Goal: Information Seeking & Learning: Learn about a topic

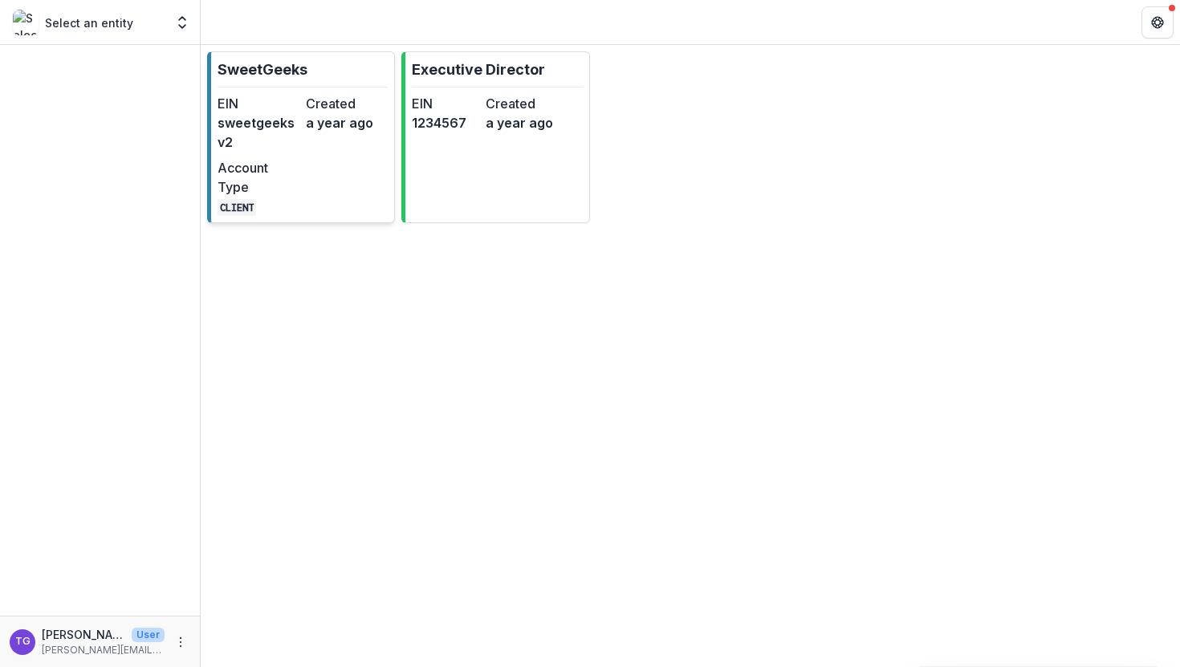
click at [359, 146] on div "Created a year ago" at bounding box center [347, 123] width 82 height 58
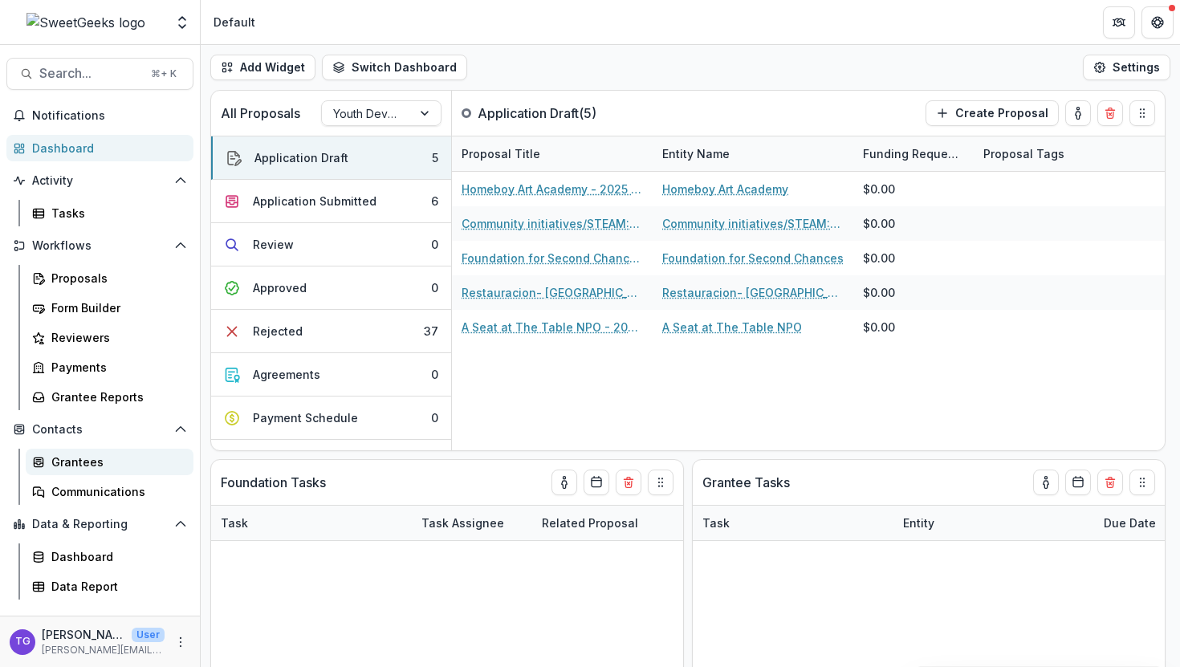
click at [87, 468] on div "Grantees" at bounding box center [115, 462] width 129 height 17
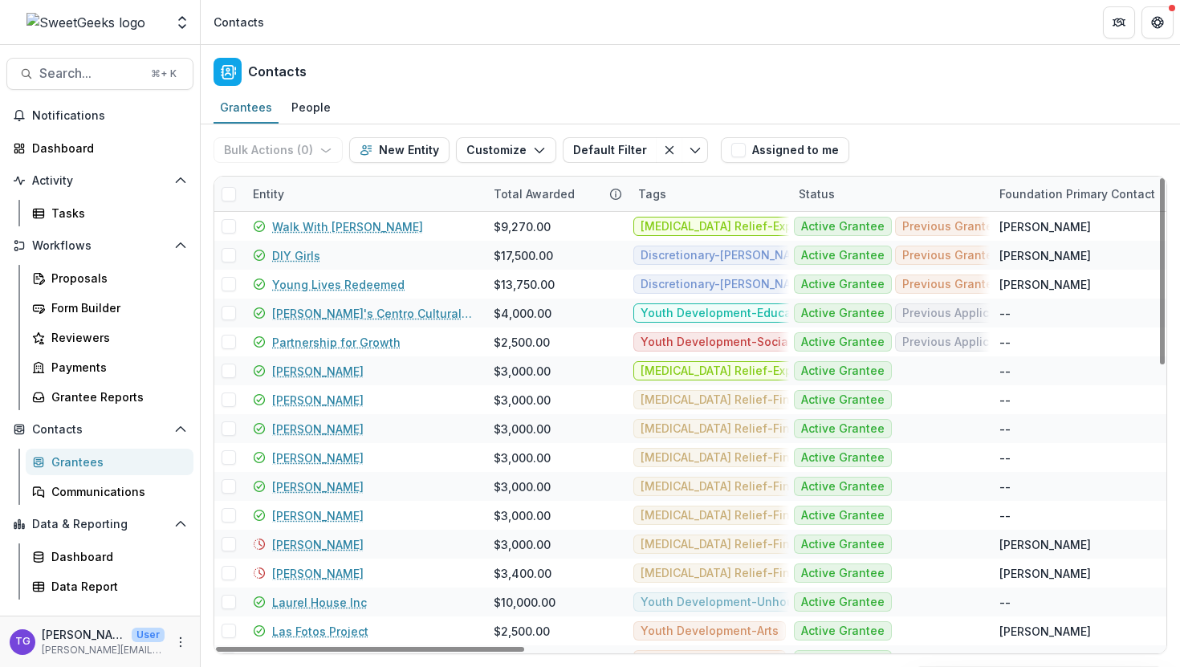
click at [319, 198] on div "Entity" at bounding box center [363, 194] width 241 height 35
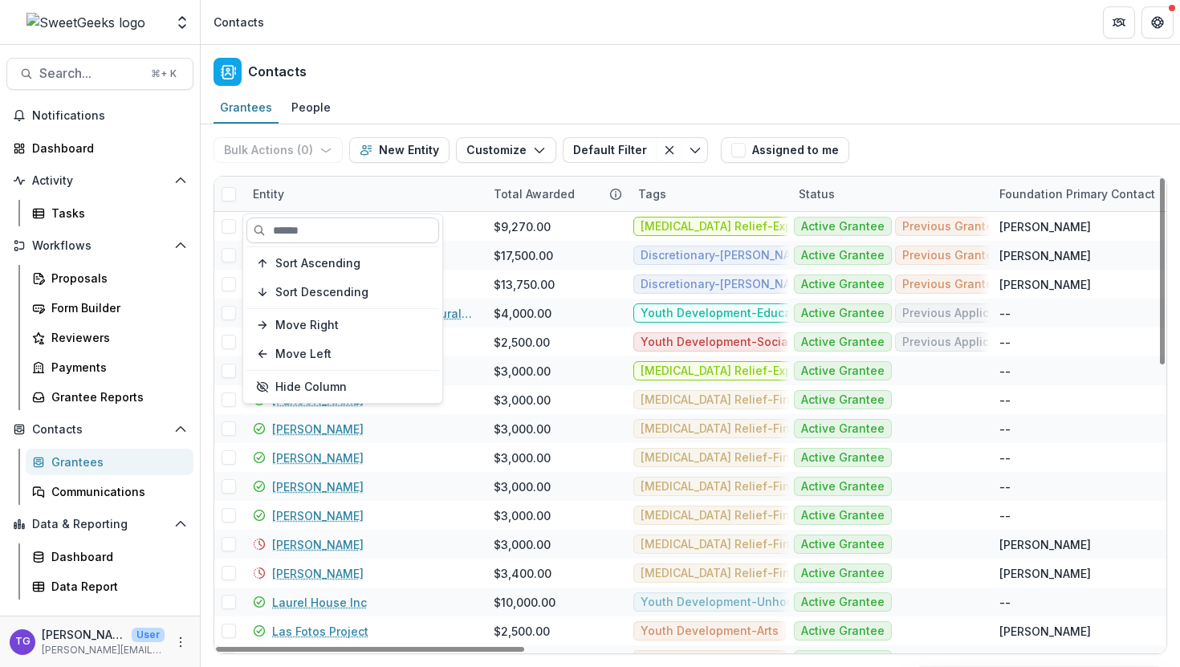
click at [308, 227] on input at bounding box center [342, 231] width 193 height 26
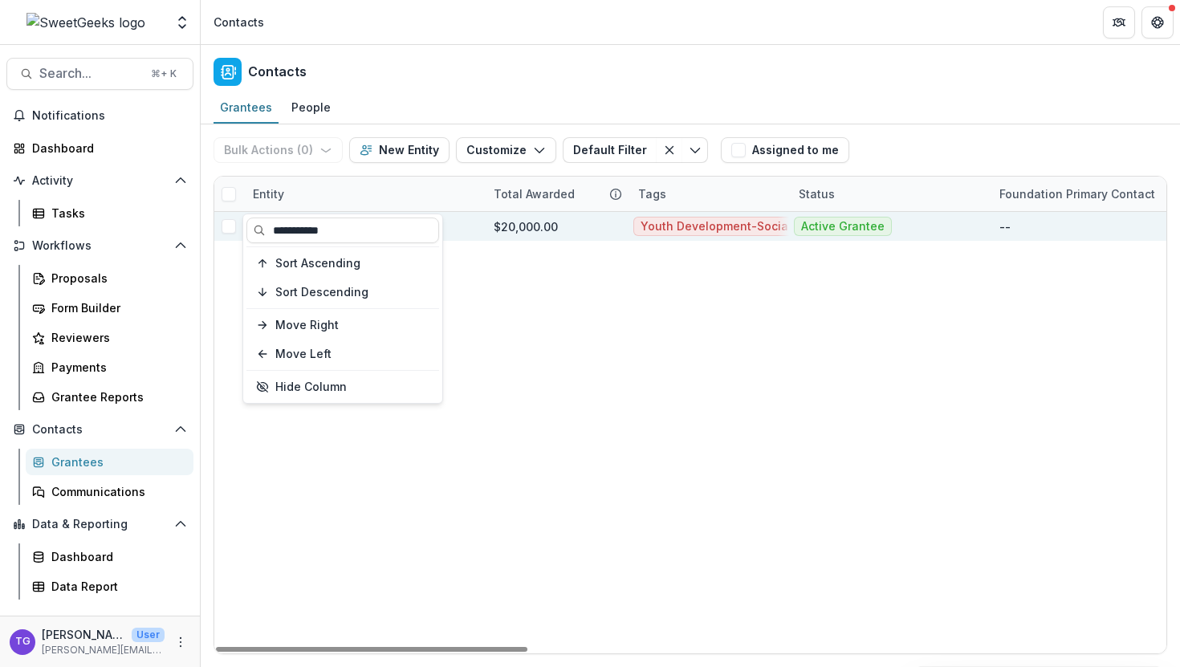
type input "**********"
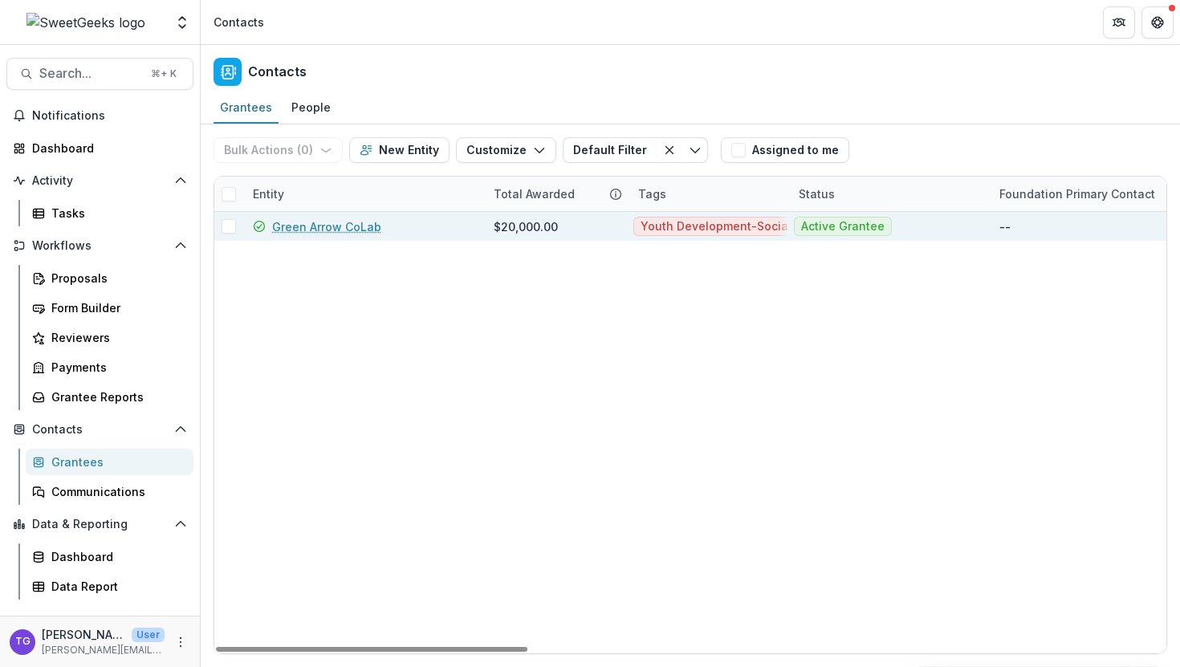
click at [518, 231] on div "$20,000.00" at bounding box center [526, 226] width 64 height 17
click at [355, 224] on link "Green Arrow CoLab" at bounding box center [326, 226] width 109 height 17
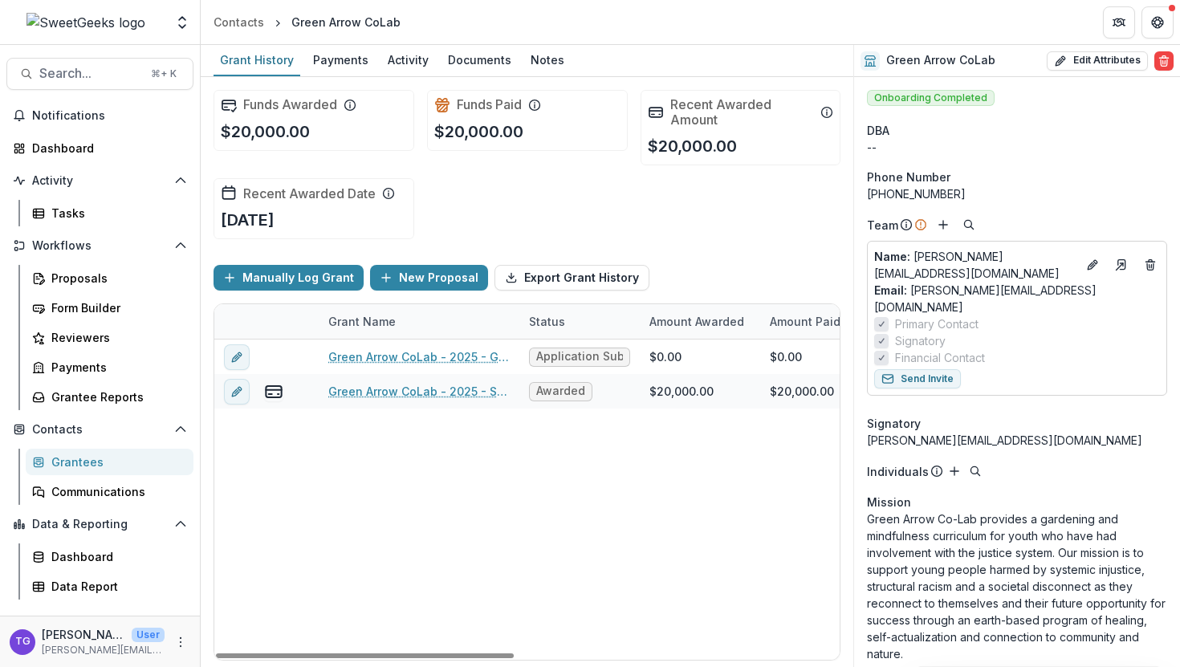
scroll to position [103, 0]
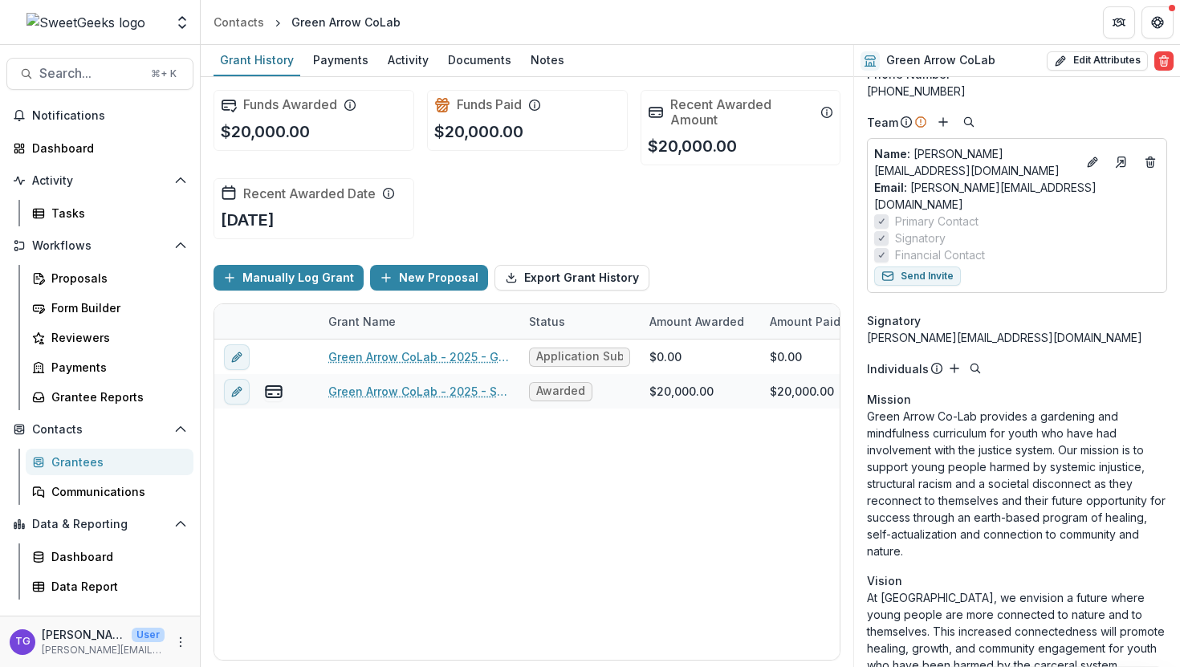
drag, startPoint x: 869, startPoint y: 392, endPoint x: 1025, endPoint y: 521, distance: 202.4
click at [1025, 521] on p "Green Arrow Co-Lab provides a gardening and mindfulness curriculum for youth wh…" at bounding box center [1017, 484] width 300 height 152
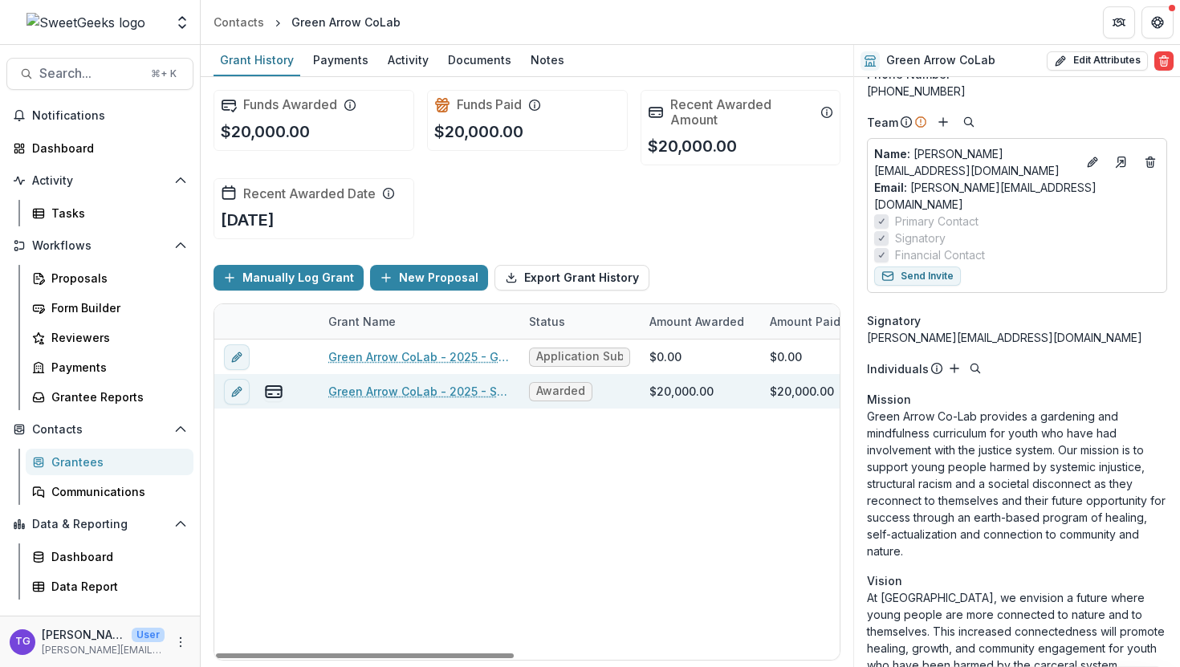
click at [446, 397] on link "Green Arrow CoLab - 2025 - Sweet Geeks Foundation Grant Application" at bounding box center [418, 391] width 181 height 17
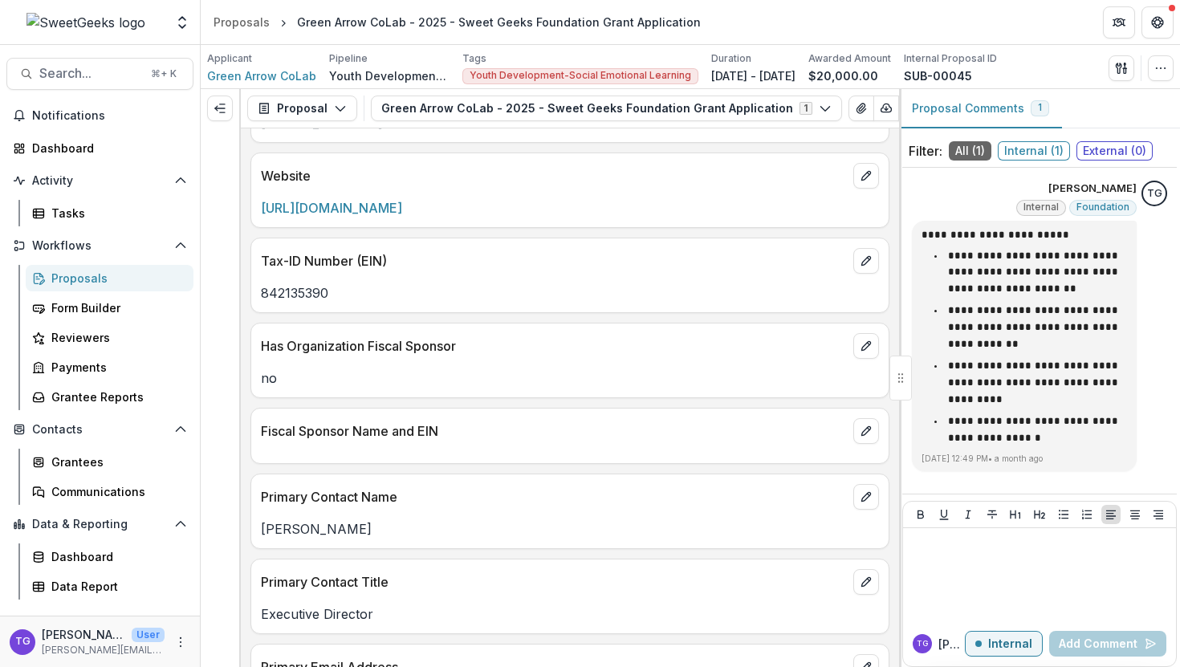
scroll to position [492, 0]
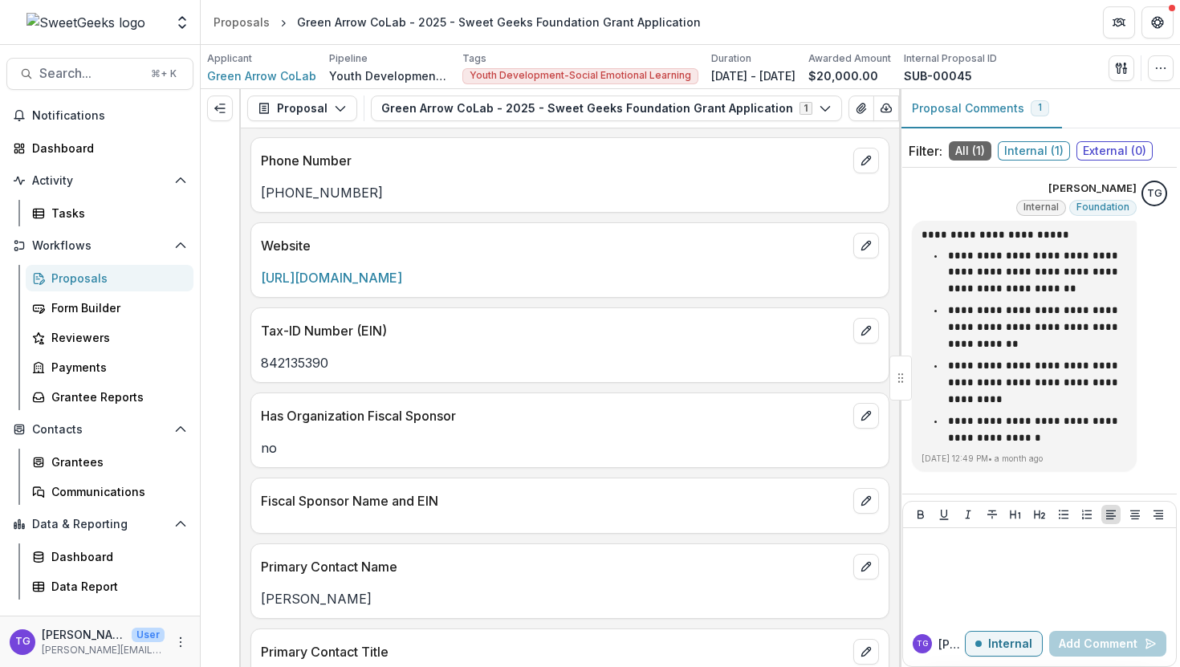
drag, startPoint x: 474, startPoint y: 279, endPoint x: 259, endPoint y: 281, distance: 215.1
click at [259, 281] on div "[URL][DOMAIN_NAME]" at bounding box center [569, 277] width 637 height 19
copy link "[URL][DOMAIN_NAME]"
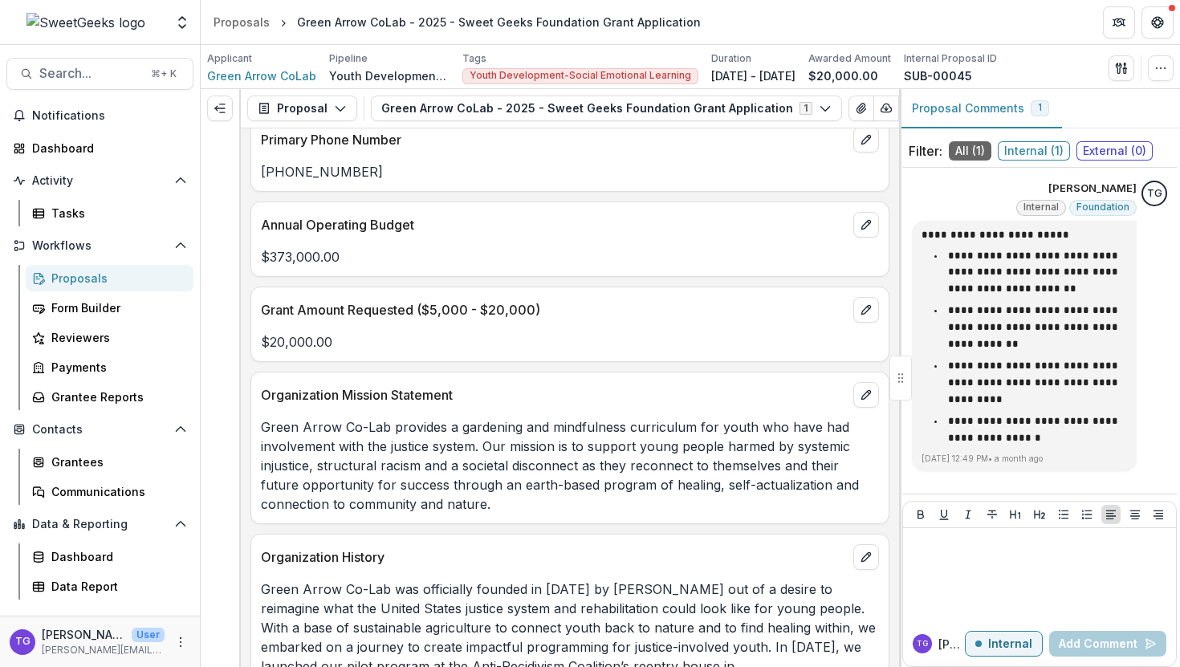
scroll to position [1175, 0]
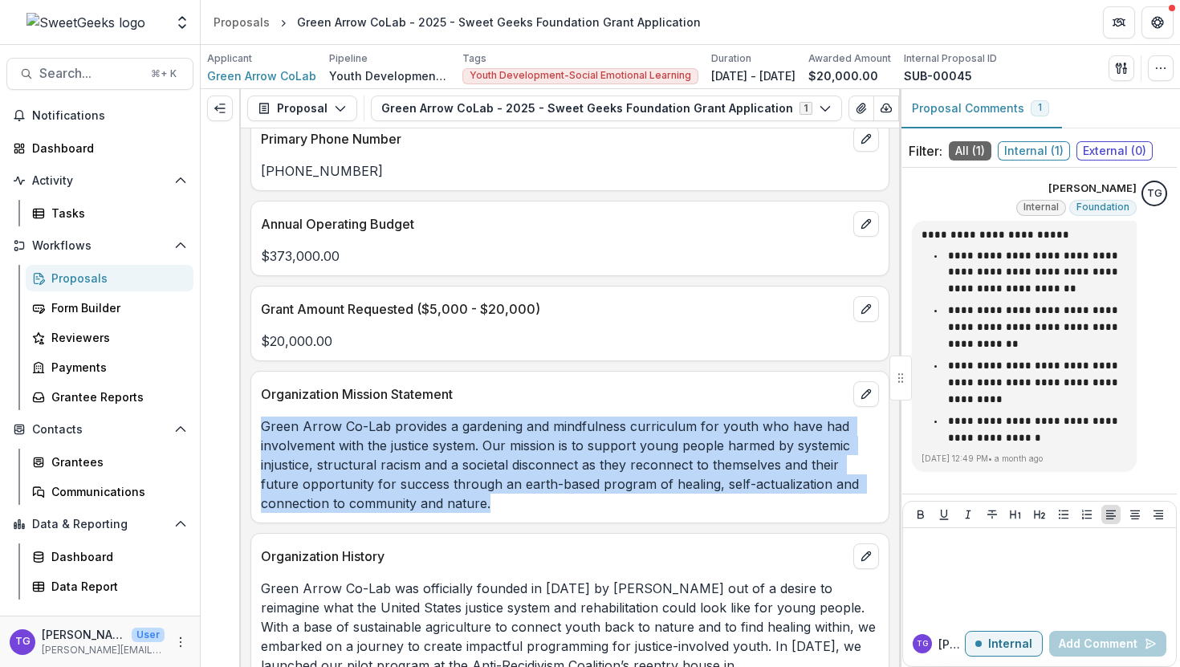
drag, startPoint x: 489, startPoint y: 510, endPoint x: 261, endPoint y: 436, distance: 239.6
click at [261, 436] on p "Green Arrow Co-Lab provides a gardening and mindfulness curriculum for youth wh…" at bounding box center [570, 465] width 618 height 96
copy p "Green Arrow Co-Lab provides a gardening and mindfulness curriculum for youth wh…"
click at [302, 72] on span "Green Arrow CoLab" at bounding box center [261, 75] width 109 height 17
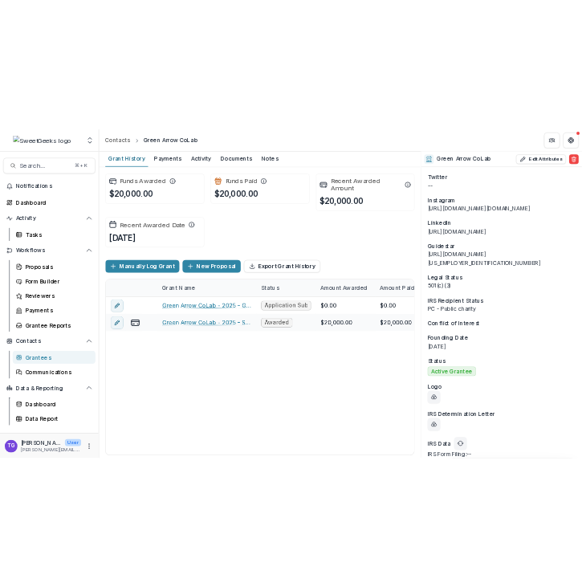
scroll to position [1272, 0]
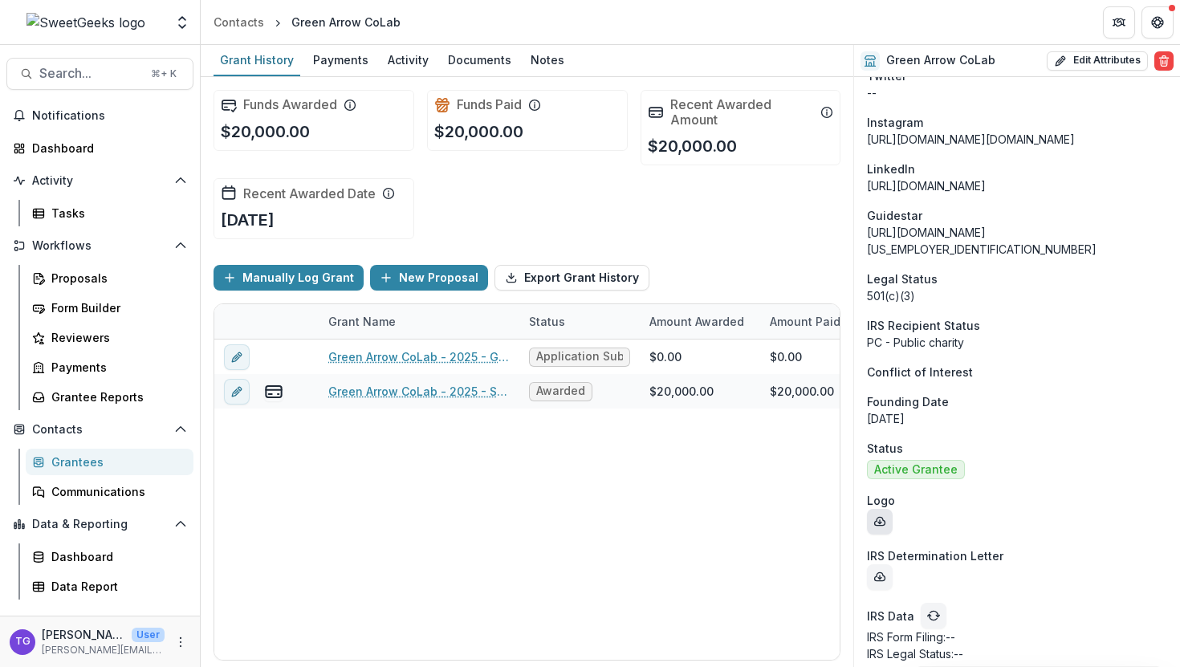
click at [882, 515] on icon "download-entity-logo" at bounding box center [879, 521] width 13 height 13
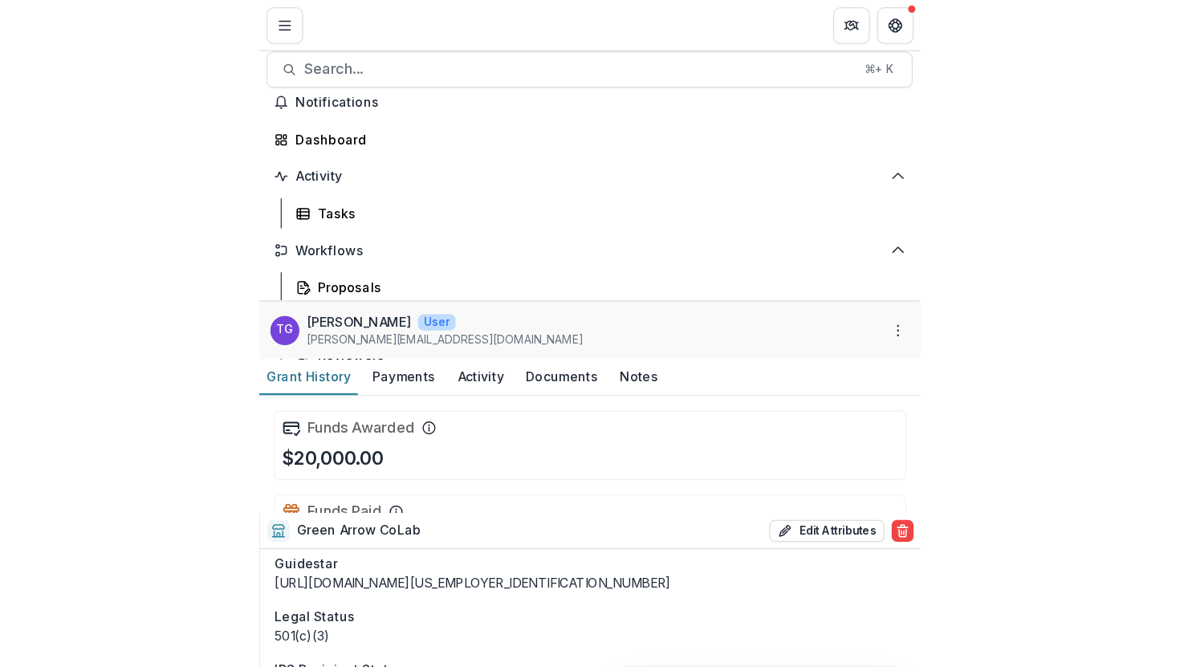
scroll to position [0, 0]
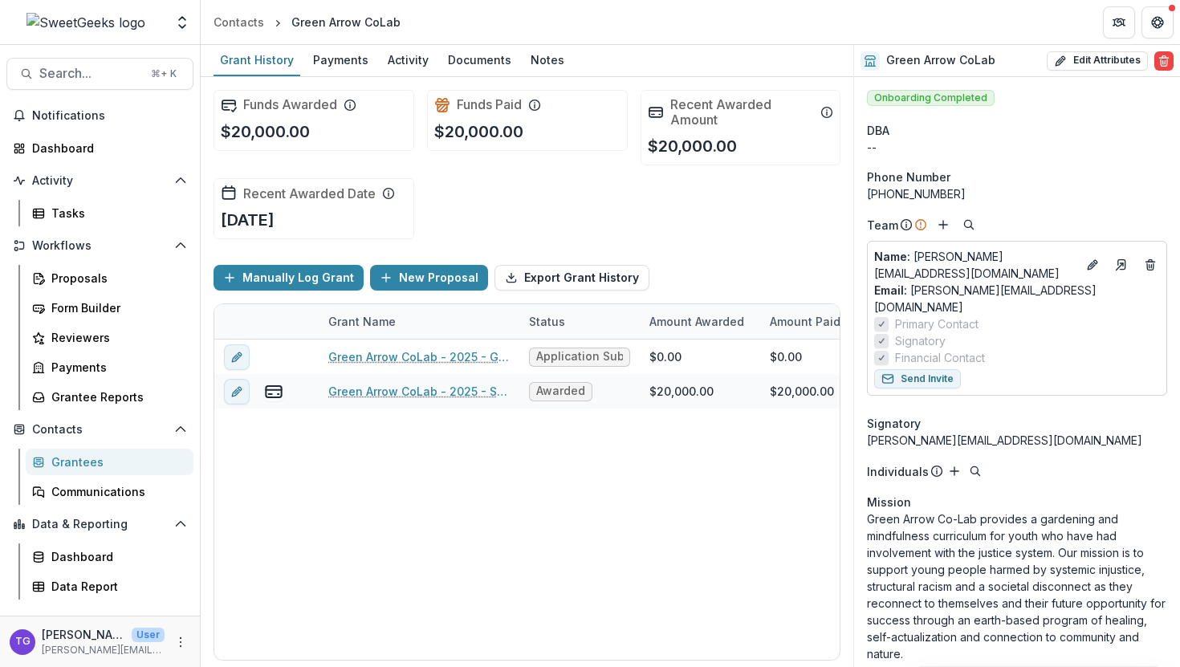
click at [92, 460] on div "Grantees" at bounding box center [115, 462] width 129 height 17
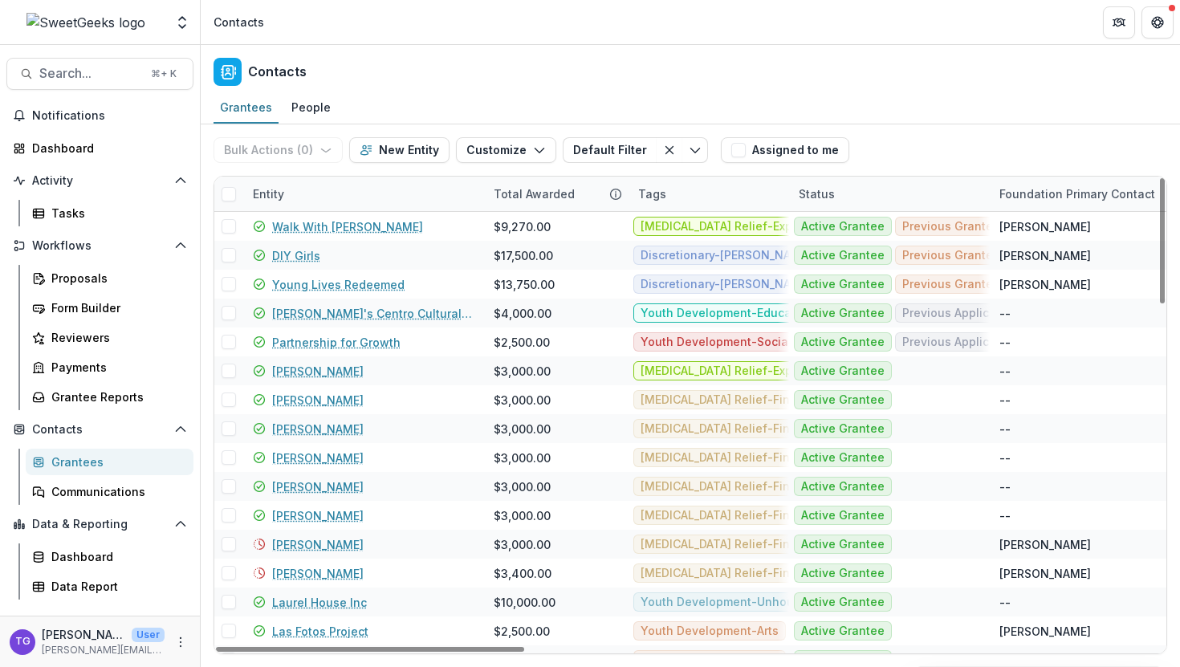
click at [306, 196] on div "Entity" at bounding box center [363, 194] width 241 height 35
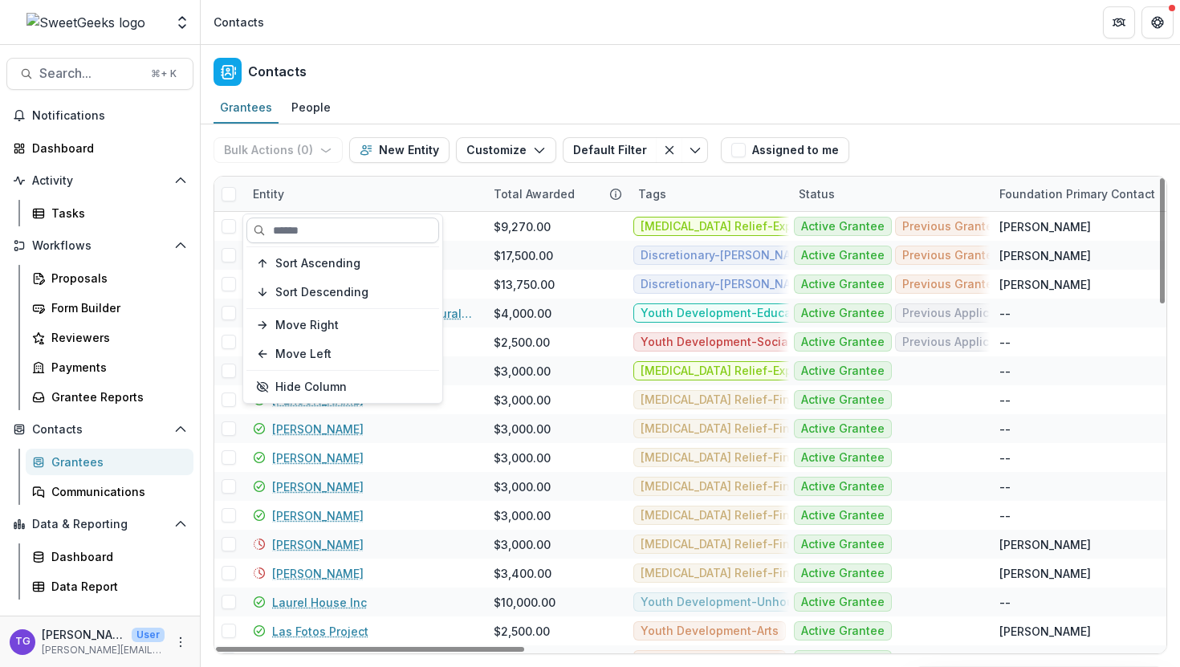
click at [303, 227] on input at bounding box center [342, 231] width 193 height 26
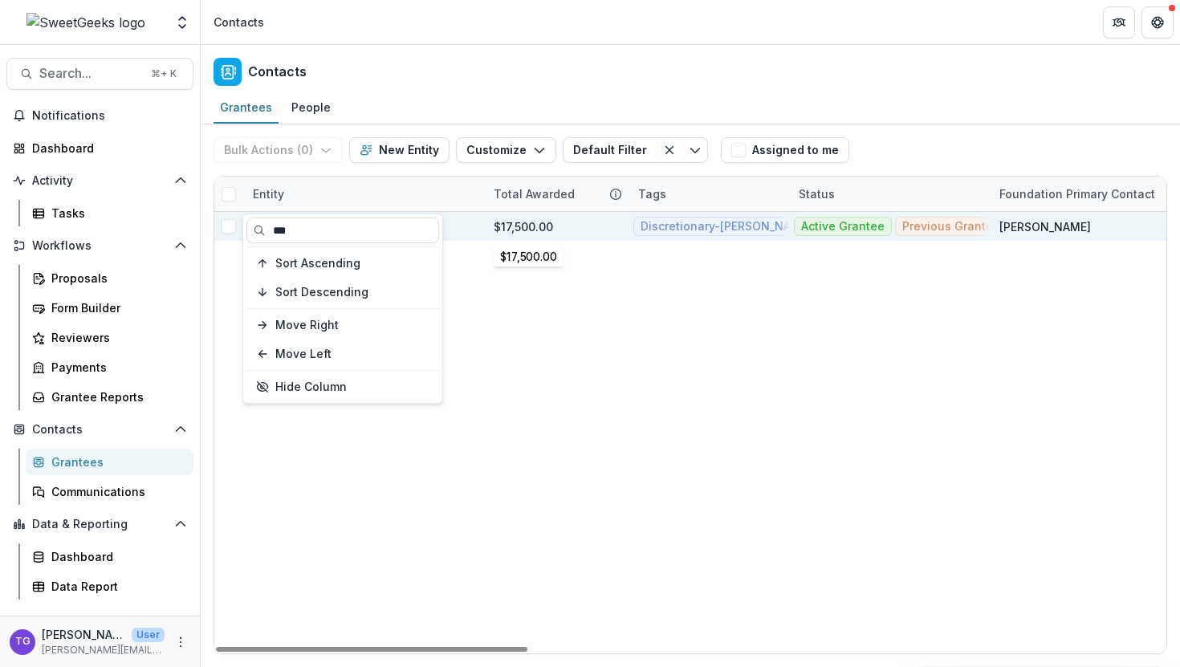
type input "***"
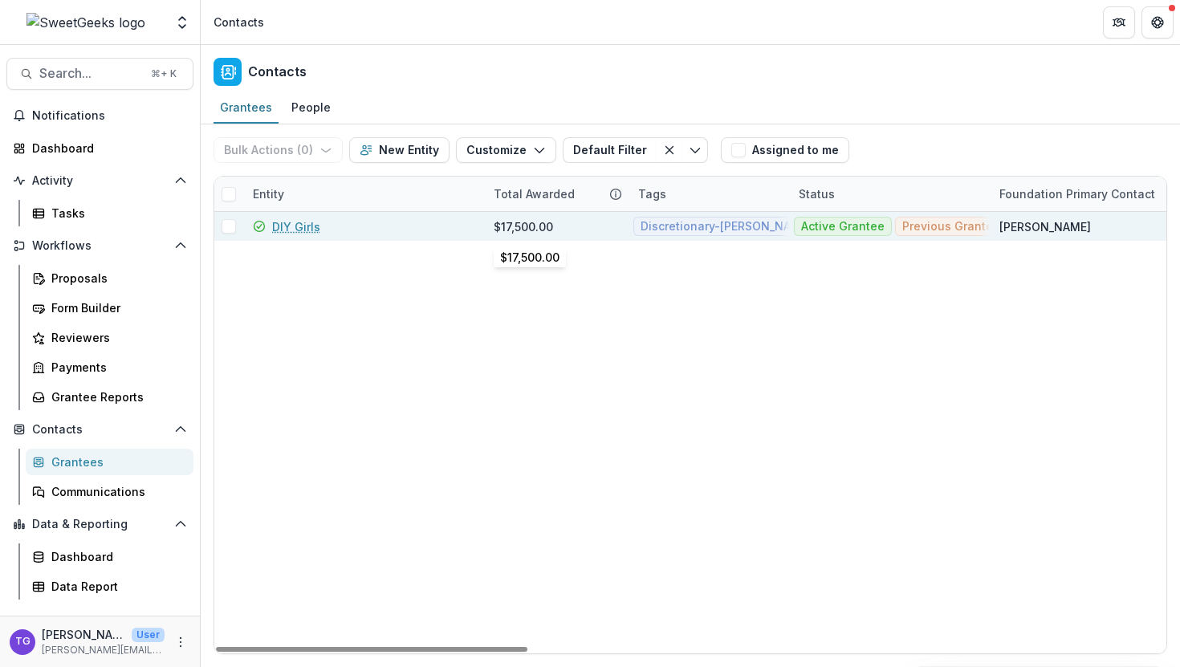
click at [576, 226] on div "$17,500.00" at bounding box center [556, 226] width 125 height 29
click at [429, 230] on div "DIY Girls" at bounding box center [364, 226] width 222 height 29
click at [310, 226] on link "DIY Girls" at bounding box center [296, 226] width 48 height 17
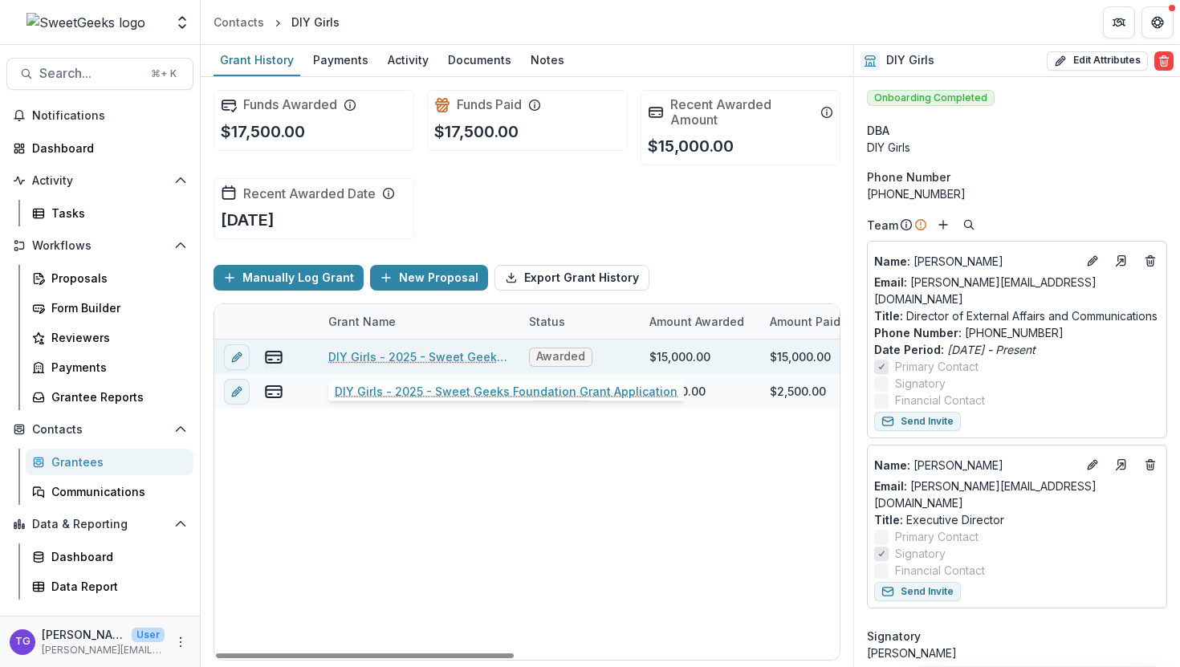
click at [382, 357] on link "DIY Girls - 2025 - Sweet Geeks Foundation Grant Application" at bounding box center [418, 356] width 181 height 17
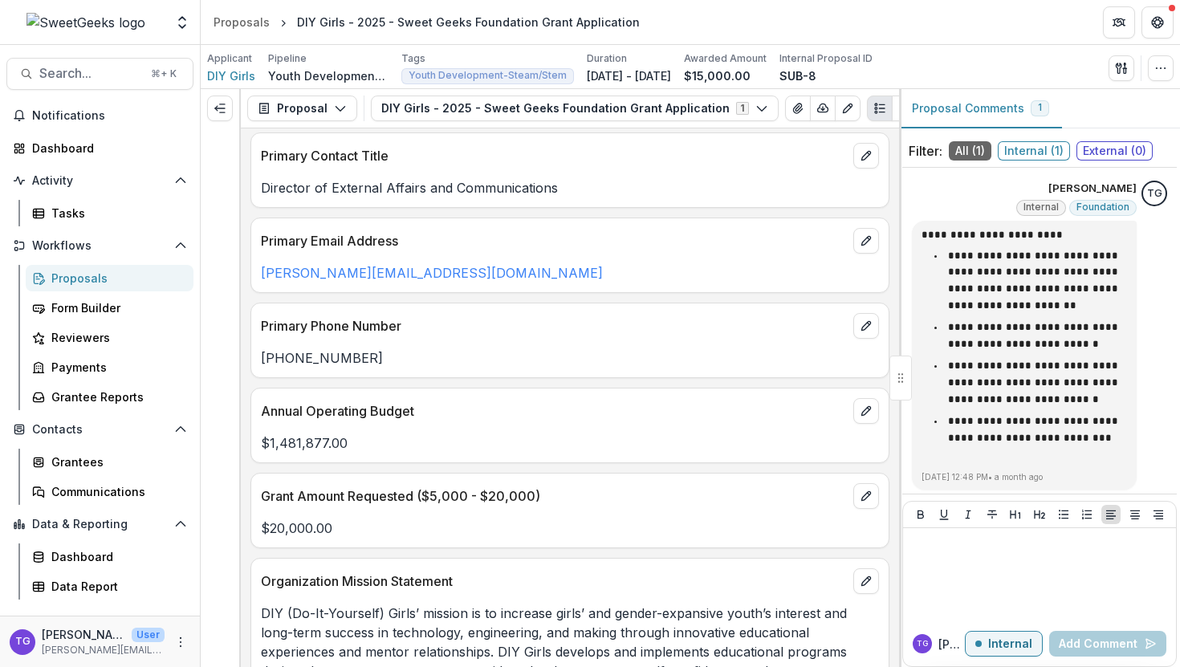
scroll to position [841, 0]
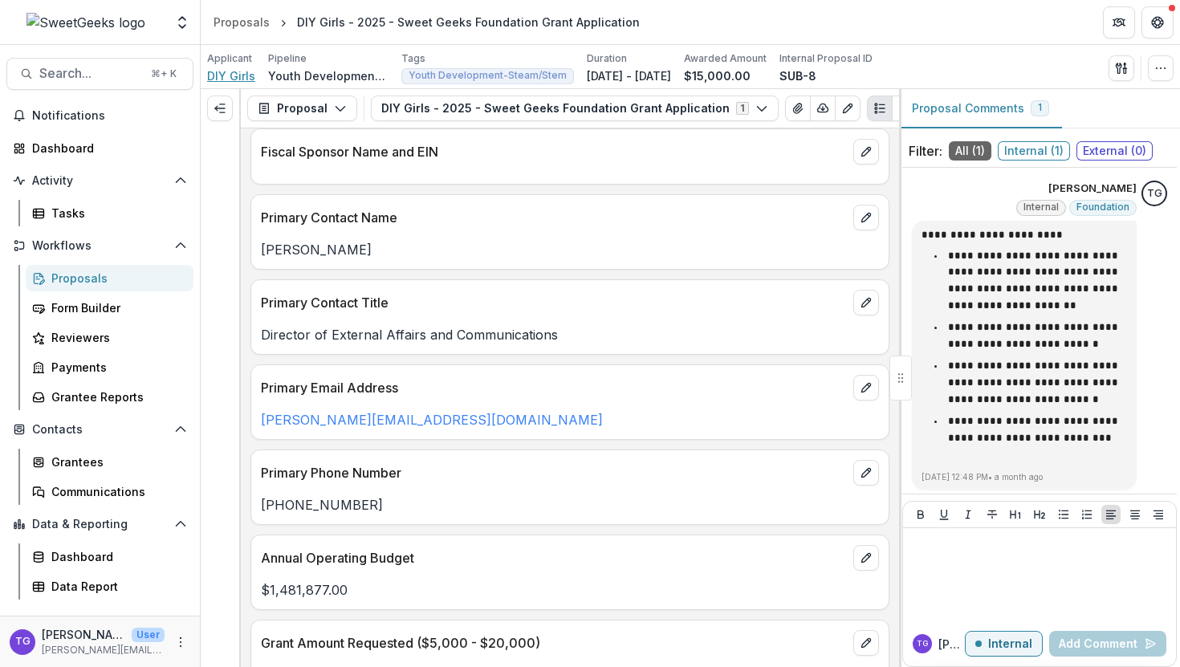
click at [220, 78] on span "DIY Girls" at bounding box center [231, 75] width 48 height 17
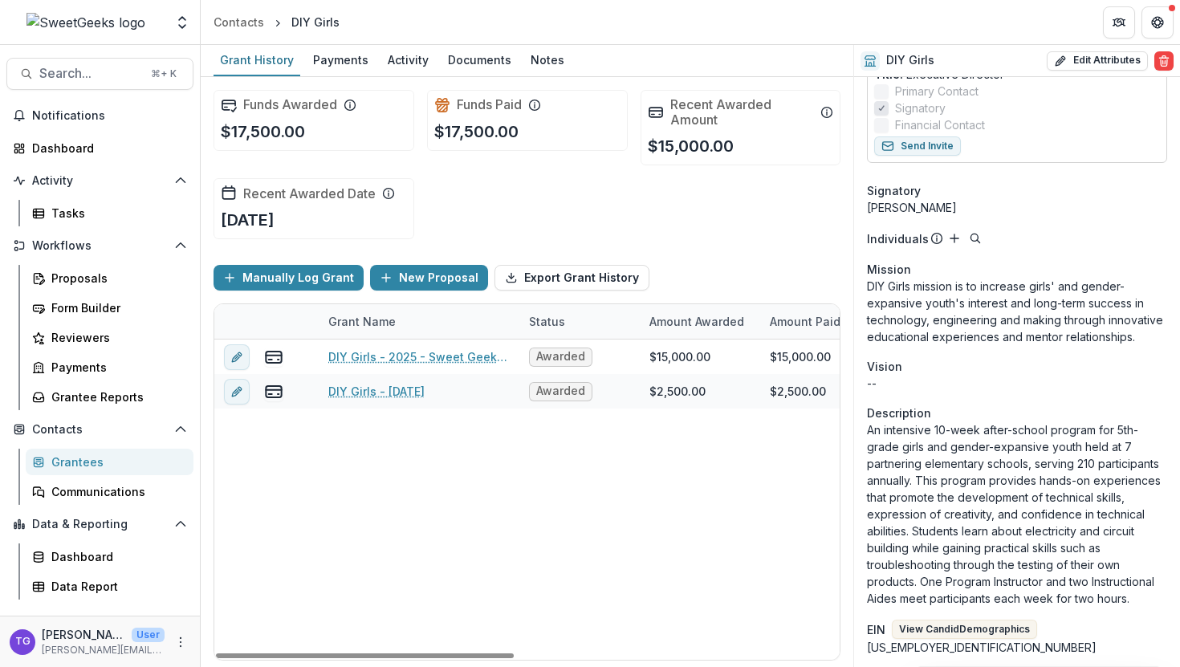
scroll to position [465, 0]
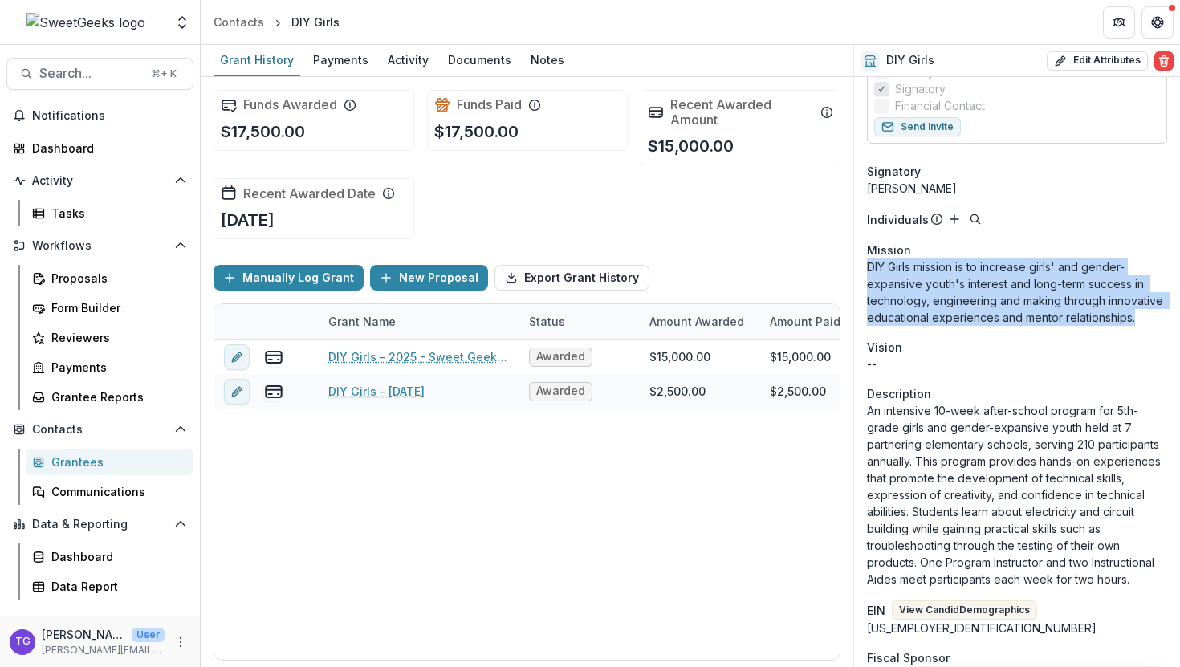
drag, startPoint x: 1141, startPoint y: 299, endPoint x: 856, endPoint y: 255, distance: 288.4
copy p "DIY Girls mission is to increase girls' and gender-expansive youth's interest a…"
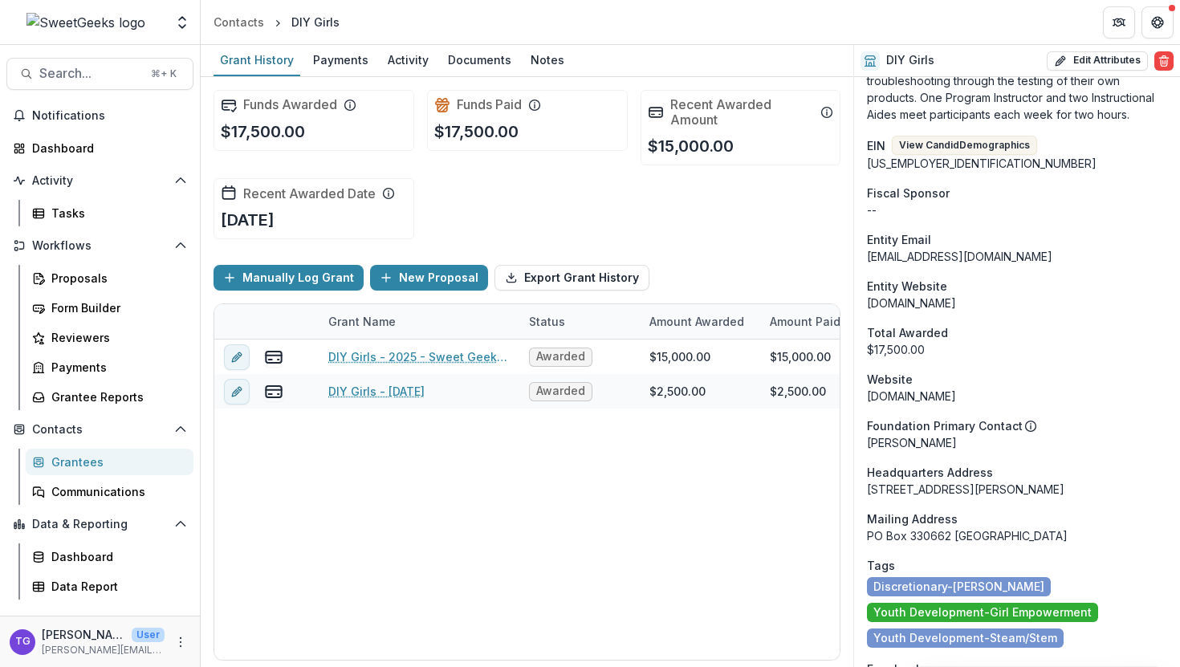
scroll to position [930, 0]
drag, startPoint x: 966, startPoint y: 282, endPoint x: 853, endPoint y: 283, distance: 112.4
click at [853, 283] on div "DIY Girls Edit Attributes Are you sure? This action will permanently delete all…" at bounding box center [1016, 356] width 327 height 622
copy div "[DOMAIN_NAME]"
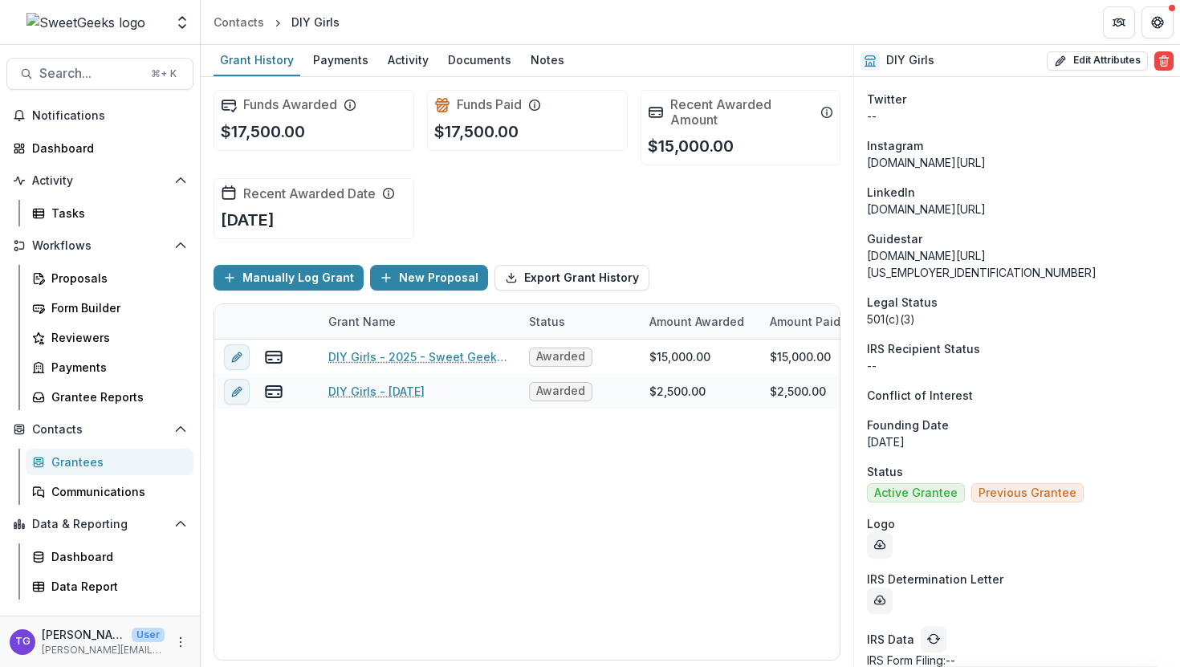
scroll to position [1561, 0]
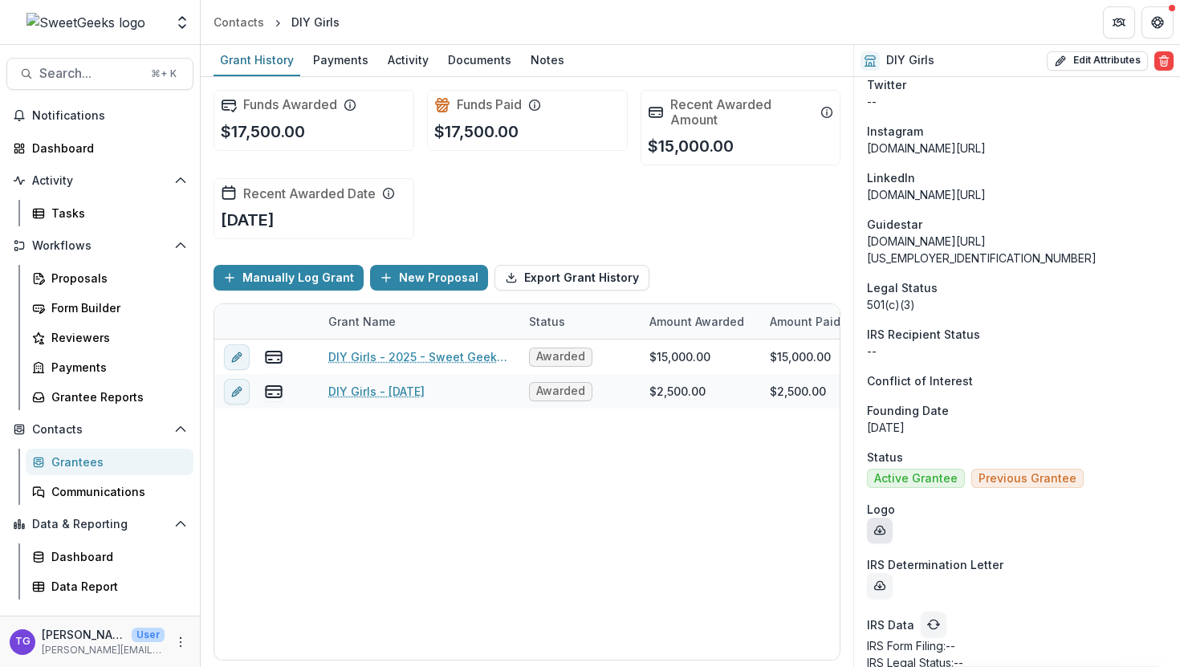
click at [880, 529] on line "download-entity-logo" at bounding box center [880, 530] width 0 height 3
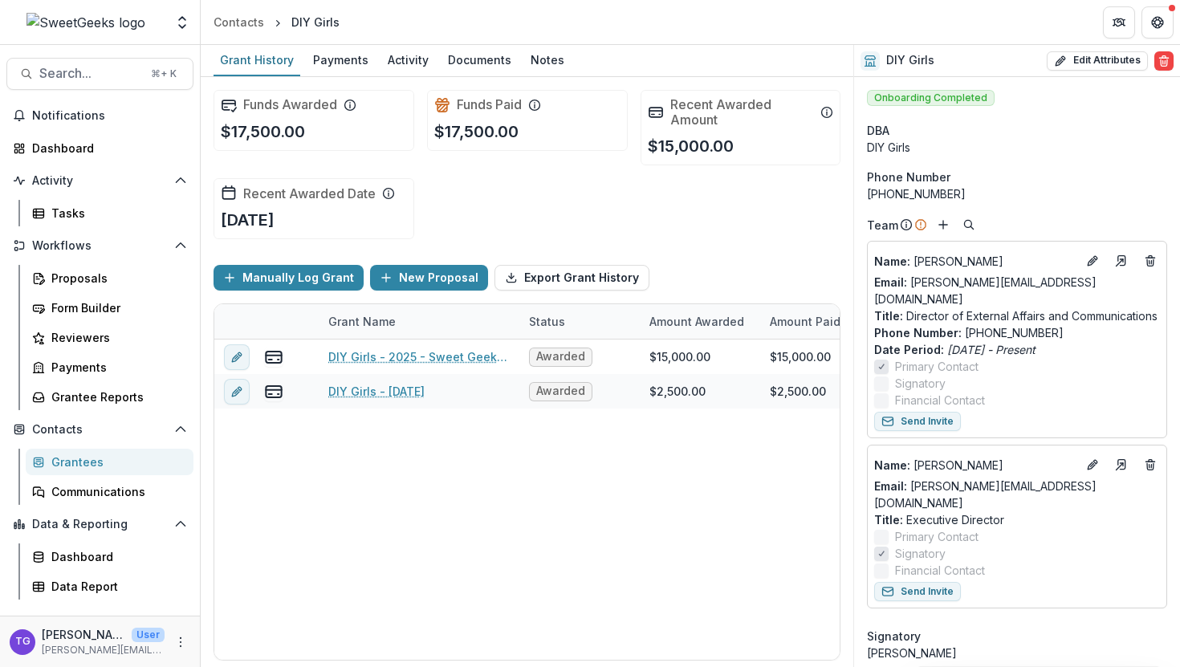
click at [94, 460] on div "Grantees" at bounding box center [115, 462] width 129 height 17
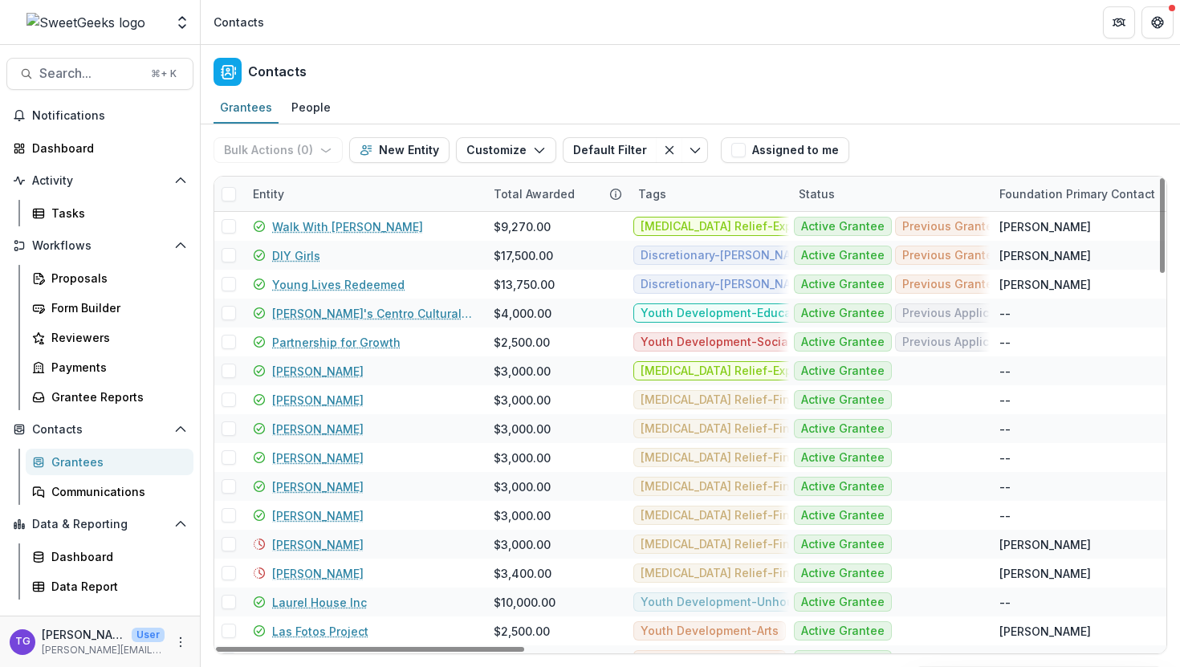
click at [285, 196] on div "Entity" at bounding box center [268, 193] width 51 height 17
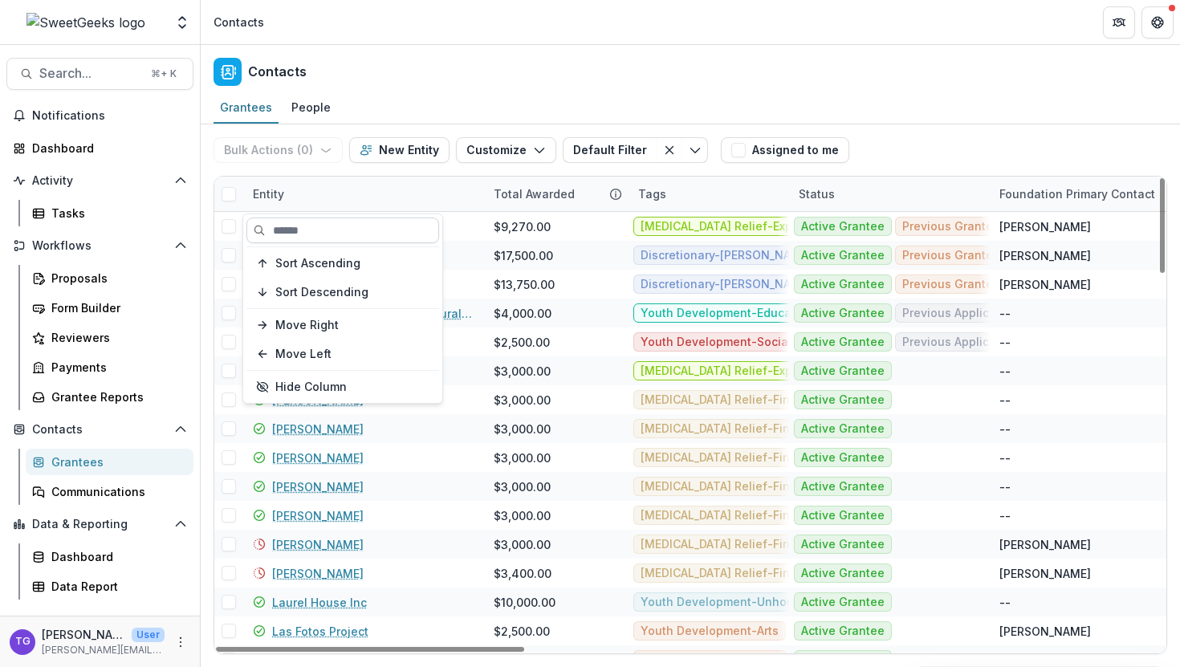
click at [280, 234] on input at bounding box center [342, 231] width 193 height 26
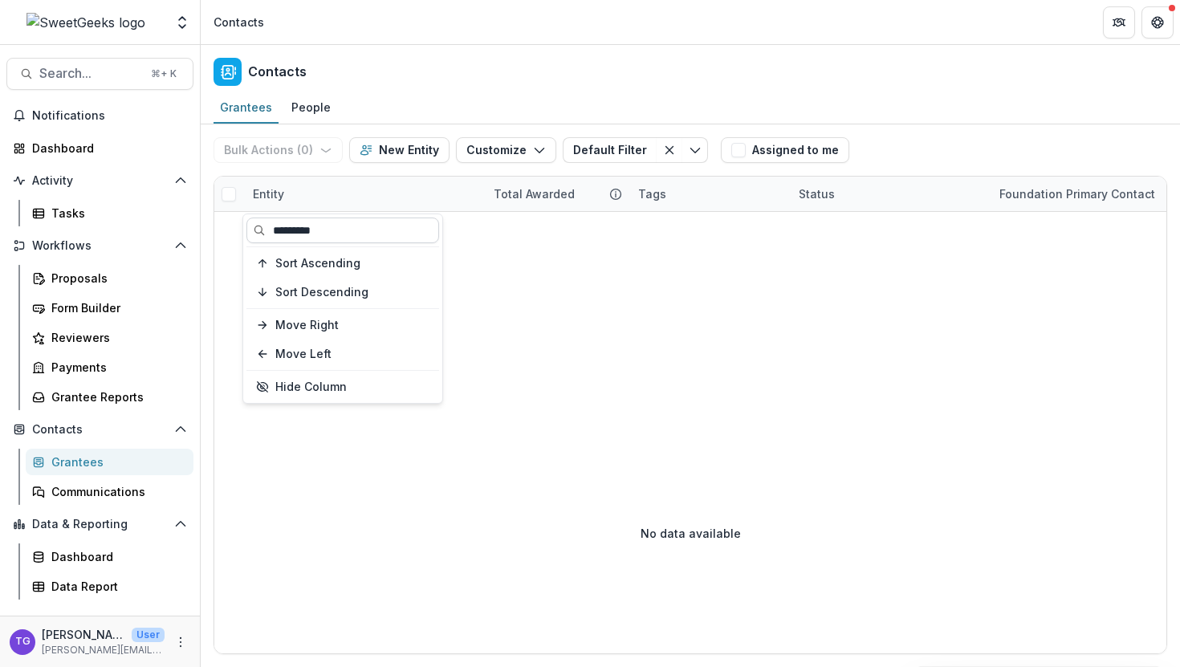
type input "*********"
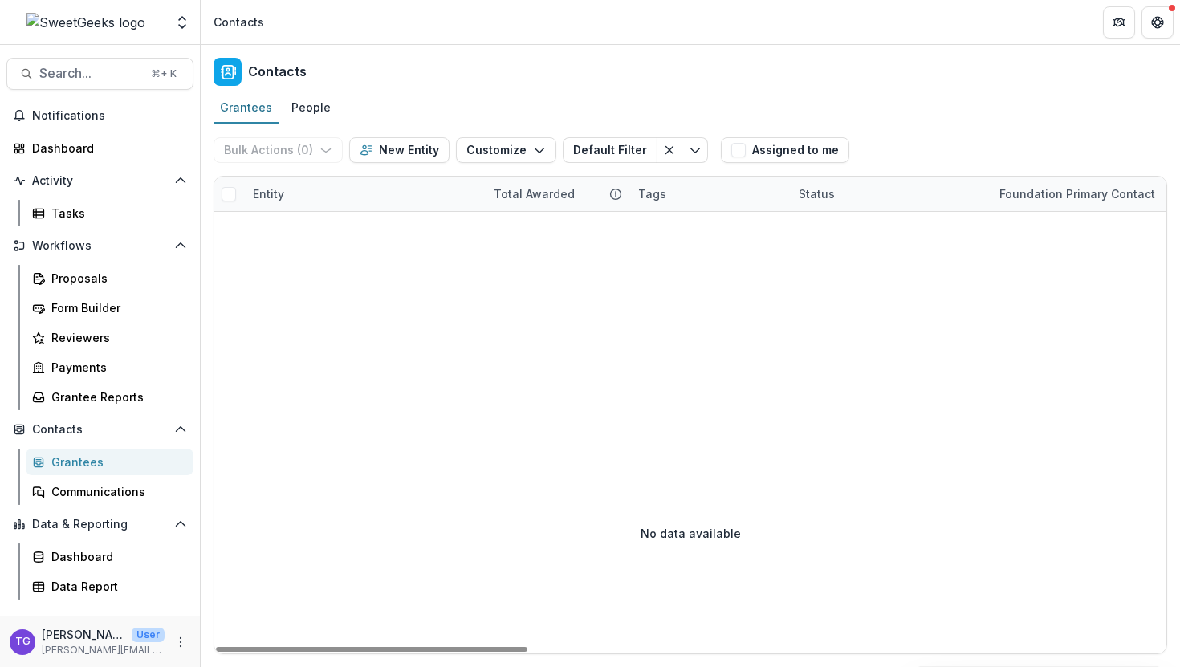
click at [380, 196] on div "Entity" at bounding box center [363, 194] width 241 height 35
click at [347, 231] on input "*********" at bounding box center [342, 231] width 193 height 26
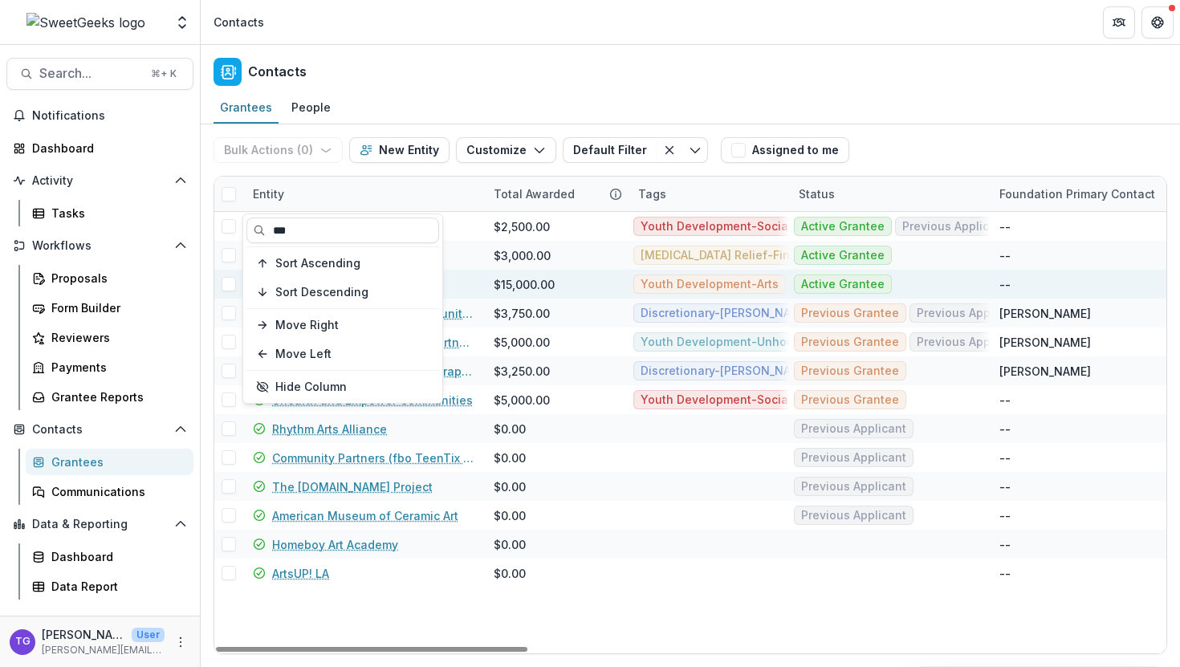
type input "***"
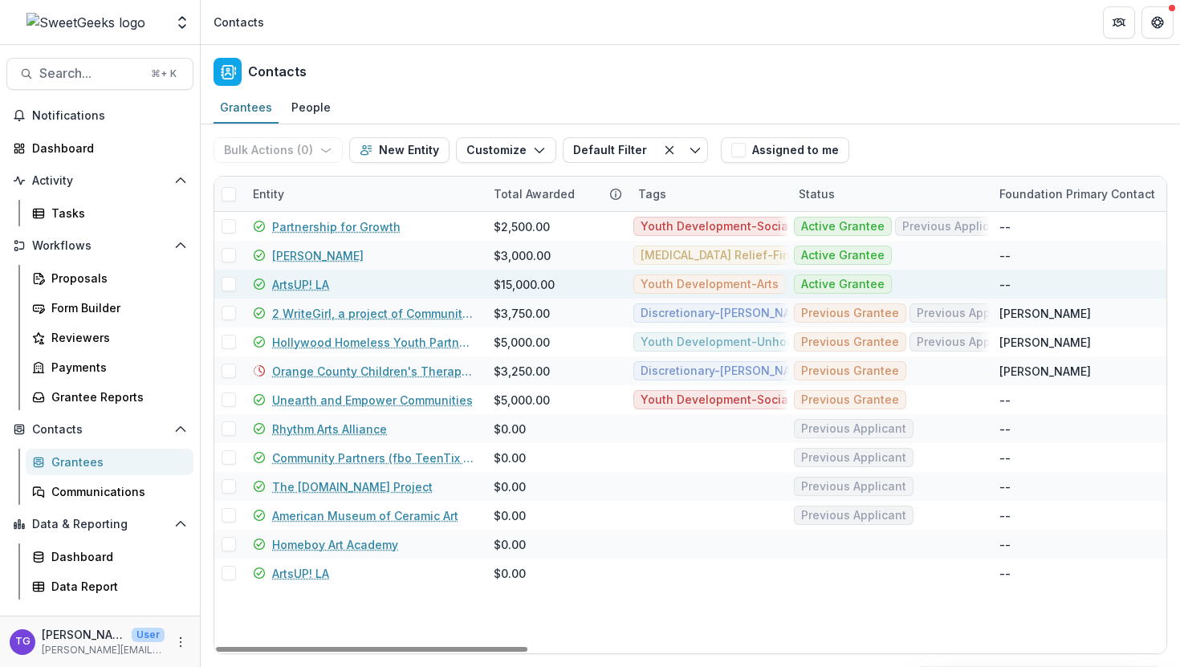
click at [460, 287] on div "ArtsUP! LA" at bounding box center [364, 284] width 222 height 29
click at [316, 283] on link "ArtsUP! LA" at bounding box center [300, 284] width 57 height 17
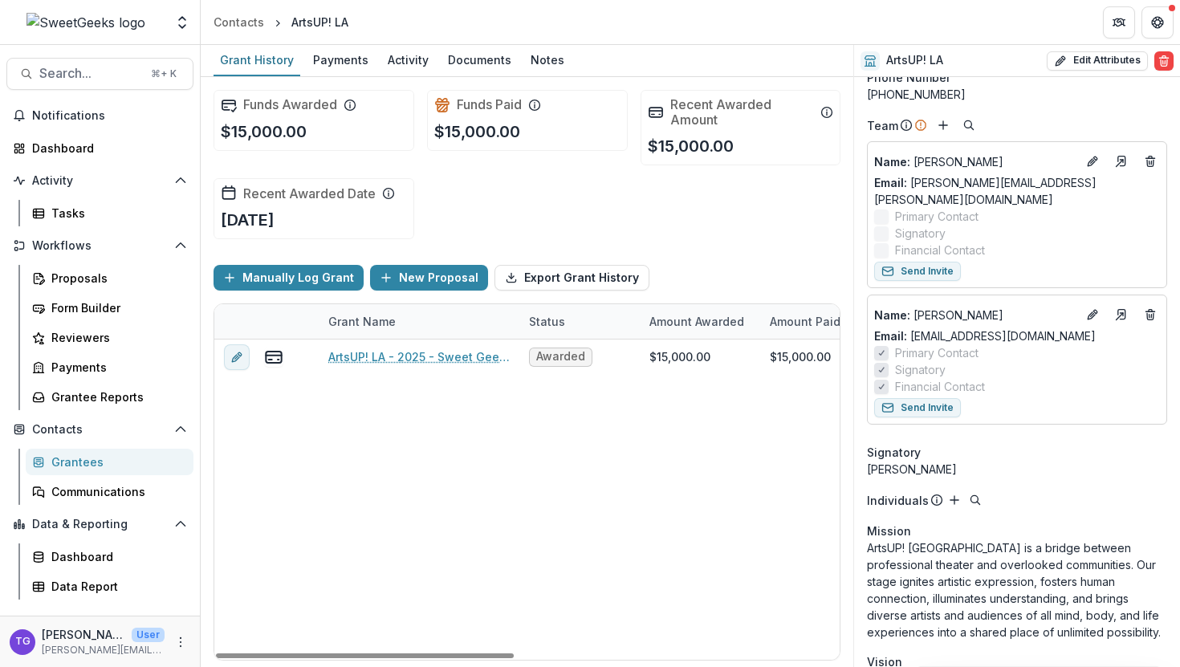
scroll to position [104, 0]
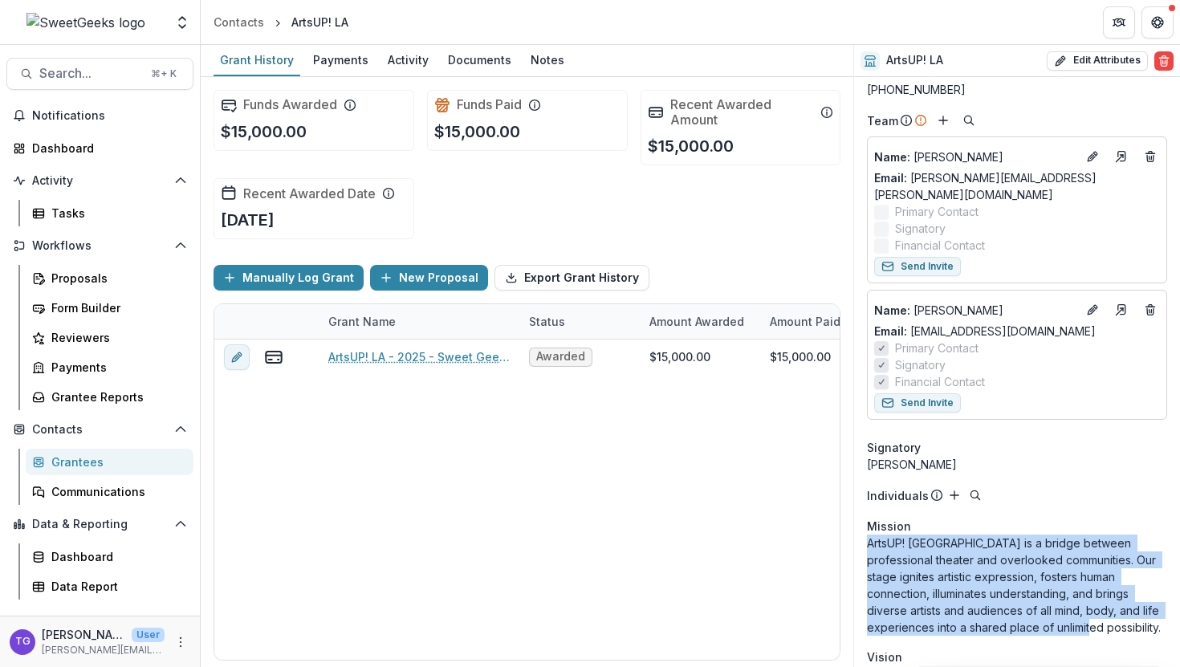
drag, startPoint x: 1064, startPoint y: 610, endPoint x: 868, endPoint y: 527, distance: 213.3
click at [868, 535] on p "ArtsUP! [GEOGRAPHIC_DATA] is a bridge between professional theater and overlook…" at bounding box center [1017, 585] width 300 height 101
copy p "ArtsUP! [GEOGRAPHIC_DATA] is a bridge between professional theater and overlook…"
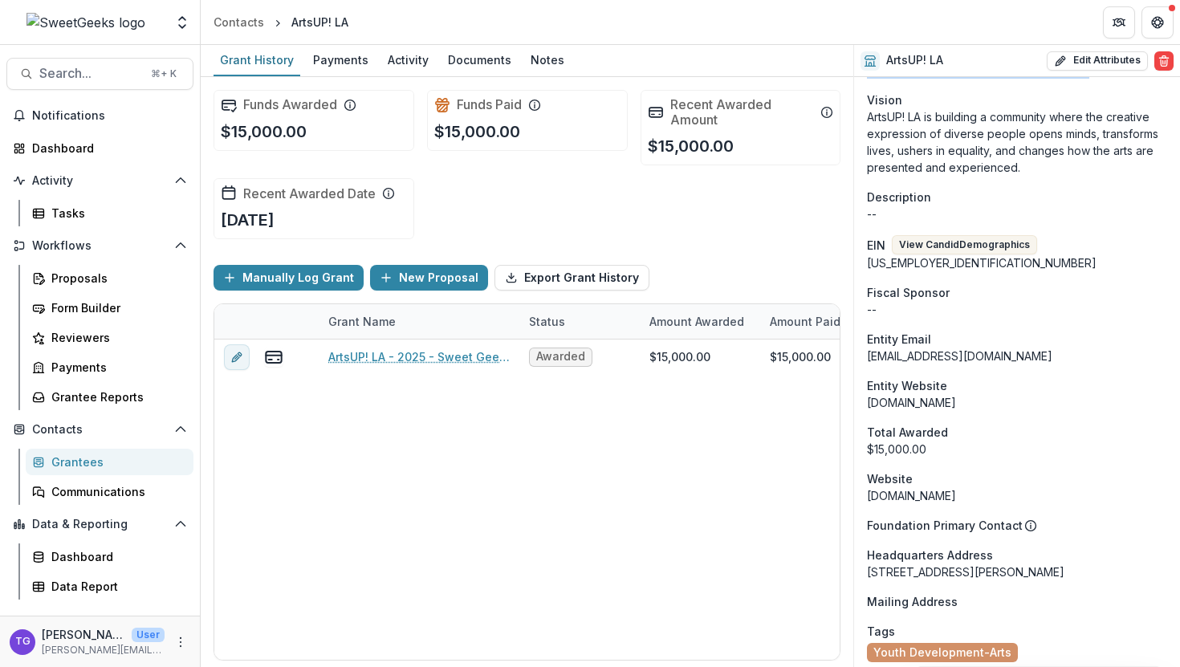
scroll to position [665, 0]
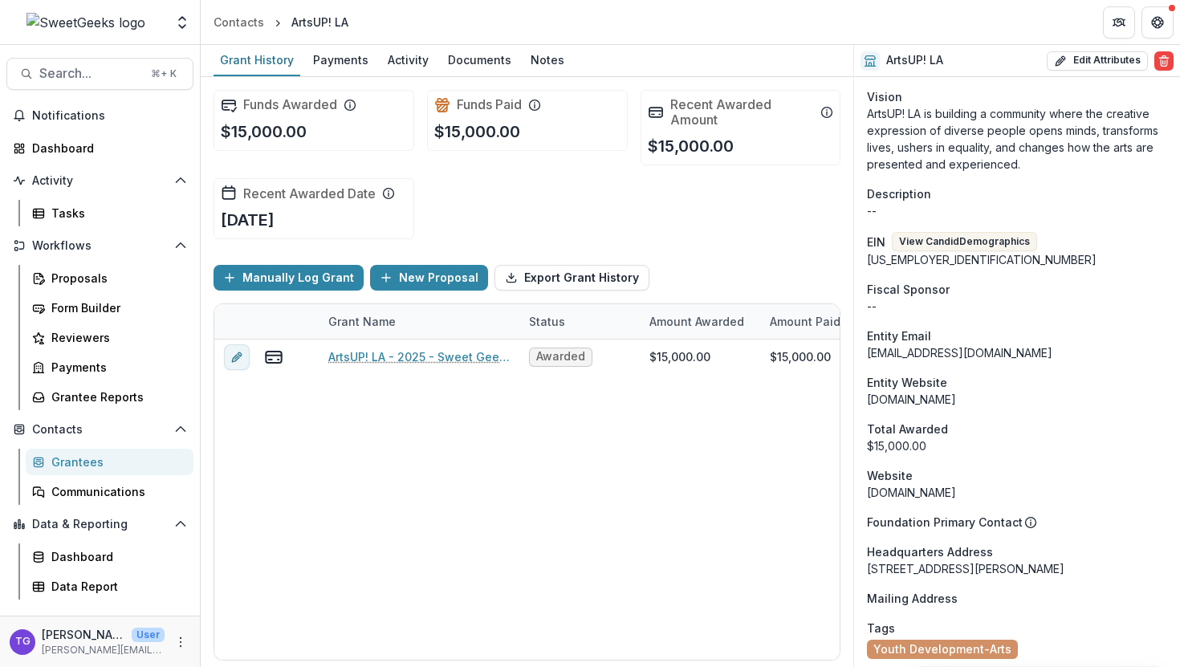
drag, startPoint x: 971, startPoint y: 380, endPoint x: 868, endPoint y: 388, distance: 103.0
click at [868, 391] on div "[DOMAIN_NAME]" at bounding box center [1017, 399] width 300 height 17
copy div "[DOMAIN_NAME]"
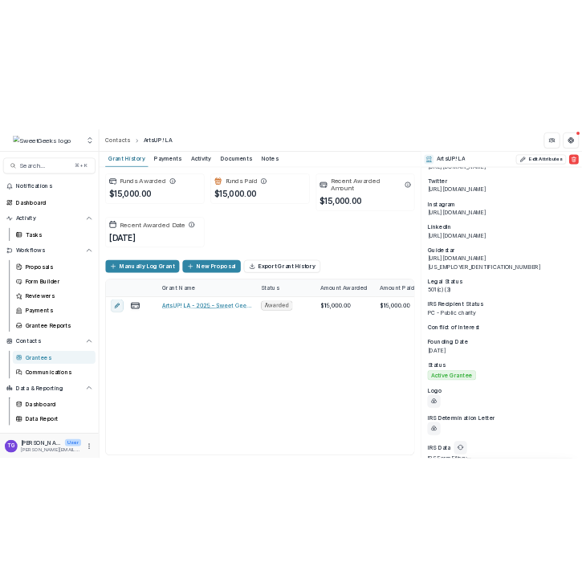
scroll to position [1324, 0]
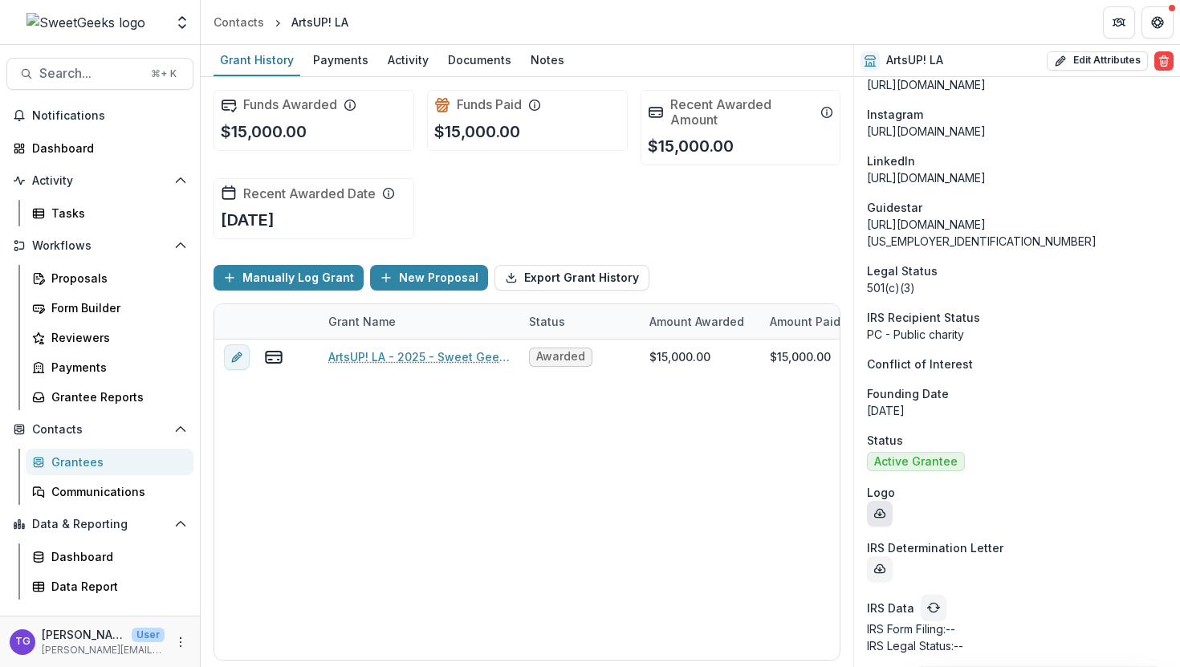
click at [877, 516] on icon "download-entity-logo" at bounding box center [879, 513] width 13 height 13
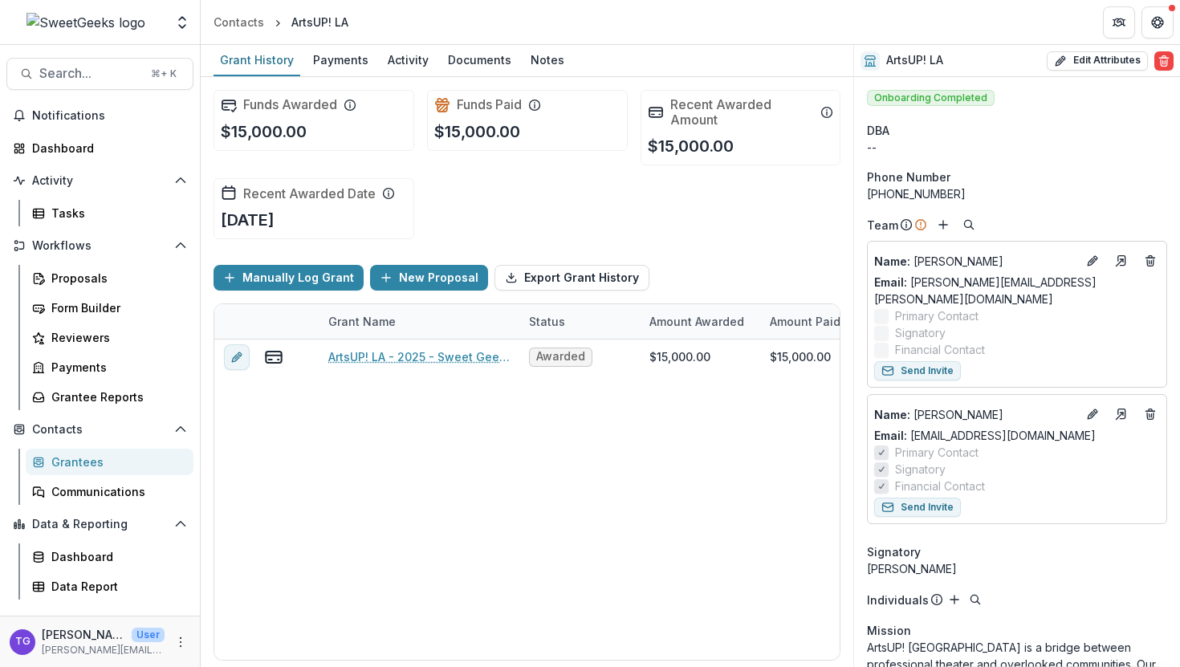
click at [80, 462] on div "Grantees" at bounding box center [115, 462] width 129 height 17
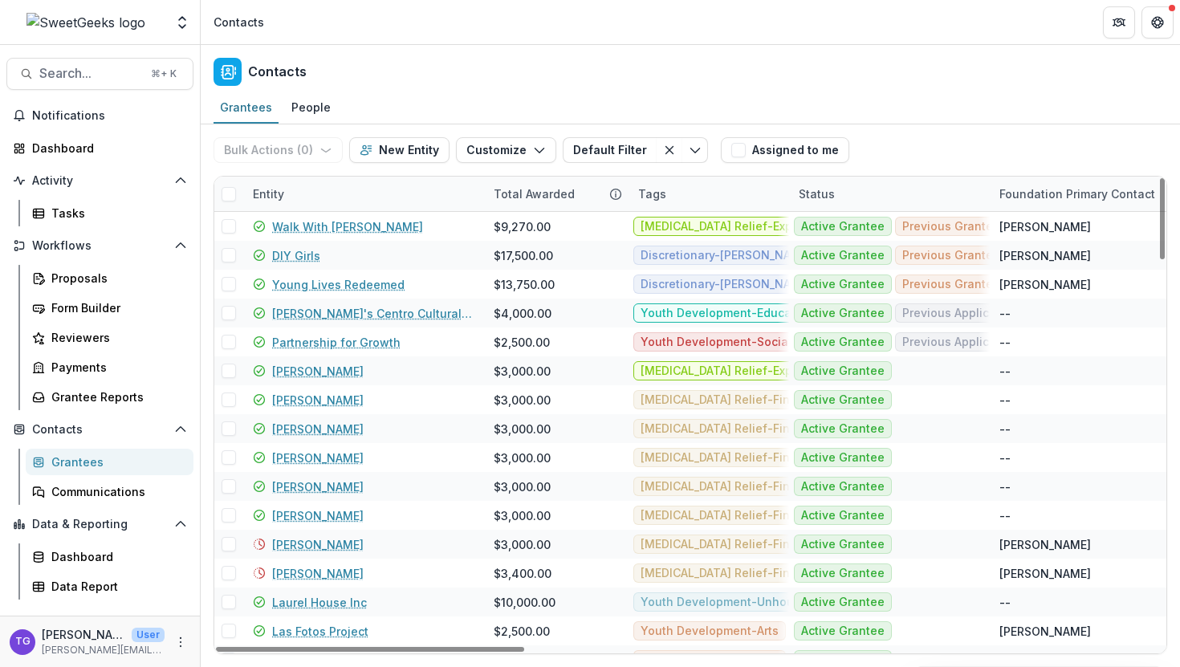
click at [354, 192] on div "Entity" at bounding box center [363, 194] width 241 height 35
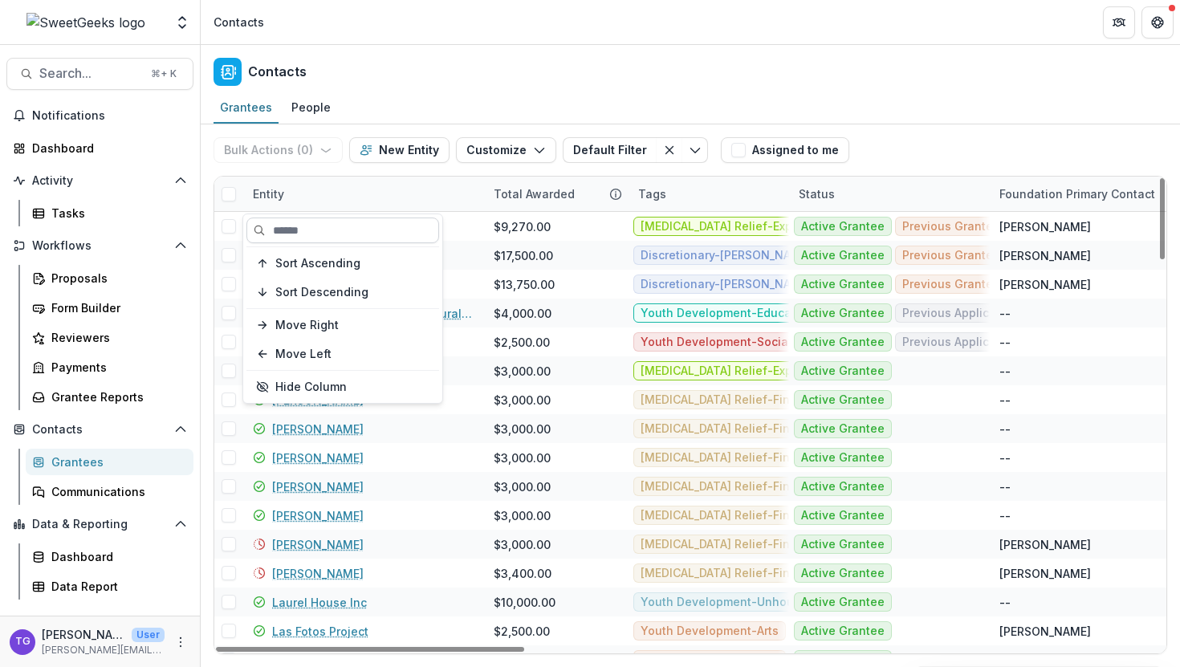
click at [329, 232] on input at bounding box center [342, 231] width 193 height 26
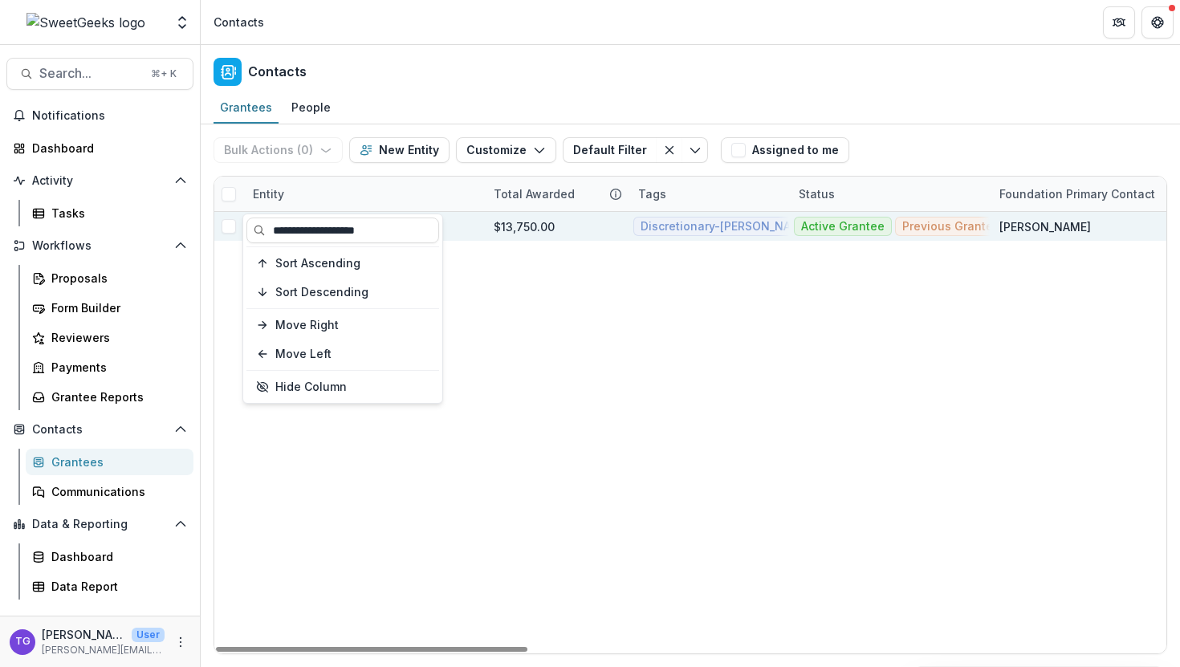
type input "**********"
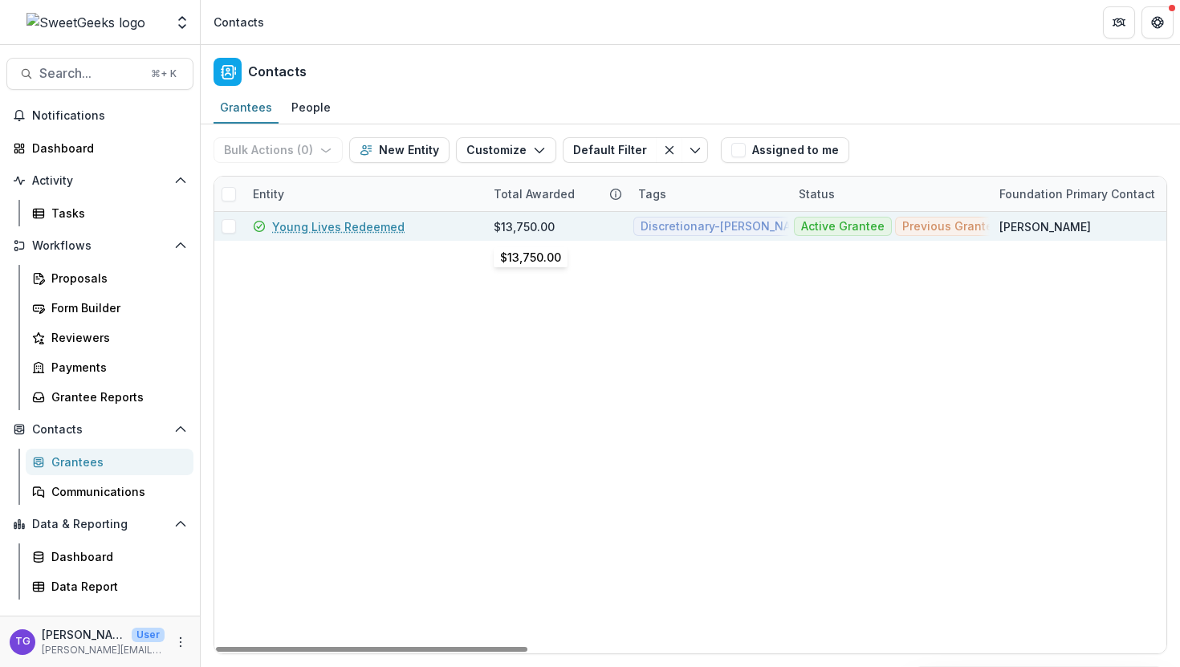
click at [550, 225] on div "$13,750.00" at bounding box center [524, 226] width 61 height 17
click at [341, 230] on link "Young Lives Redeemed" at bounding box center [338, 226] width 132 height 17
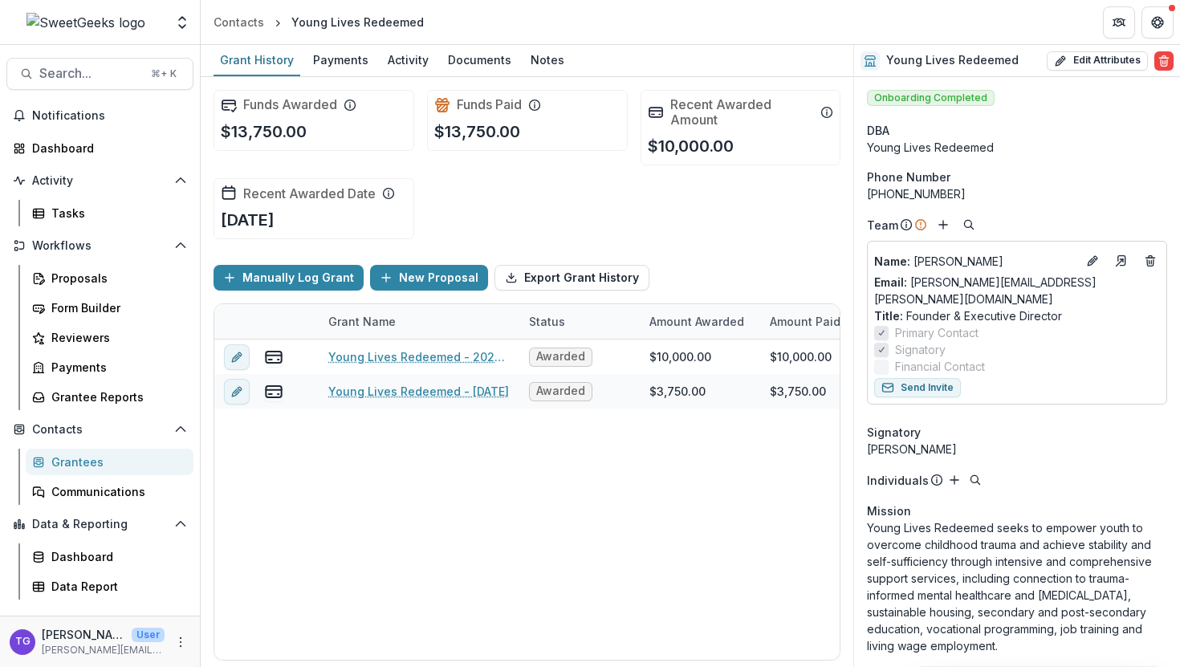
drag, startPoint x: 1067, startPoint y: 625, endPoint x: 857, endPoint y: 515, distance: 237.3
copy p "Young Lives Redeemed seeks to empower youth to overcome childhood trauma and ac…"
click at [66, 457] on div "Grantees" at bounding box center [115, 462] width 129 height 17
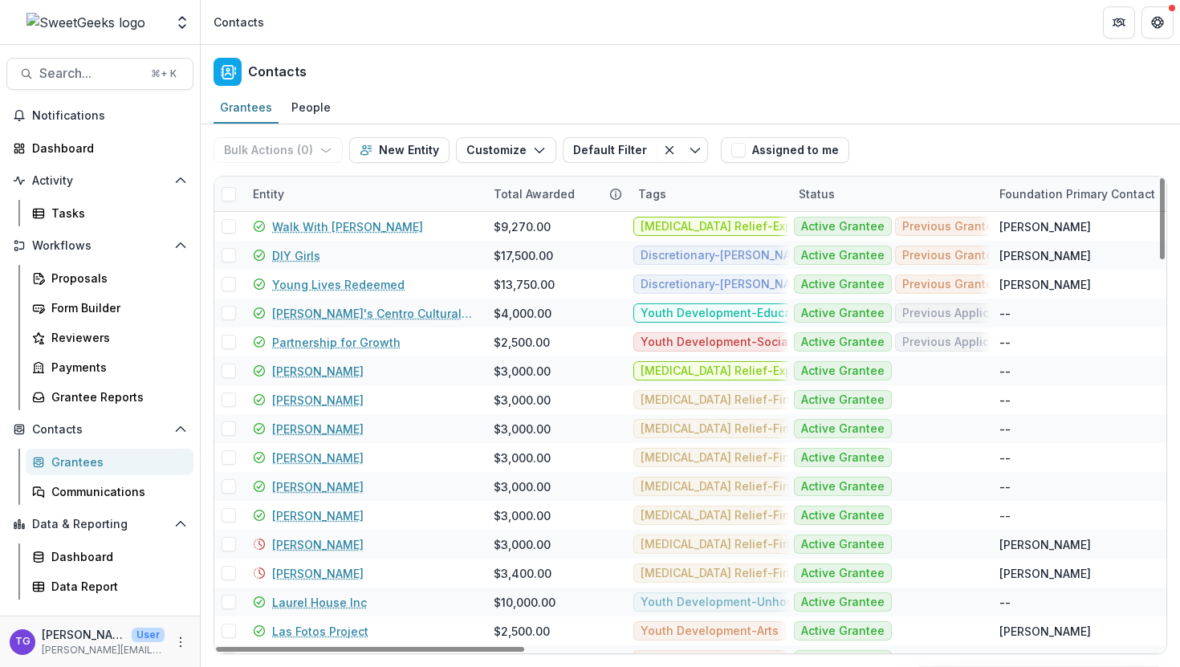
click at [307, 198] on div "Entity" at bounding box center [363, 194] width 241 height 35
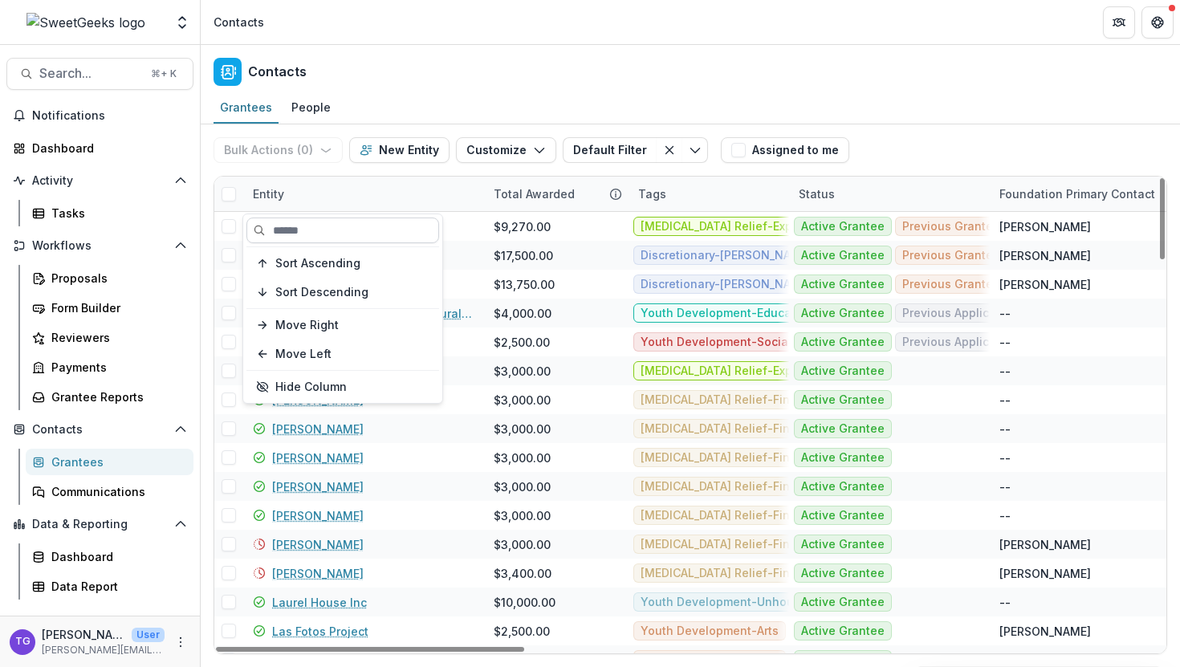
click at [295, 230] on input at bounding box center [342, 231] width 193 height 26
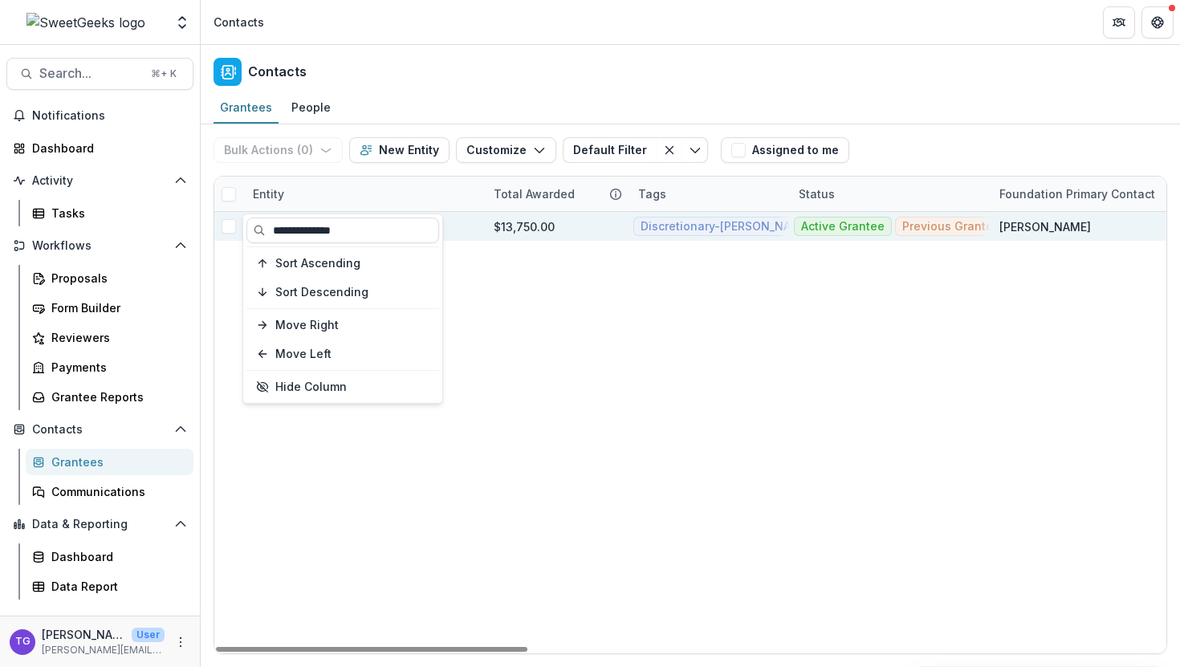
type input "**********"
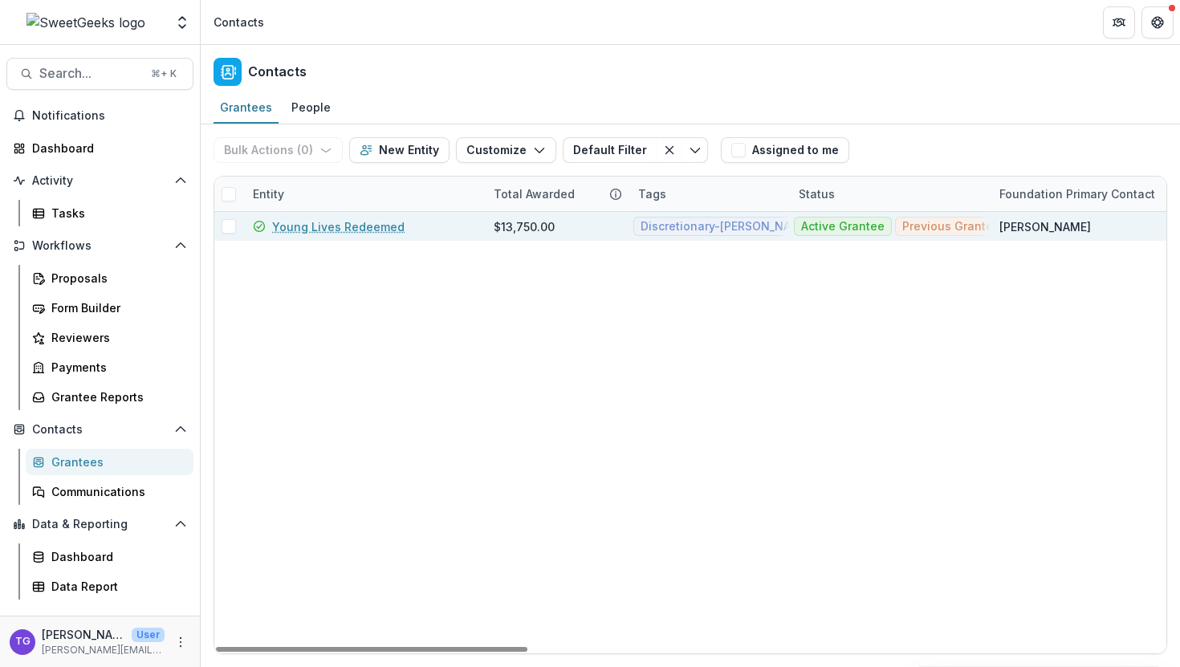
click at [502, 226] on div "$13,750.00" at bounding box center [524, 226] width 61 height 17
click at [352, 230] on link "Young Lives Redeemed" at bounding box center [338, 226] width 132 height 17
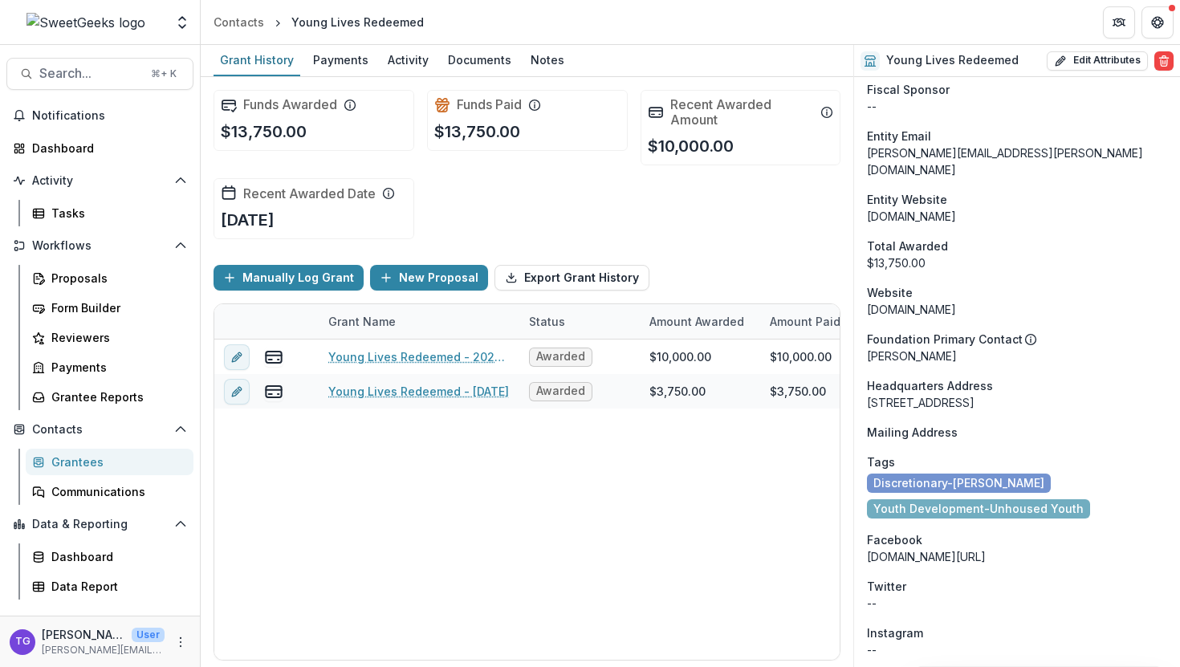
scroll to position [764, 0]
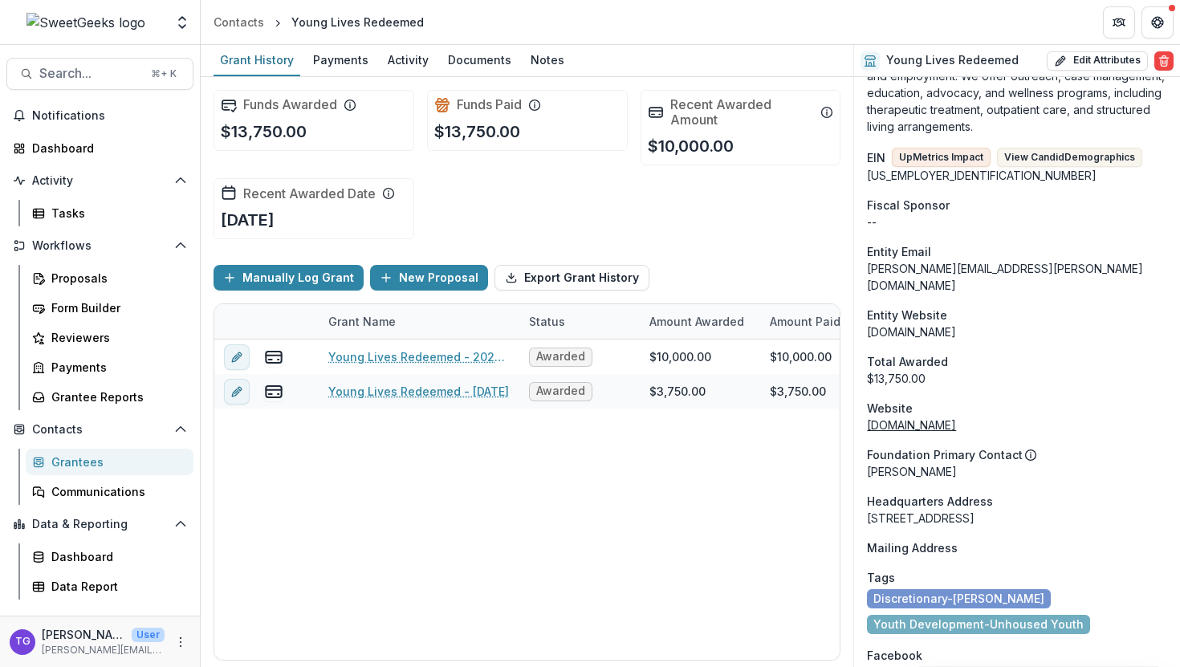
drag, startPoint x: 1035, startPoint y: 389, endPoint x: 867, endPoint y: 390, distance: 167.8
click at [867, 417] on div "[DOMAIN_NAME]" at bounding box center [1017, 425] width 300 height 17
copy link "[DOMAIN_NAME]"
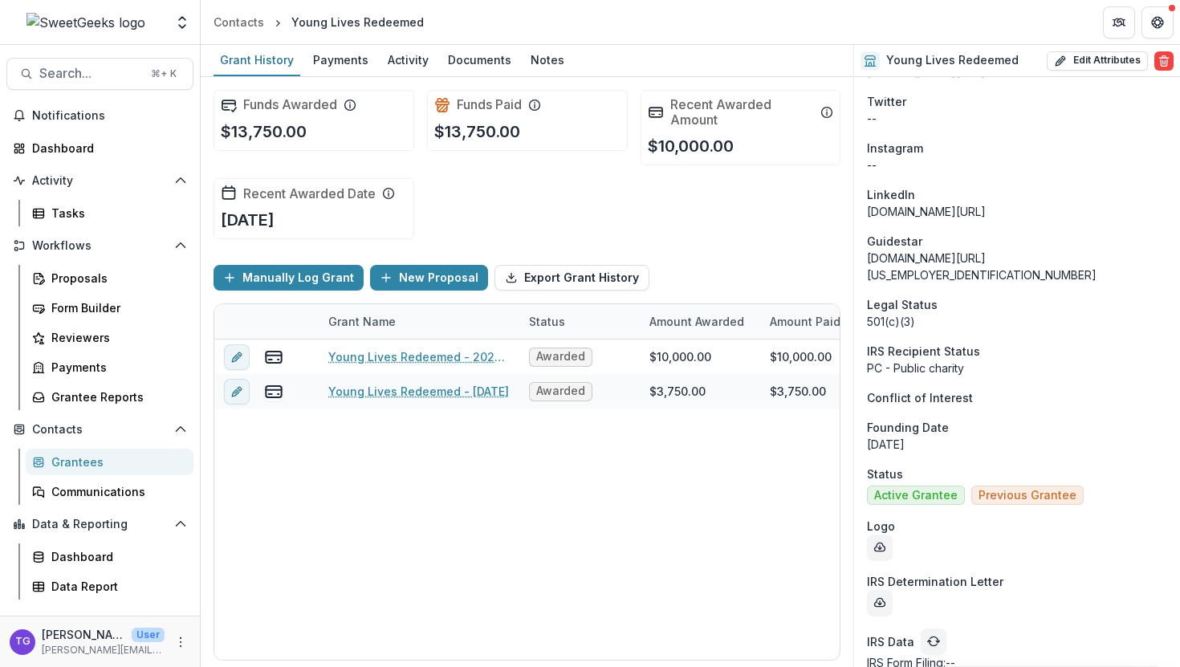
scroll to position [1360, 0]
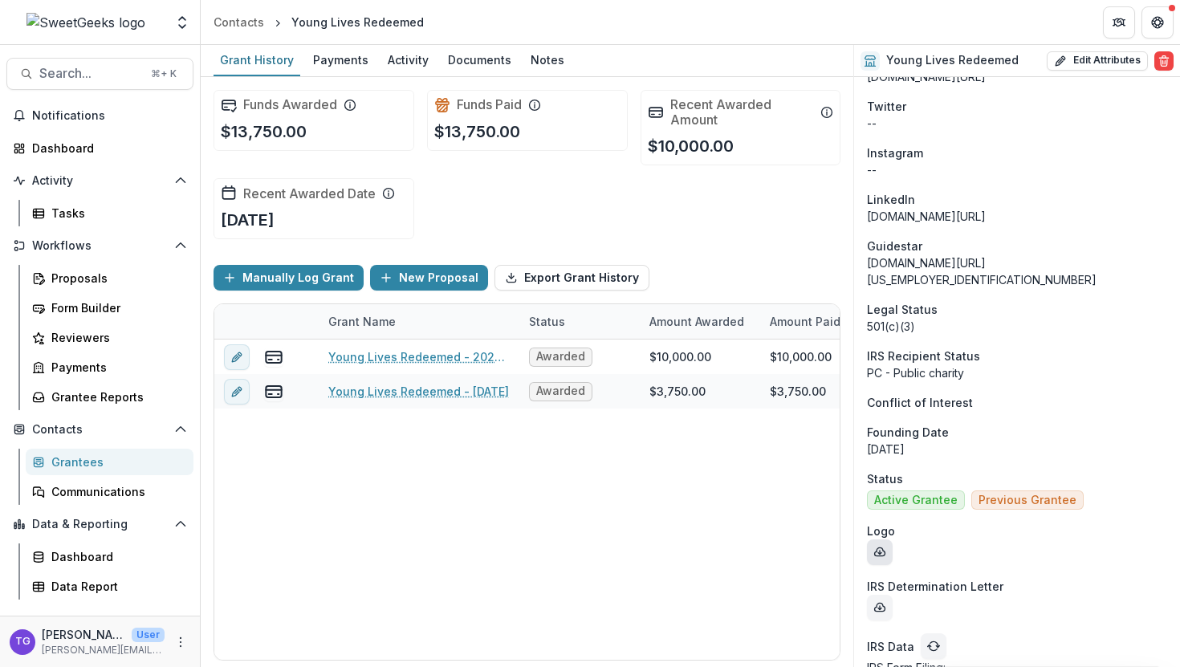
click at [882, 539] on button "download-entity-logo" at bounding box center [880, 552] width 26 height 26
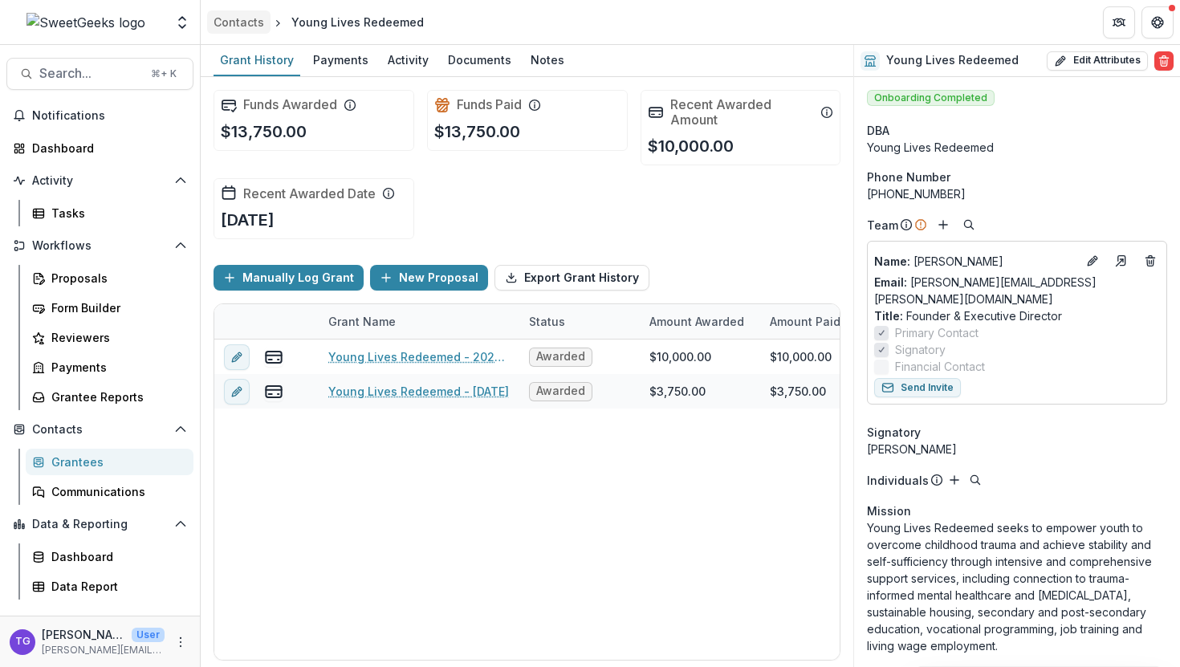
click at [246, 27] on div "Contacts" at bounding box center [239, 22] width 51 height 17
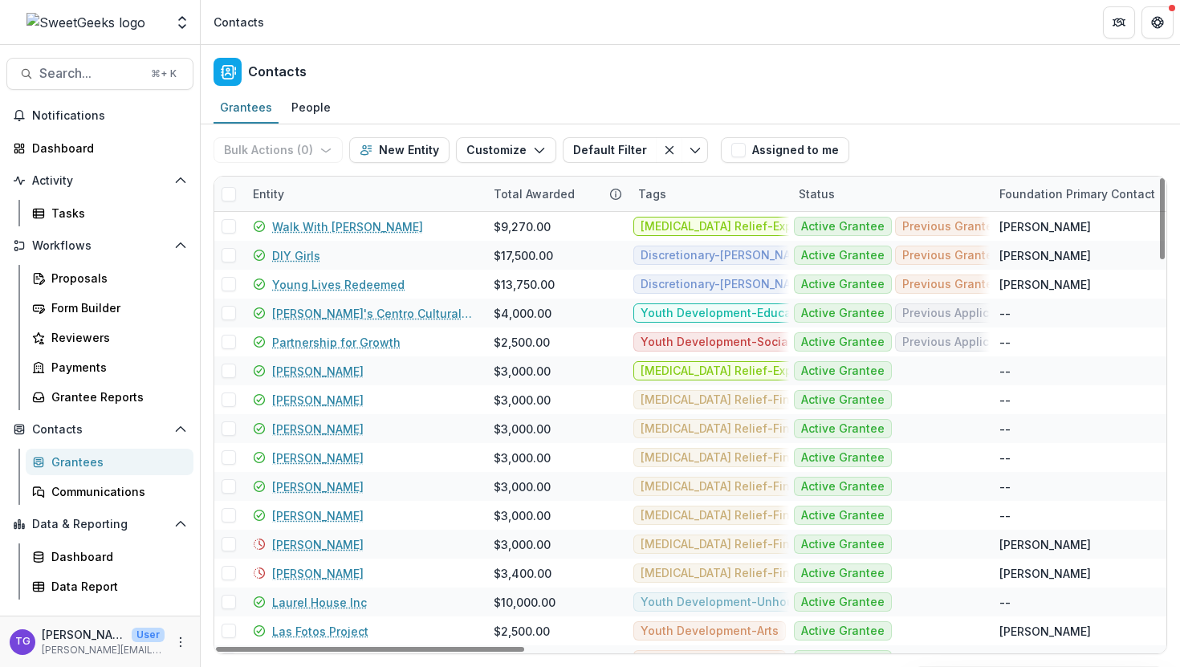
click at [291, 196] on div "Entity" at bounding box center [268, 193] width 51 height 17
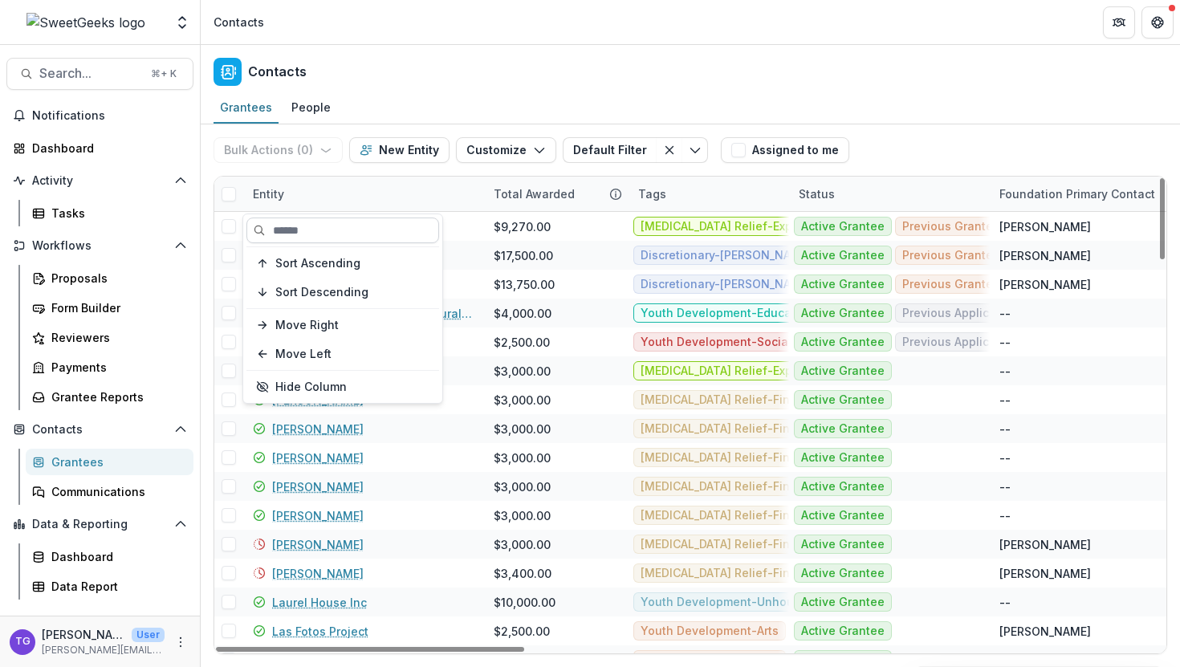
click at [293, 229] on input at bounding box center [342, 231] width 193 height 26
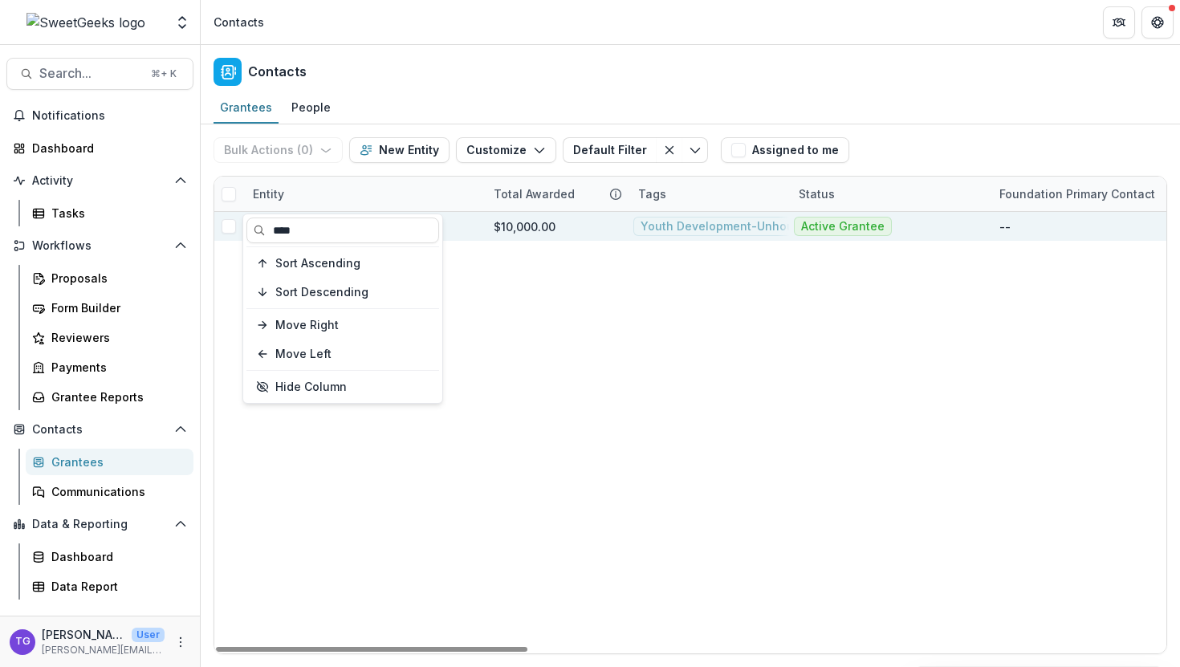
type input "****"
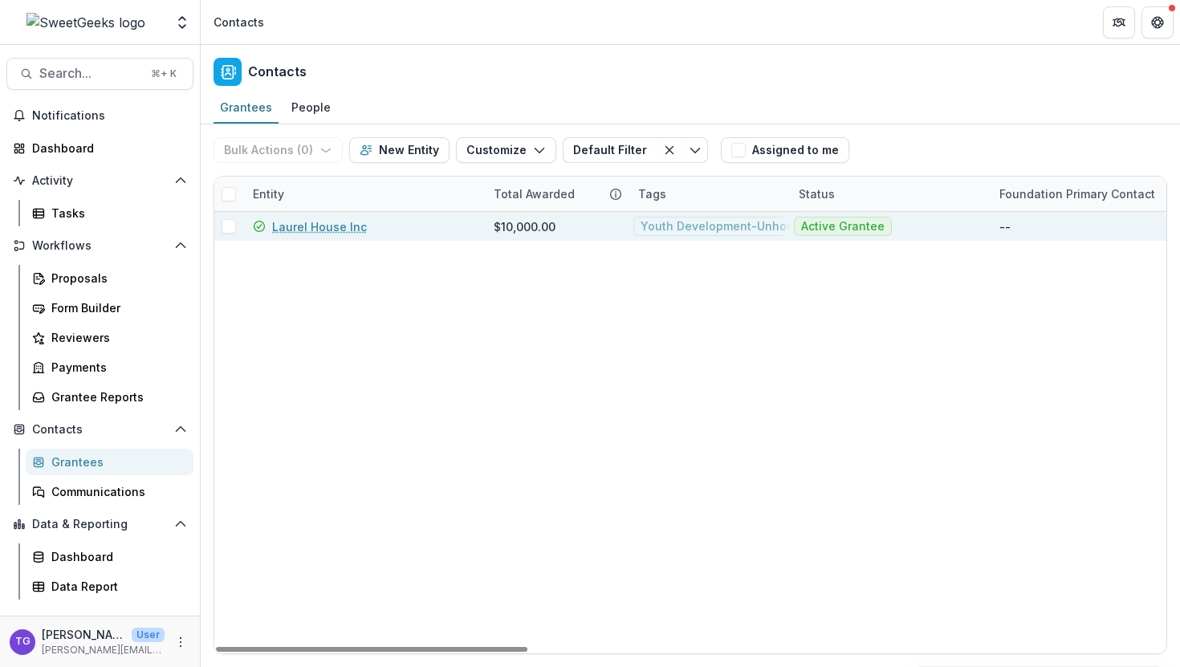
click at [512, 228] on div "$10,000.00" at bounding box center [525, 226] width 62 height 17
click at [348, 228] on link "Laurel House Inc" at bounding box center [319, 226] width 95 height 17
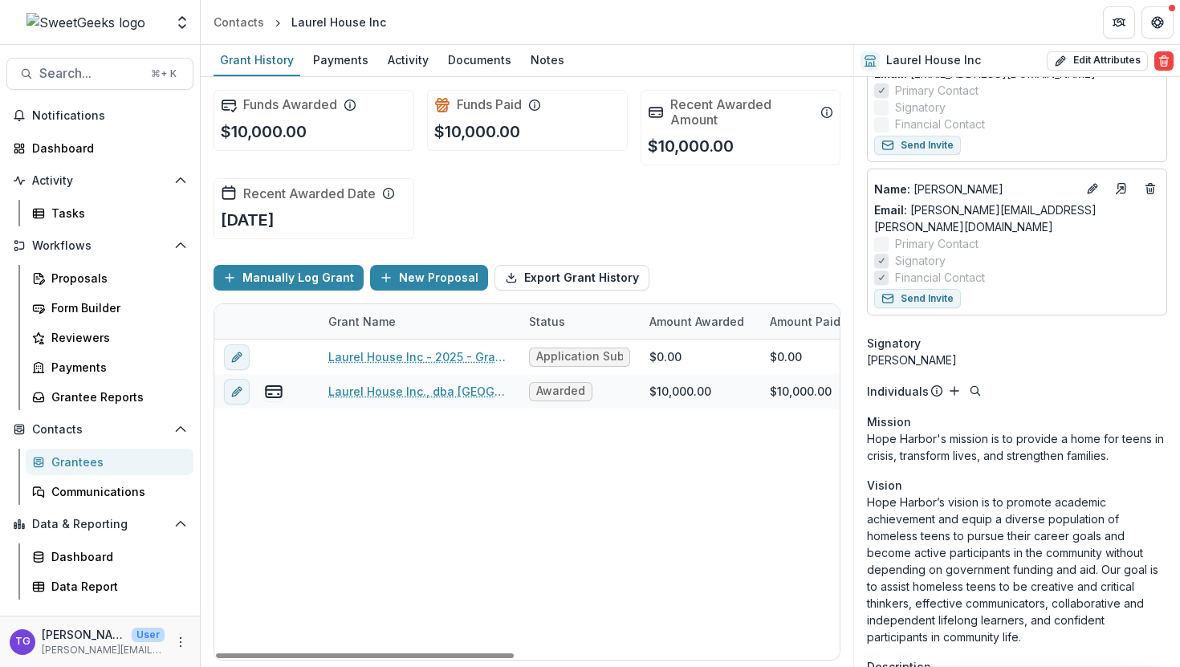
scroll to position [222, 0]
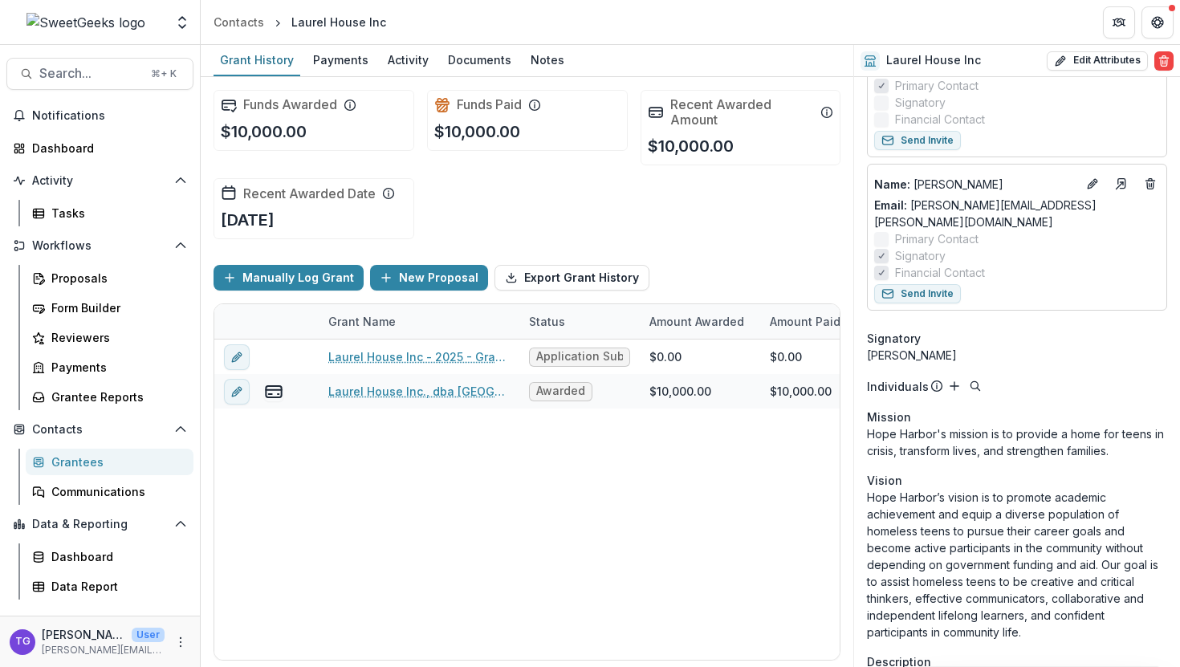
drag, startPoint x: 1132, startPoint y: 426, endPoint x: 866, endPoint y: 412, distance: 266.1
copy p "Hope Harbor's mission is to provide a home for teens in crisis, transform lives…"
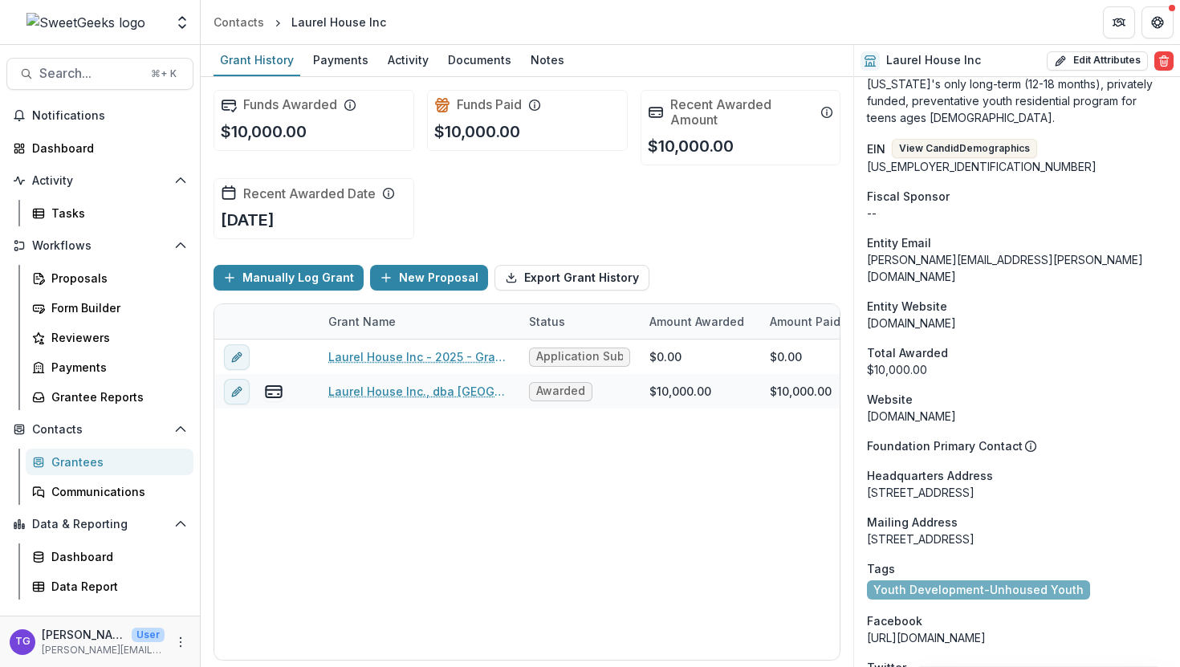
scroll to position [818, 0]
drag, startPoint x: 986, startPoint y: 278, endPoint x: 865, endPoint y: 283, distance: 121.3
click at [865, 283] on div "Onboarding Completed DBA [GEOGRAPHIC_DATA] Phone Number [PHONE_NUMBER] Team Nam…" at bounding box center [1017, 262] width 326 height 2006
copy div "[DOMAIN_NAME]"
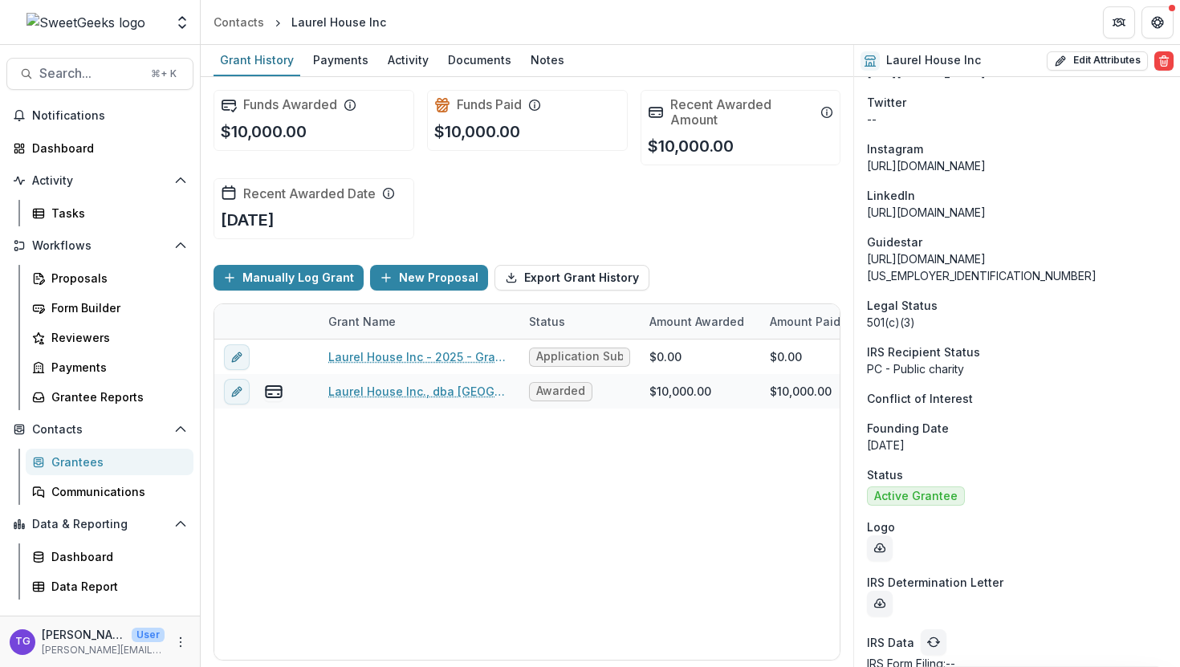
scroll to position [1381, 0]
click at [881, 543] on icon "download-entity-logo" at bounding box center [879, 549] width 13 height 13
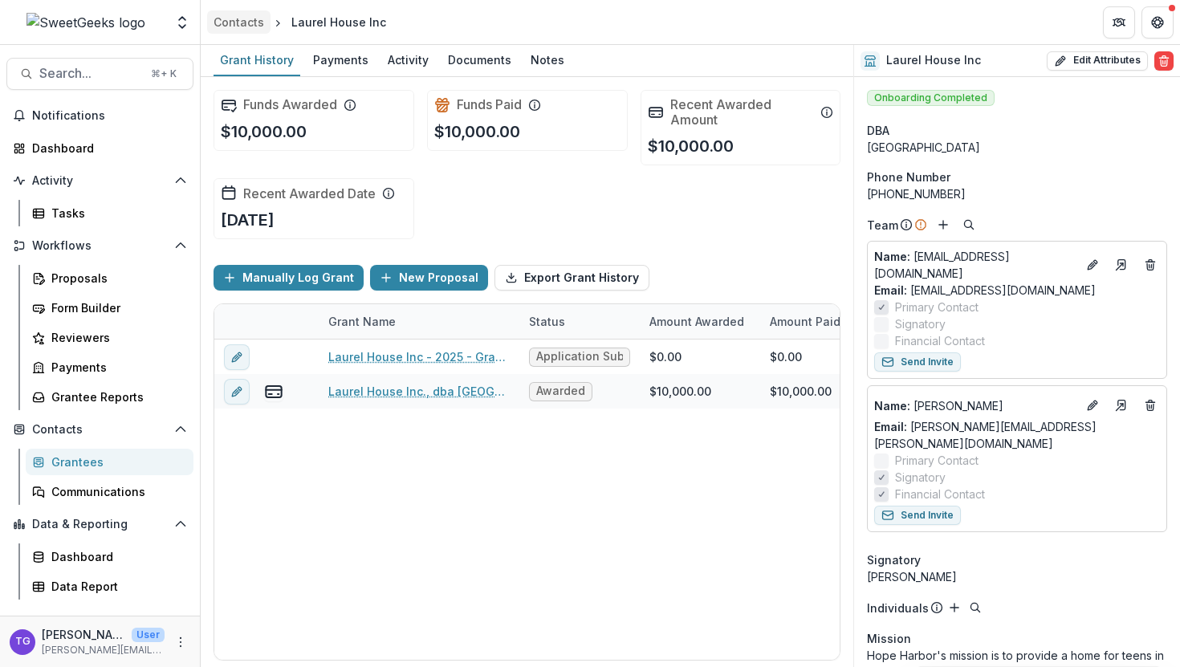
click at [245, 26] on div "Contacts" at bounding box center [239, 22] width 51 height 17
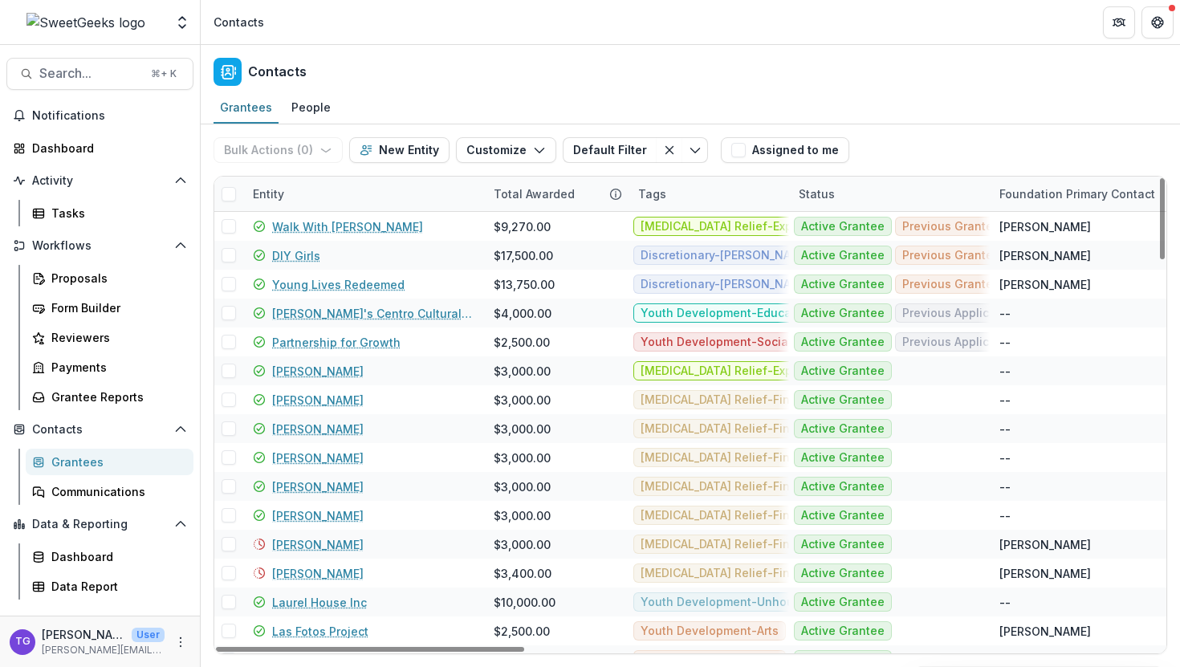
click at [87, 462] on div "Grantees" at bounding box center [115, 462] width 129 height 17
click at [340, 203] on div "Entity" at bounding box center [363, 194] width 241 height 35
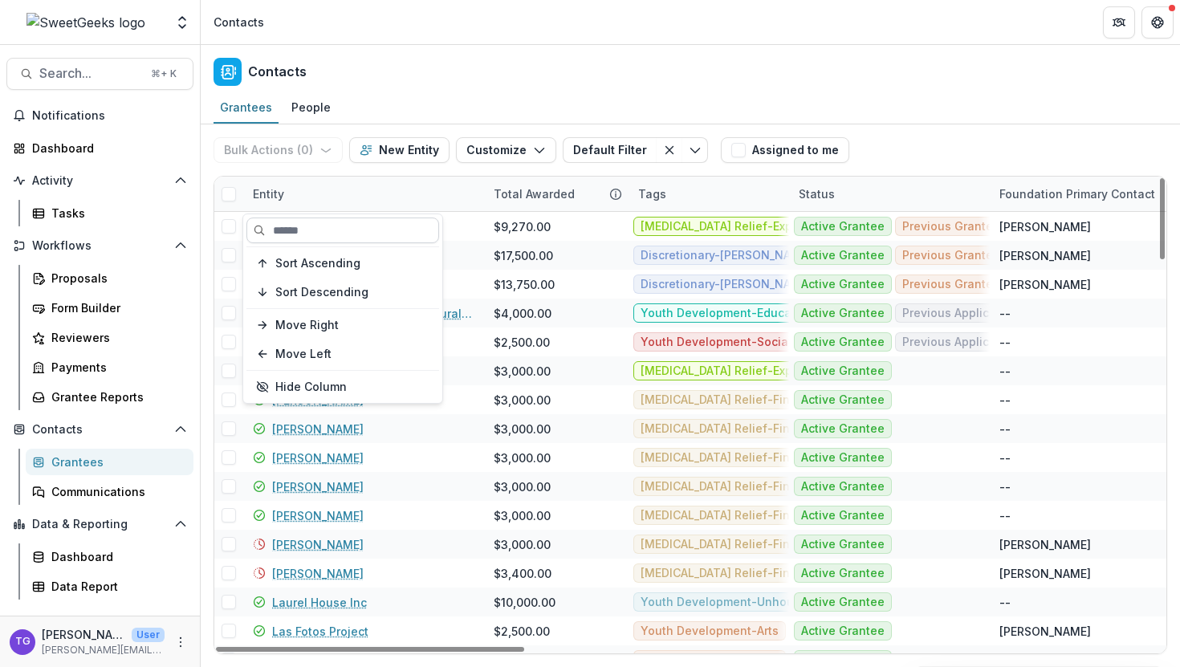
click at [320, 229] on input at bounding box center [342, 231] width 193 height 26
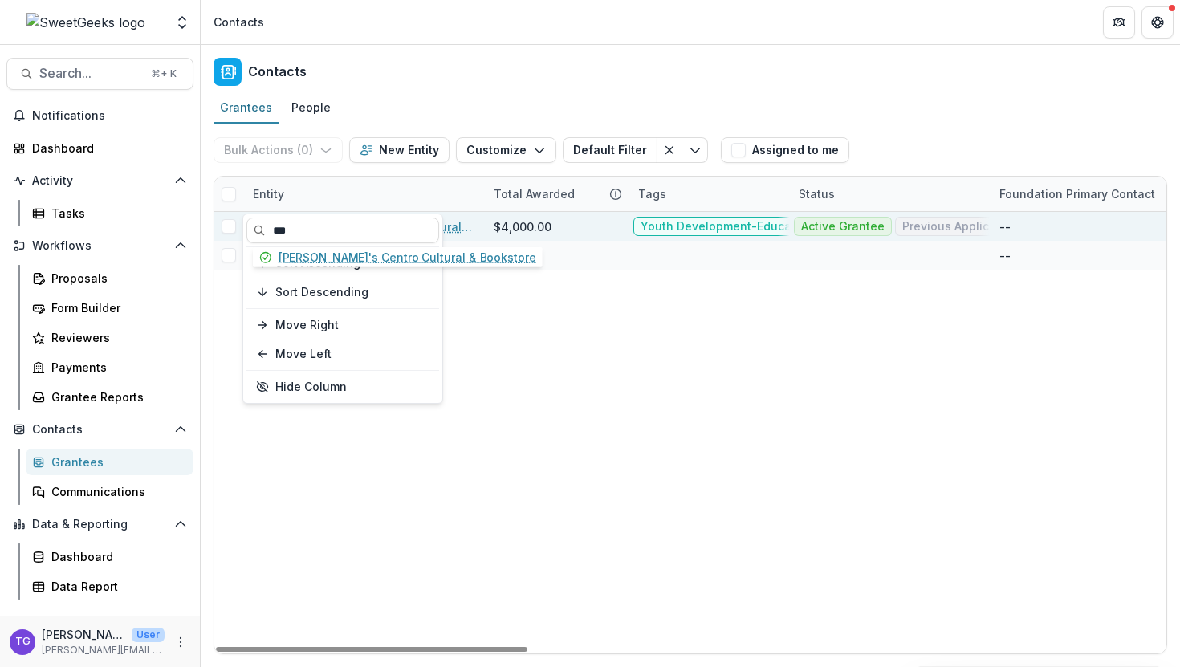
type input "***"
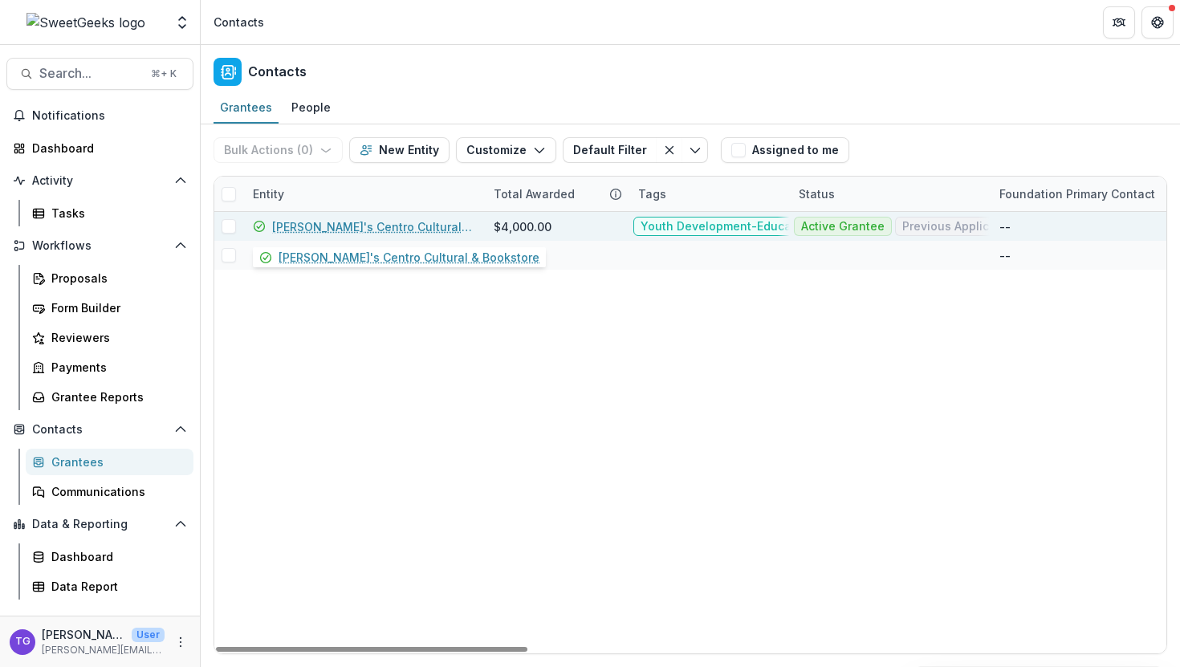
click at [467, 231] on link "[PERSON_NAME]'s Centro Cultural & Bookstore" at bounding box center [373, 226] width 202 height 17
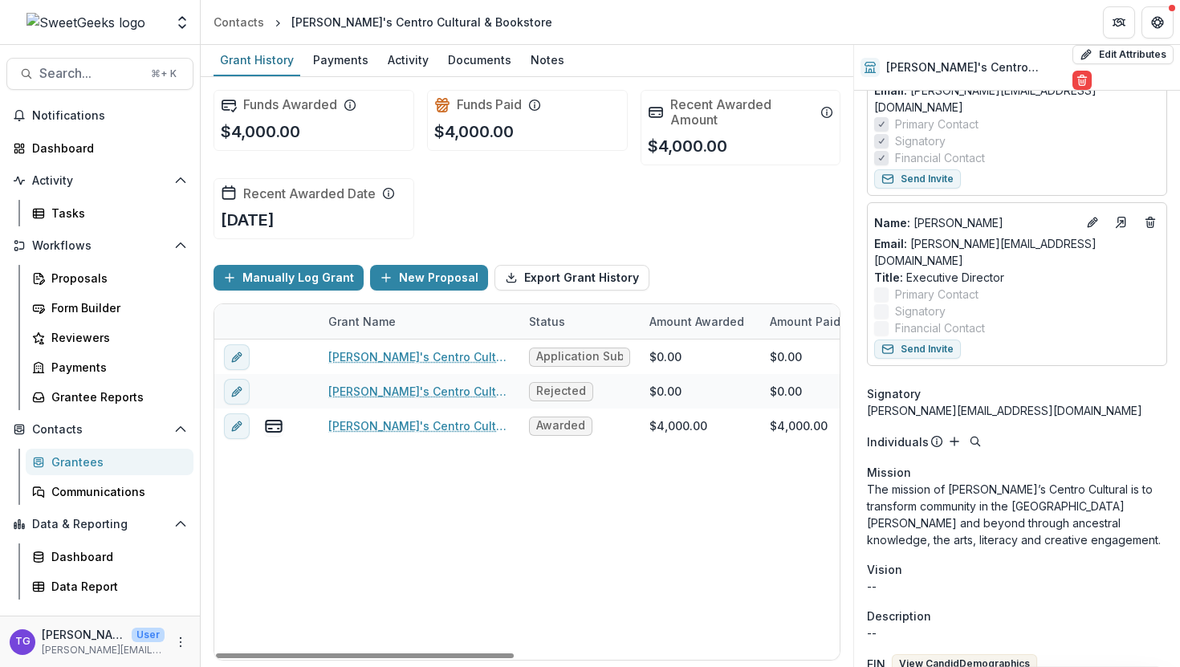
scroll to position [242, 0]
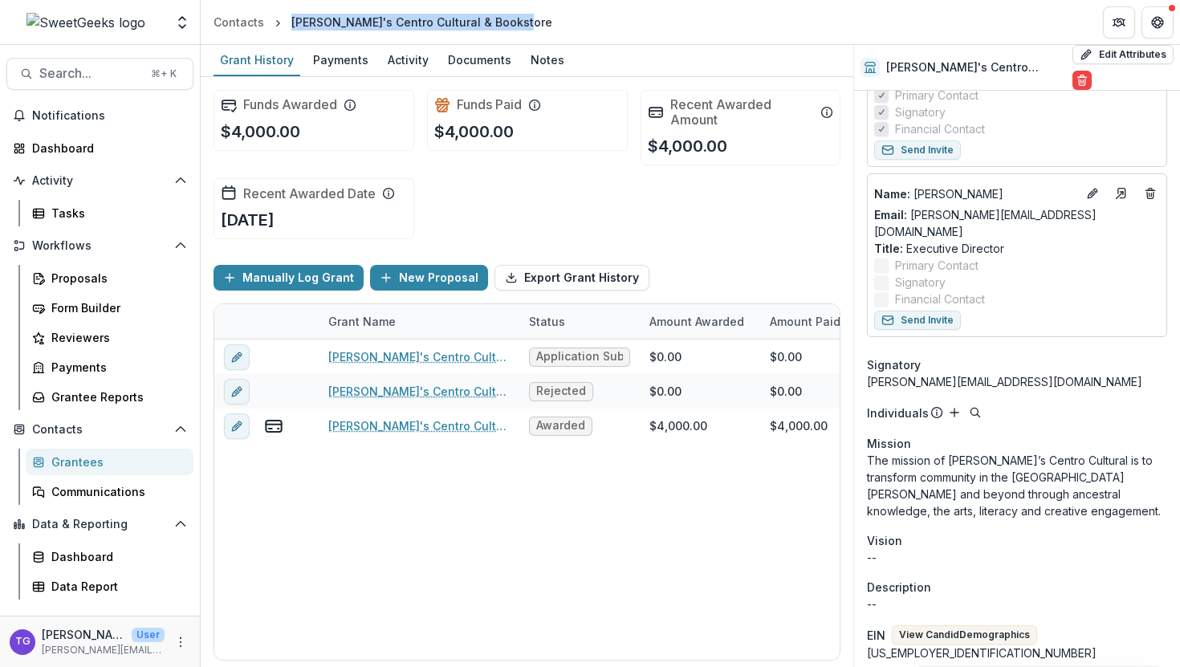
drag, startPoint x: 515, startPoint y: 19, endPoint x: 291, endPoint y: 27, distance: 224.9
click at [291, 27] on div "[PERSON_NAME]'s Centro Cultural & Bookstore" at bounding box center [422, 21] width 274 height 23
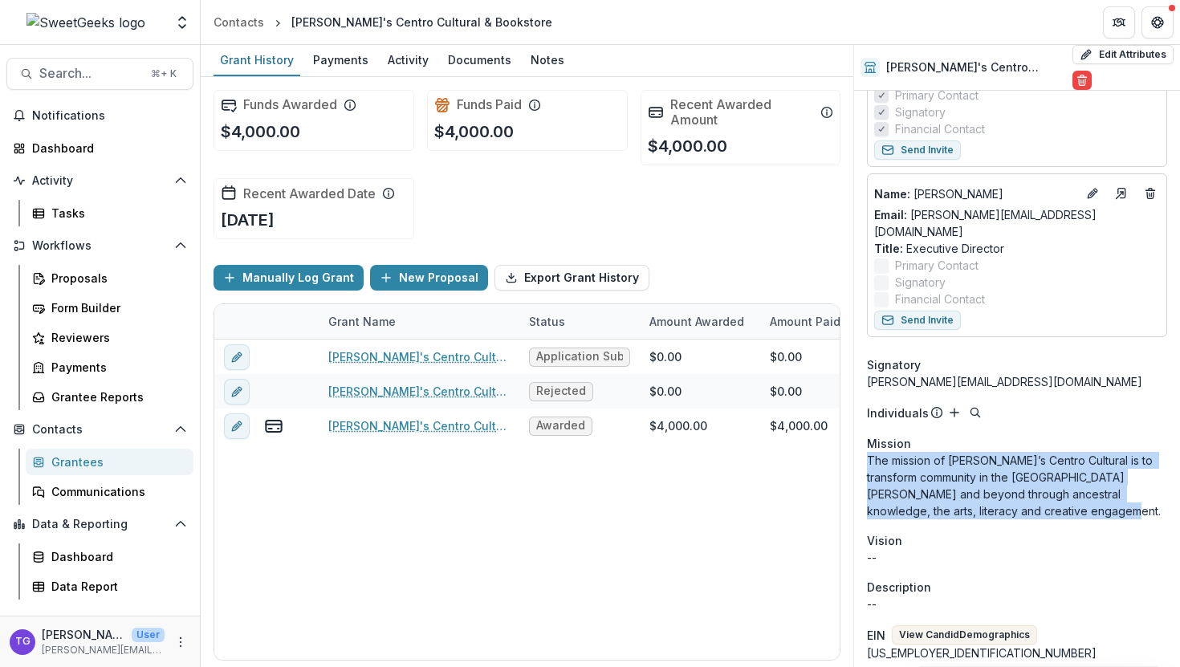
drag, startPoint x: 1080, startPoint y: 466, endPoint x: 868, endPoint y: 422, distance: 216.3
click at [868, 452] on p "The mission of [PERSON_NAME]’s Centro Cultural is to transform community in the…" at bounding box center [1017, 485] width 300 height 67
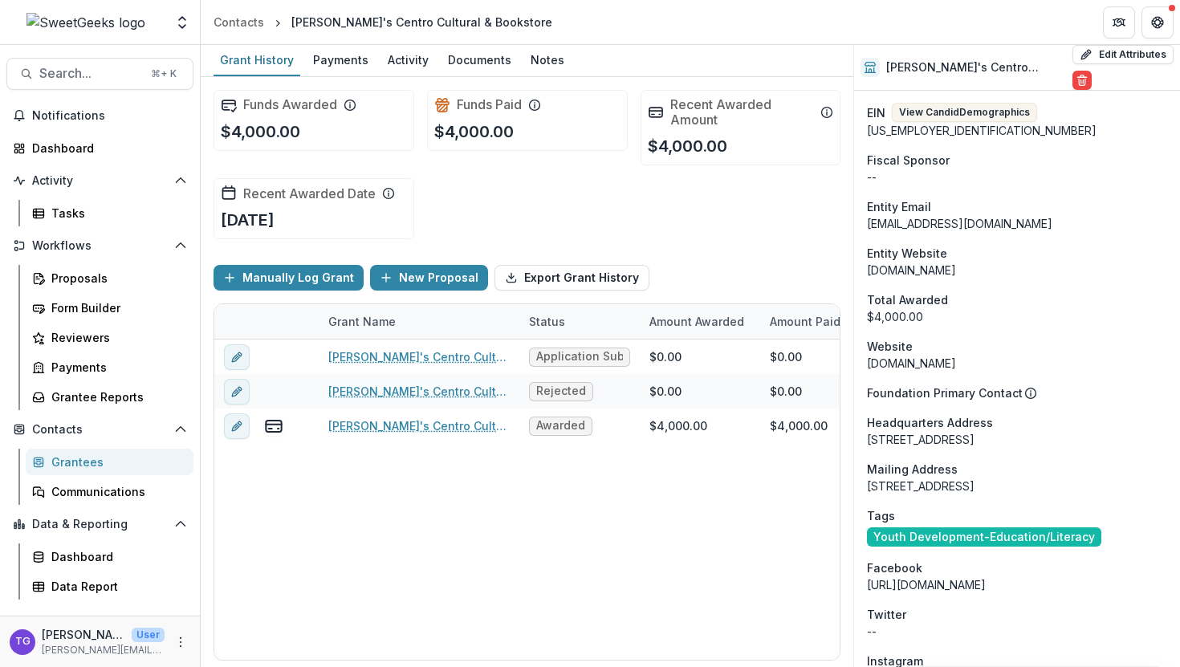
scroll to position [773, 0]
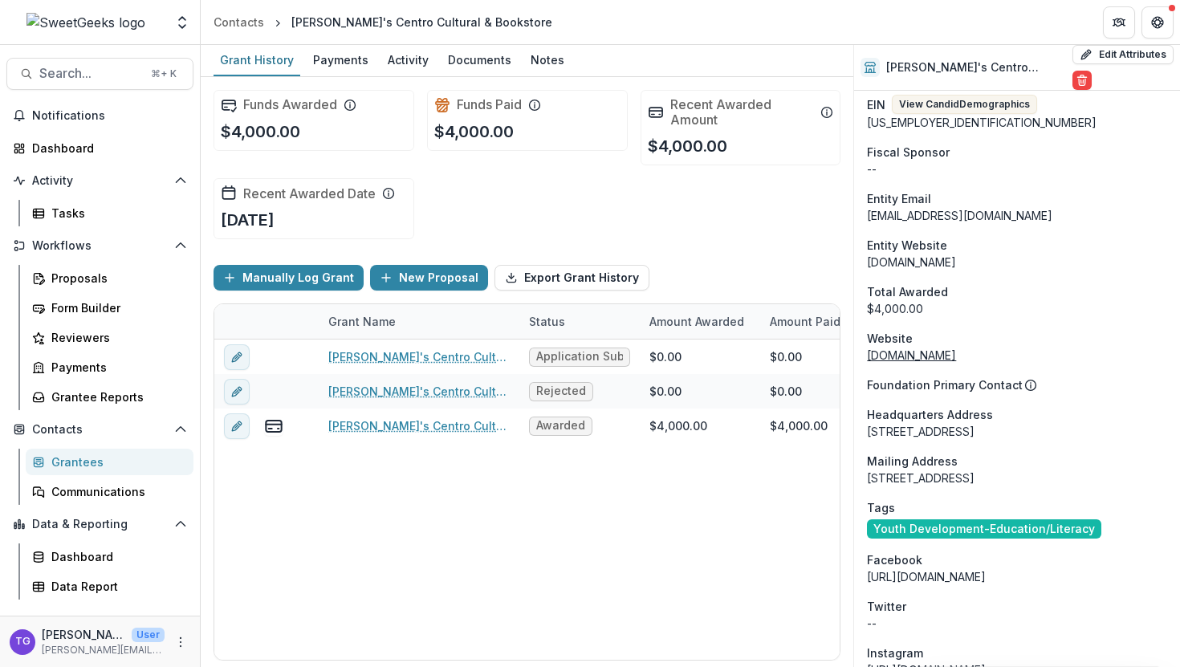
drag, startPoint x: 980, startPoint y: 310, endPoint x: 868, endPoint y: 314, distance: 112.5
click at [868, 347] on div "[DOMAIN_NAME]" at bounding box center [1017, 355] width 300 height 17
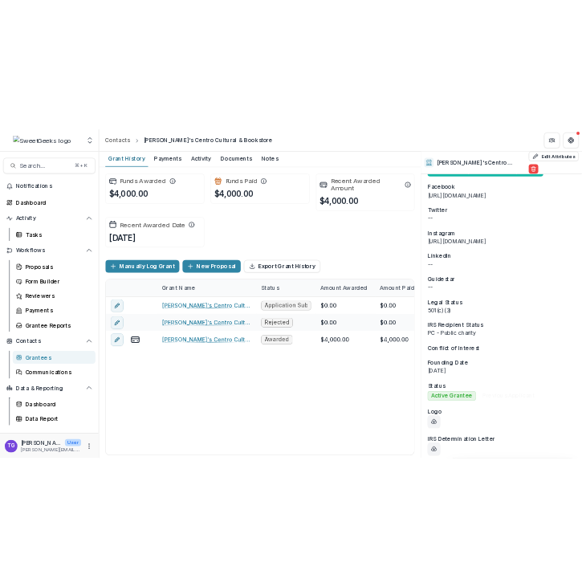
scroll to position [1253, 0]
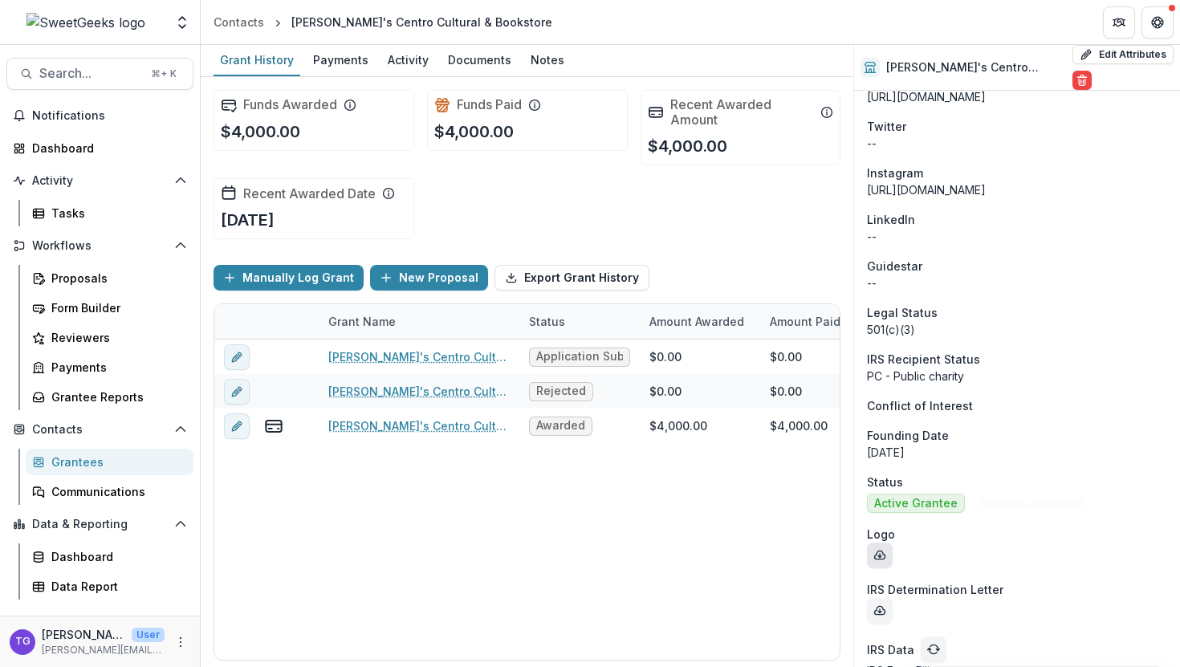
click at [882, 549] on icon "download-entity-logo" at bounding box center [879, 555] width 13 height 13
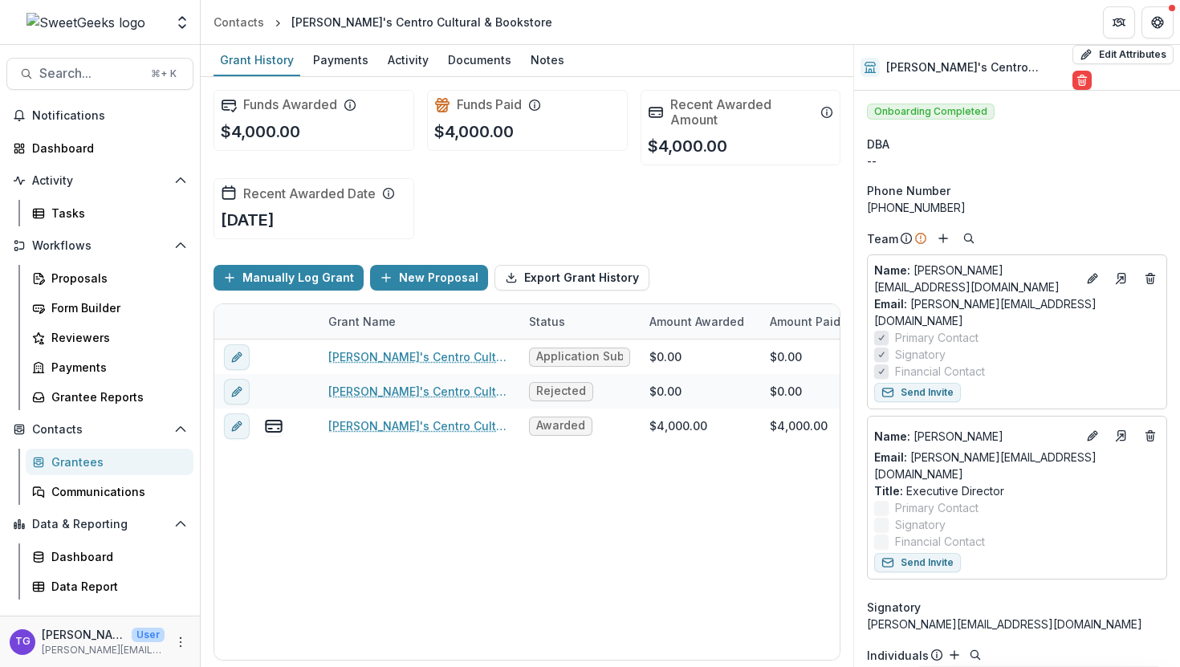
click at [91, 467] on div "Grantees" at bounding box center [115, 462] width 129 height 17
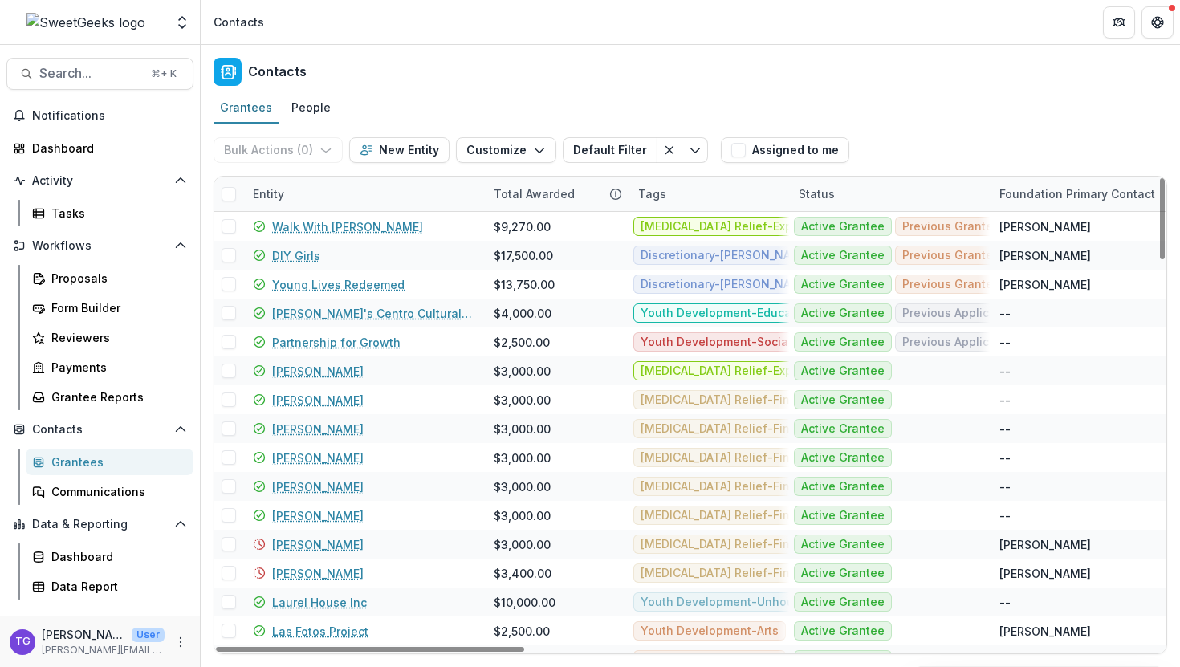
click at [292, 200] on div "Entity" at bounding box center [268, 193] width 51 height 17
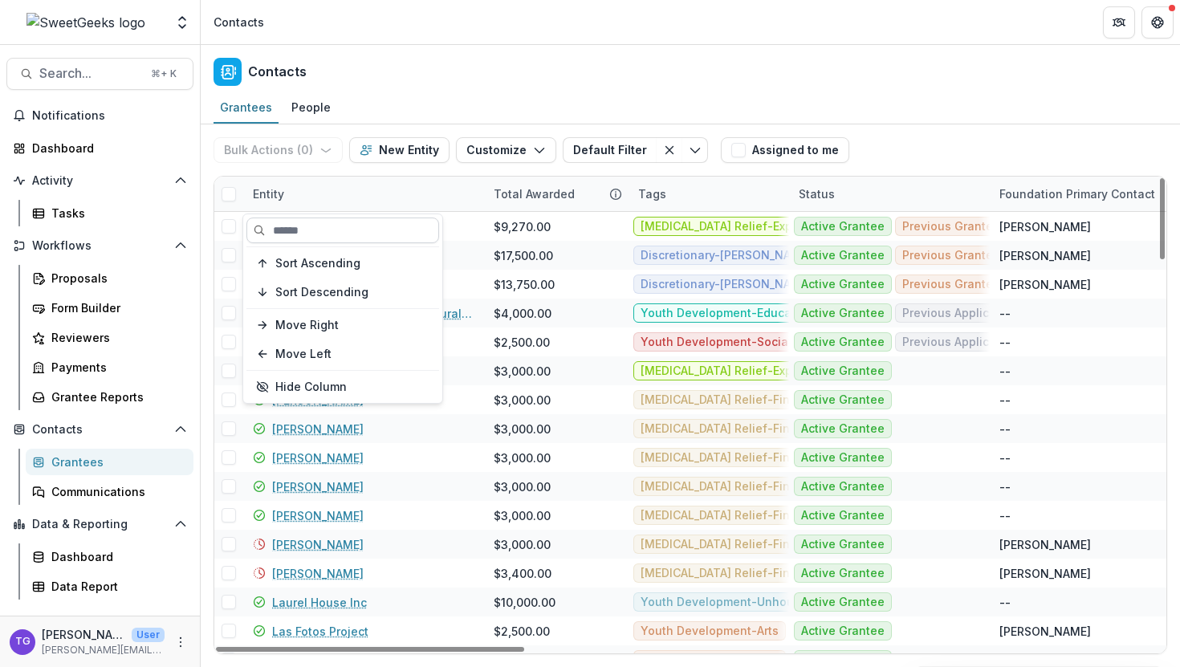
click at [290, 231] on input at bounding box center [342, 231] width 193 height 26
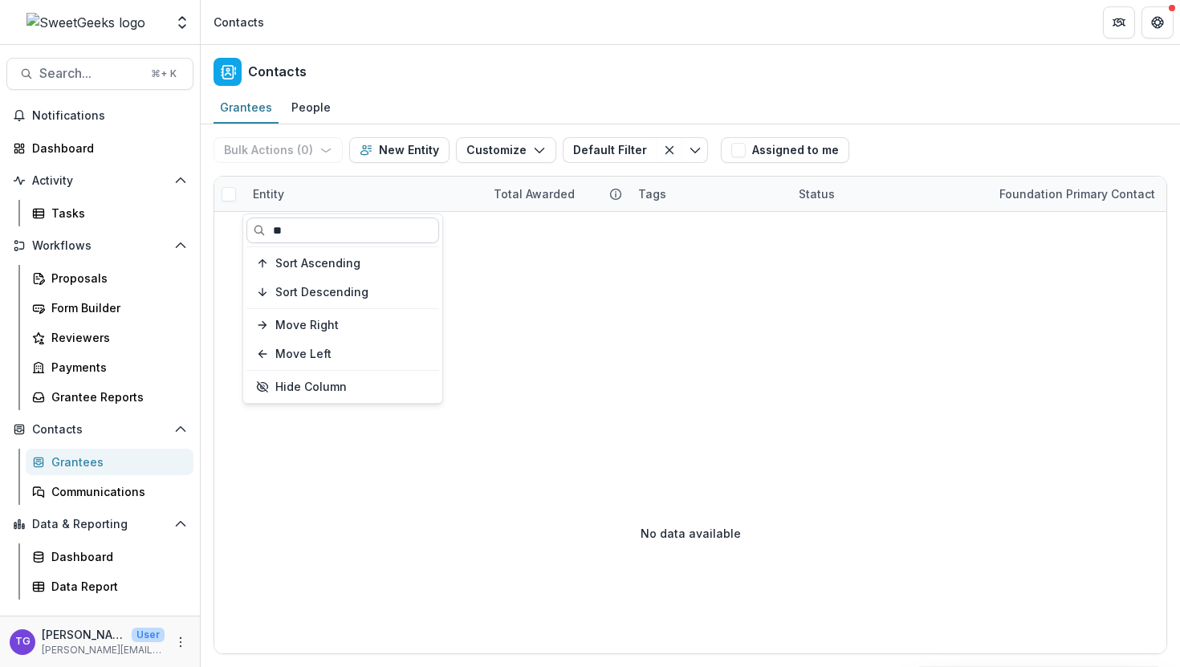
type input "*"
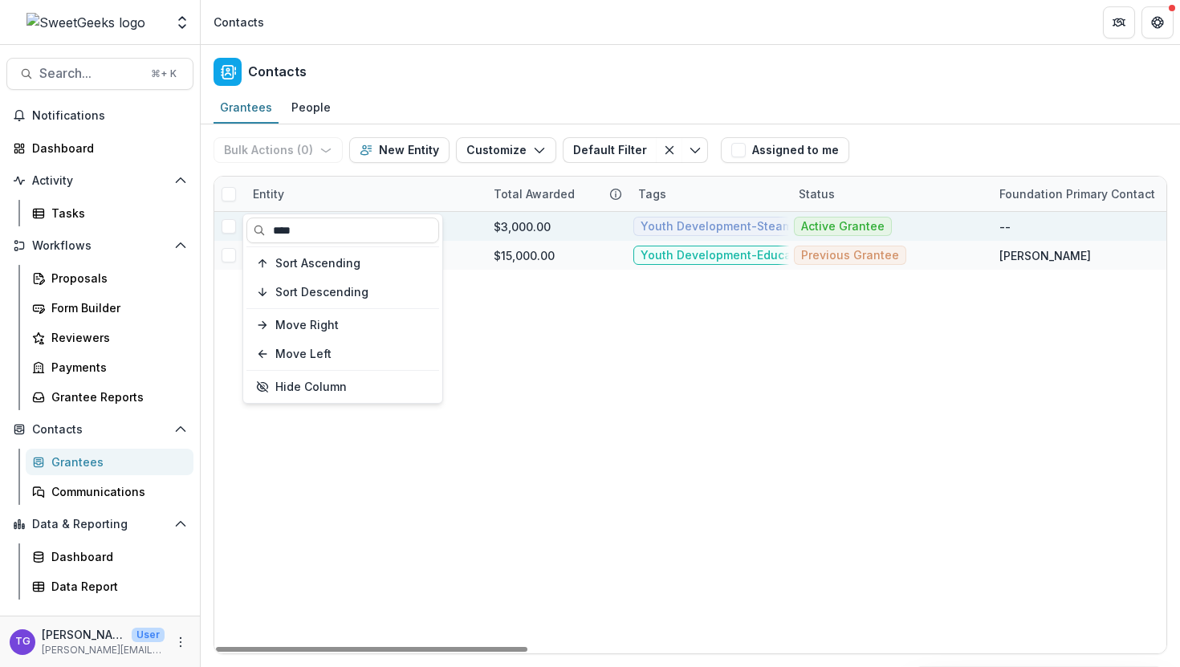
type input "****"
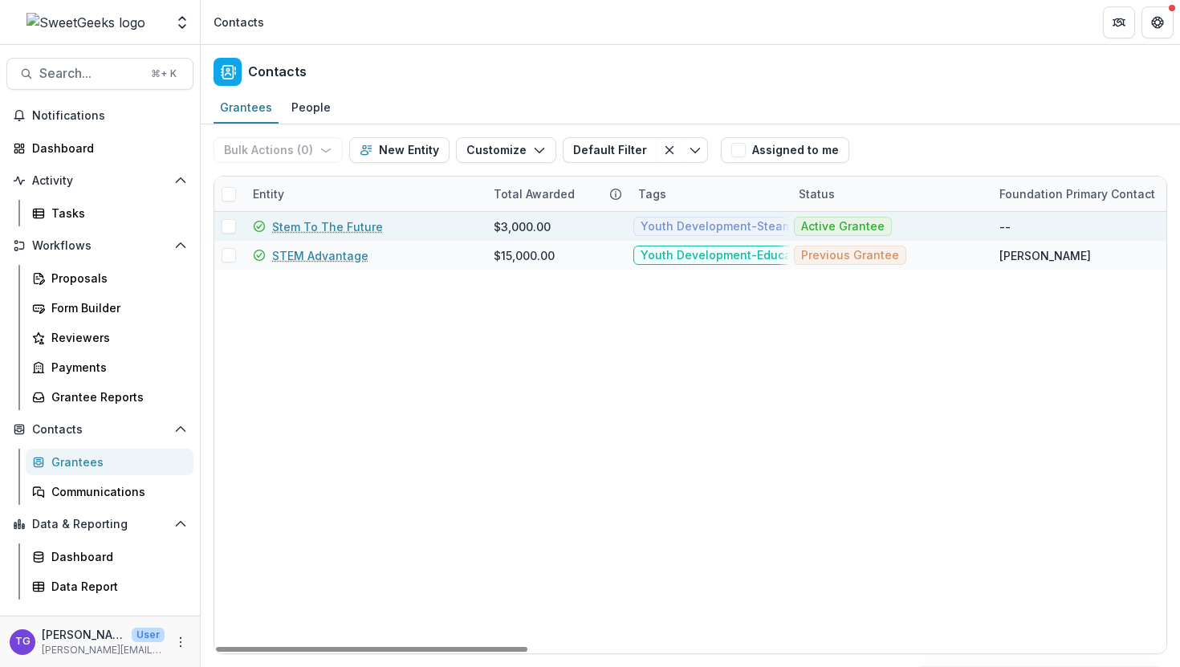
click at [452, 232] on div "Stem To The Future" at bounding box center [364, 226] width 222 height 29
click at [361, 224] on link "Stem To The Future" at bounding box center [327, 226] width 111 height 17
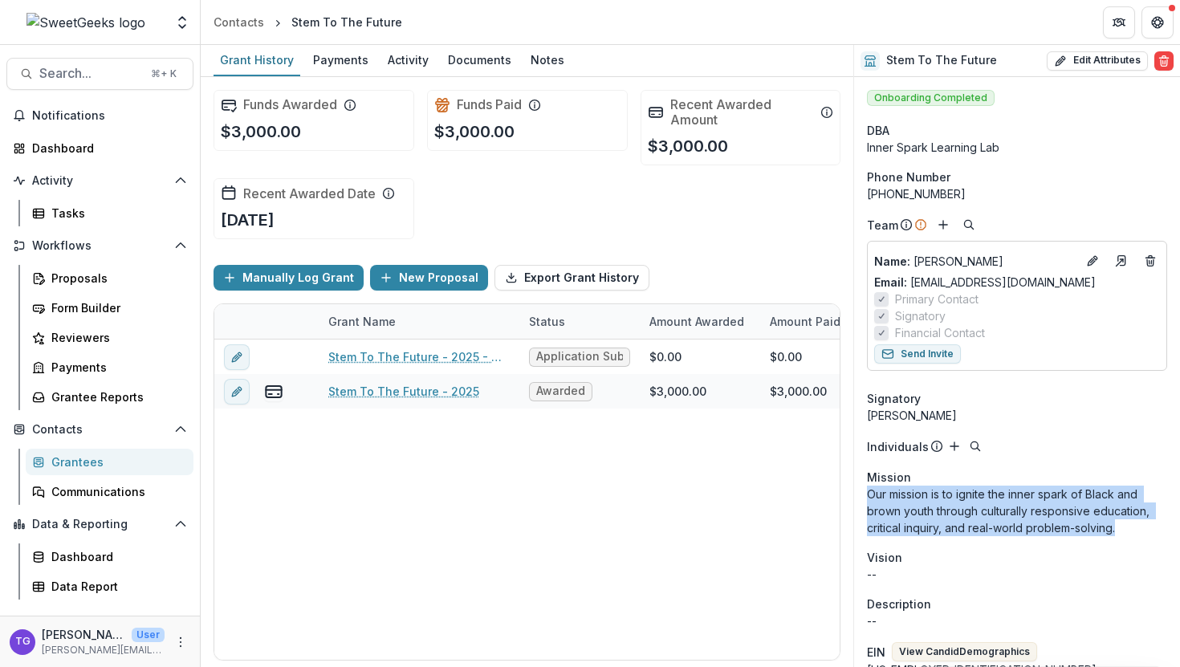
drag, startPoint x: 1125, startPoint y: 531, endPoint x: 864, endPoint y: 498, distance: 263.8
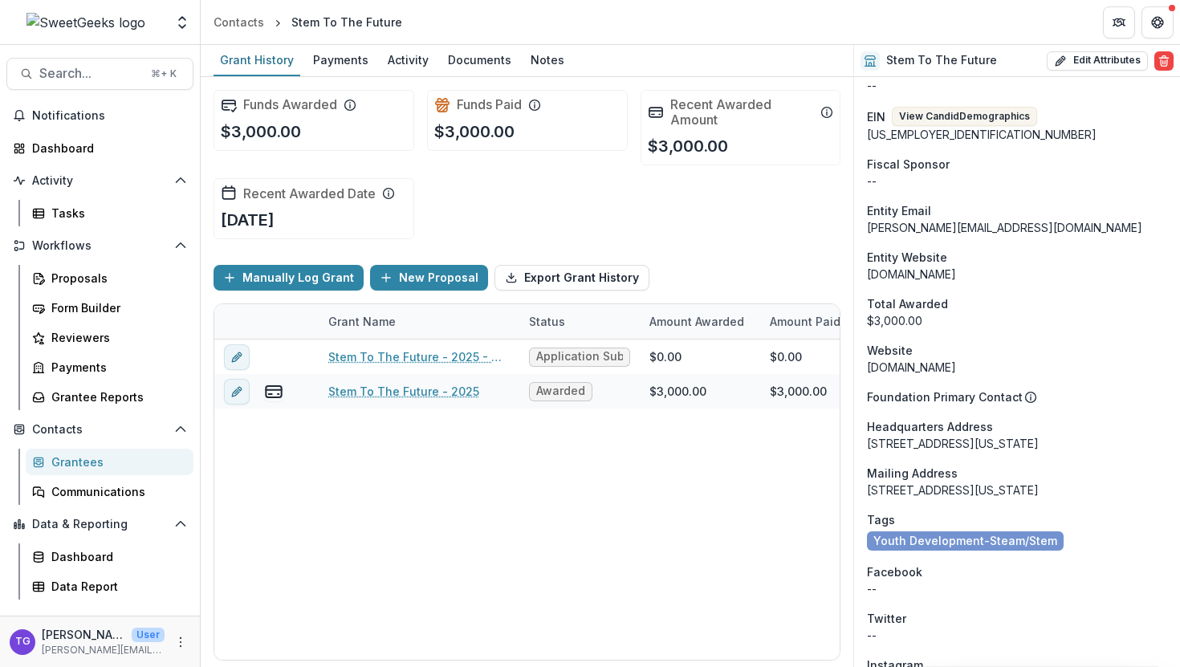
scroll to position [521, 0]
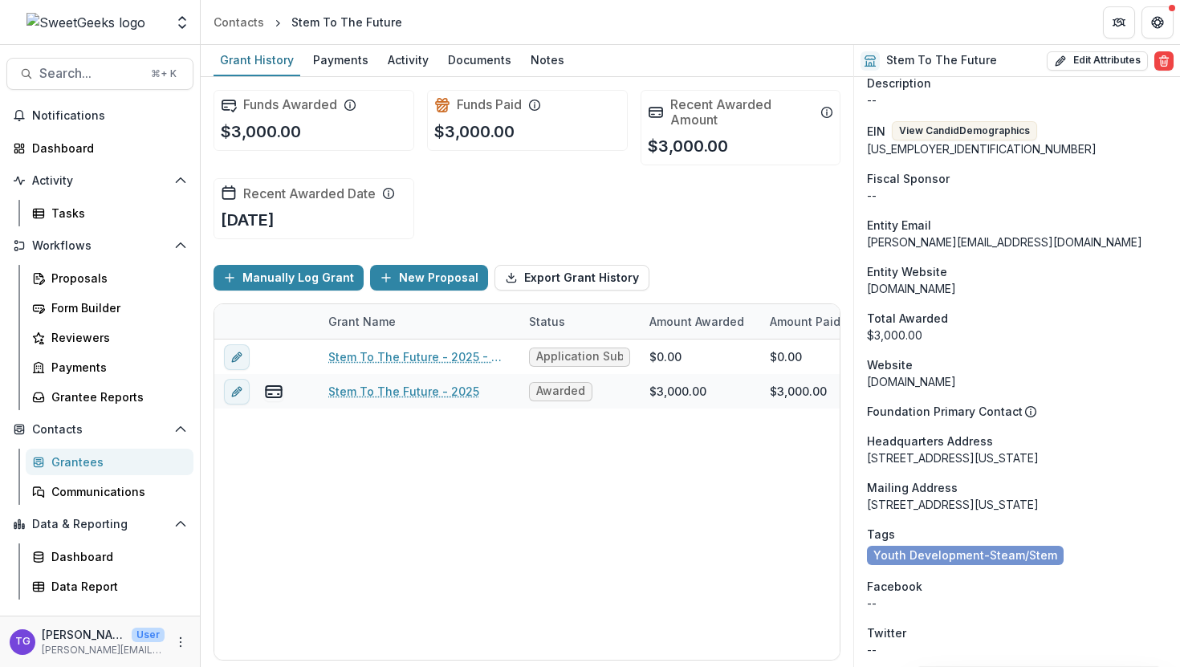
drag, startPoint x: 971, startPoint y: 289, endPoint x: 868, endPoint y: 291, distance: 103.6
click at [868, 291] on div "[DOMAIN_NAME]" at bounding box center [1017, 288] width 300 height 17
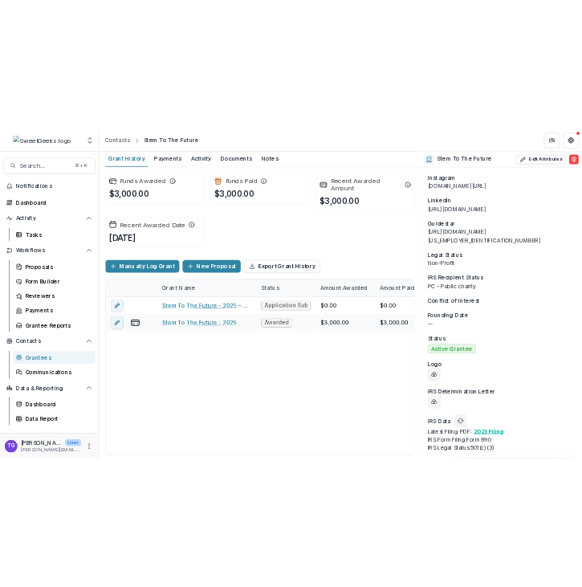
scroll to position [1120, 0]
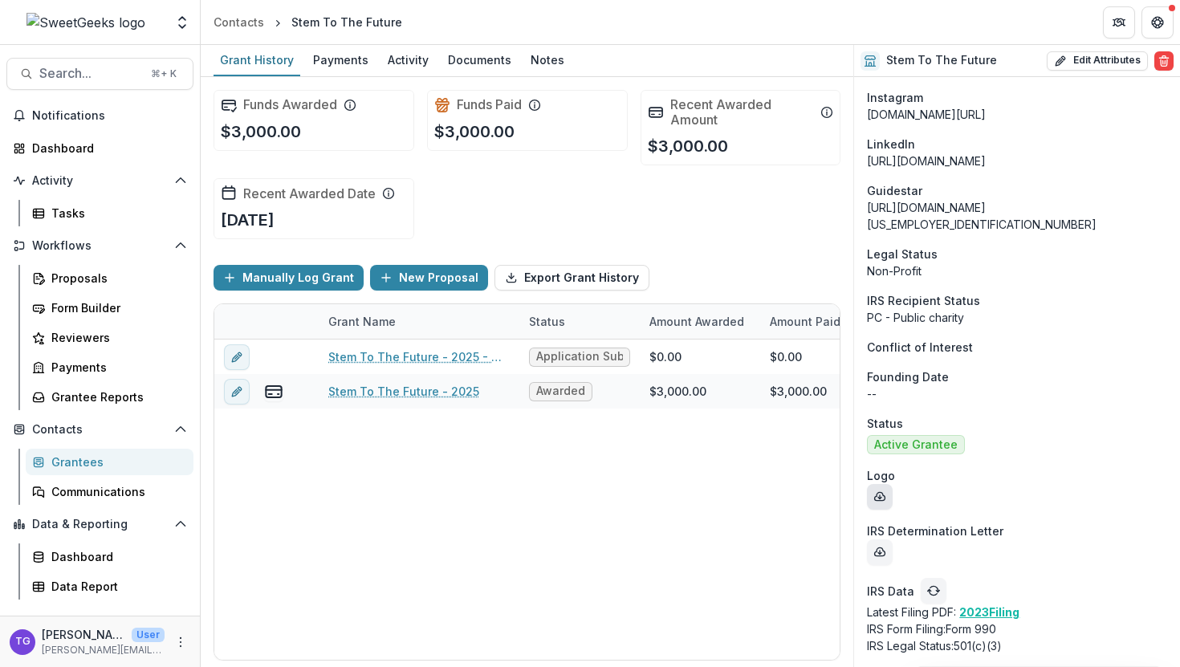
click at [881, 496] on icon "download-entity-logo" at bounding box center [879, 496] width 13 height 13
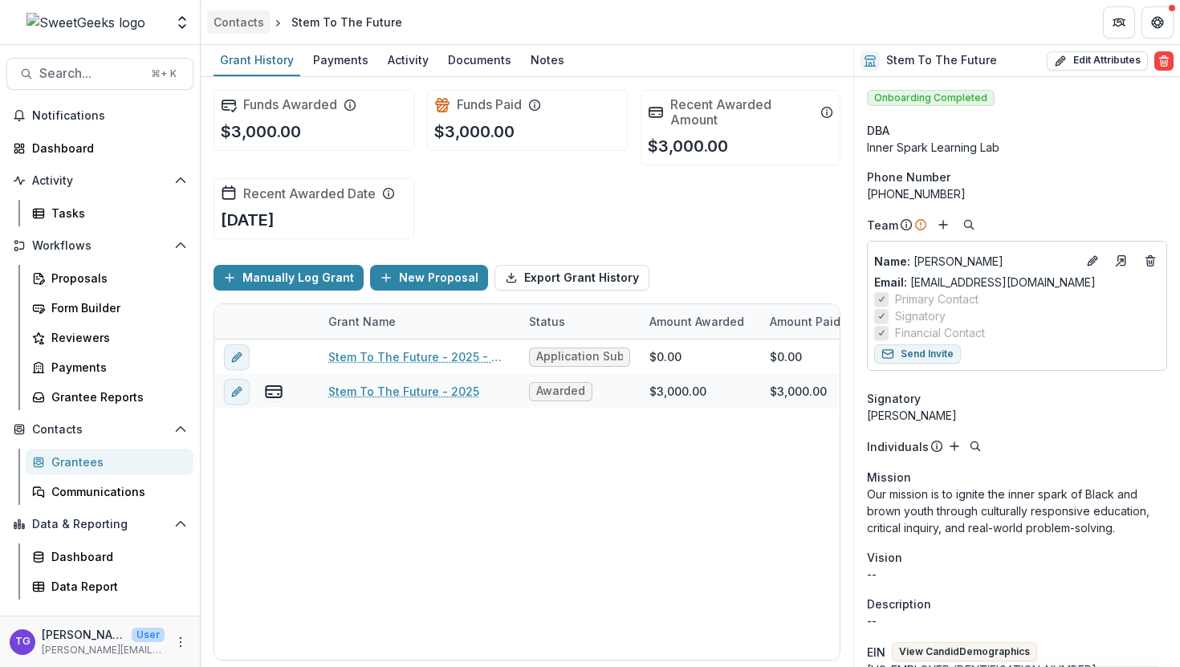
click at [241, 18] on div "Contacts" at bounding box center [239, 22] width 51 height 17
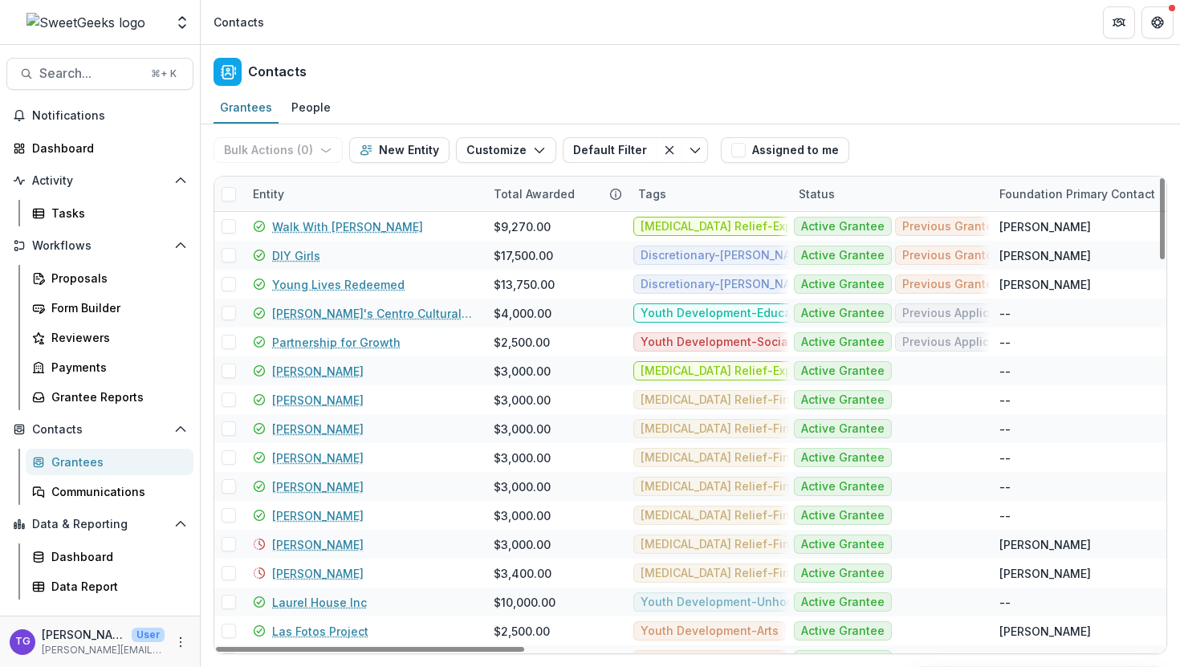
click at [282, 200] on div "Entity" at bounding box center [268, 193] width 51 height 17
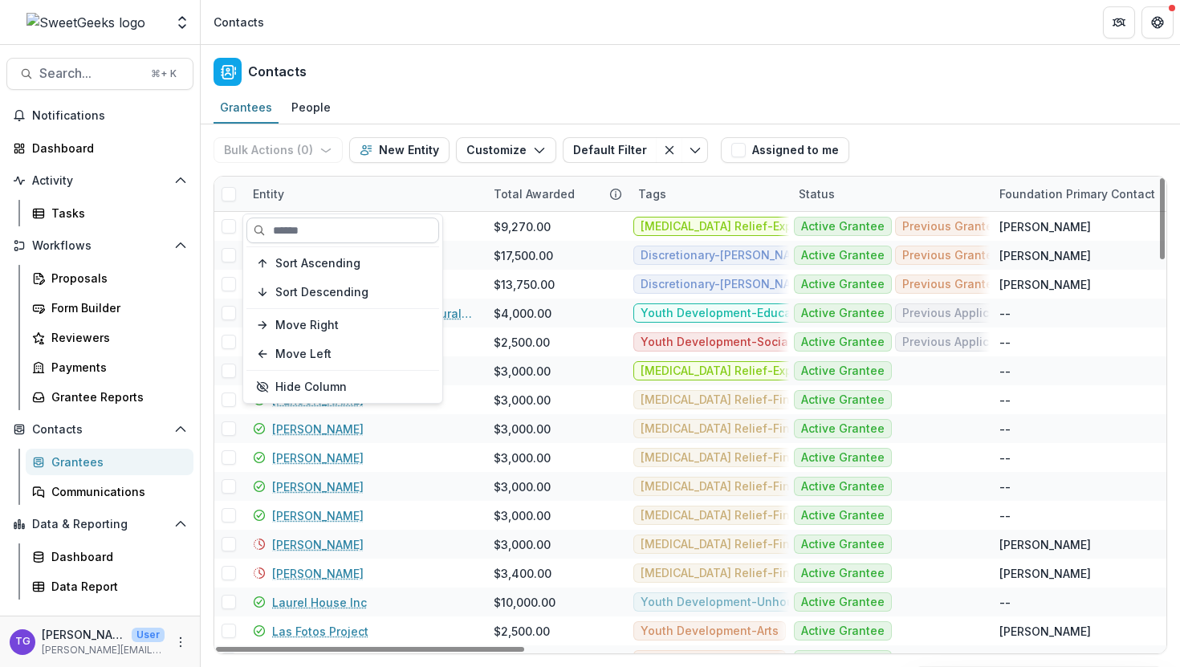
click at [288, 239] on input at bounding box center [342, 231] width 193 height 26
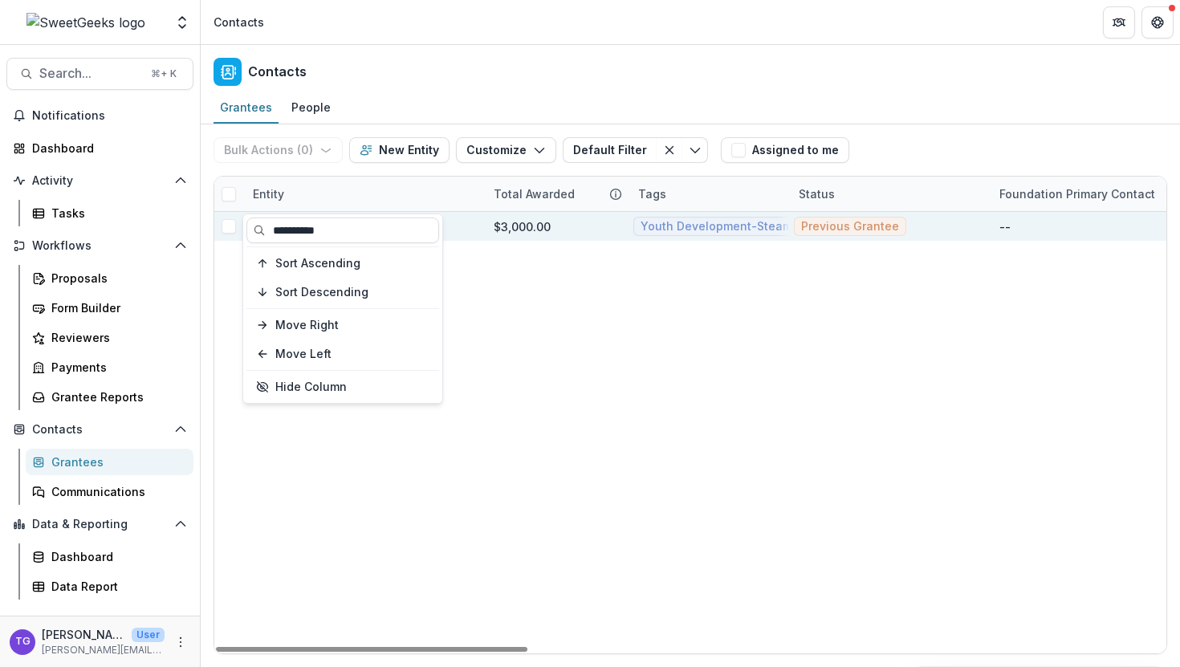
type input "**********"
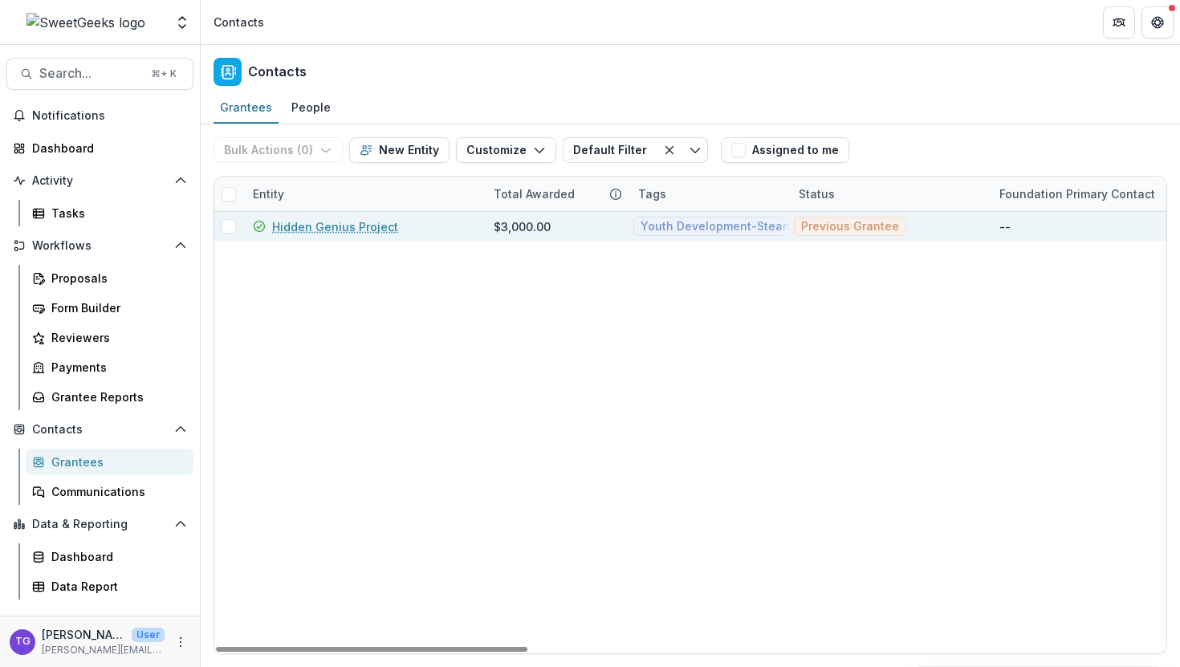
click at [515, 230] on div "$3,000.00" at bounding box center [522, 226] width 57 height 17
click at [370, 227] on link "Hidden Genius Project" at bounding box center [335, 226] width 126 height 17
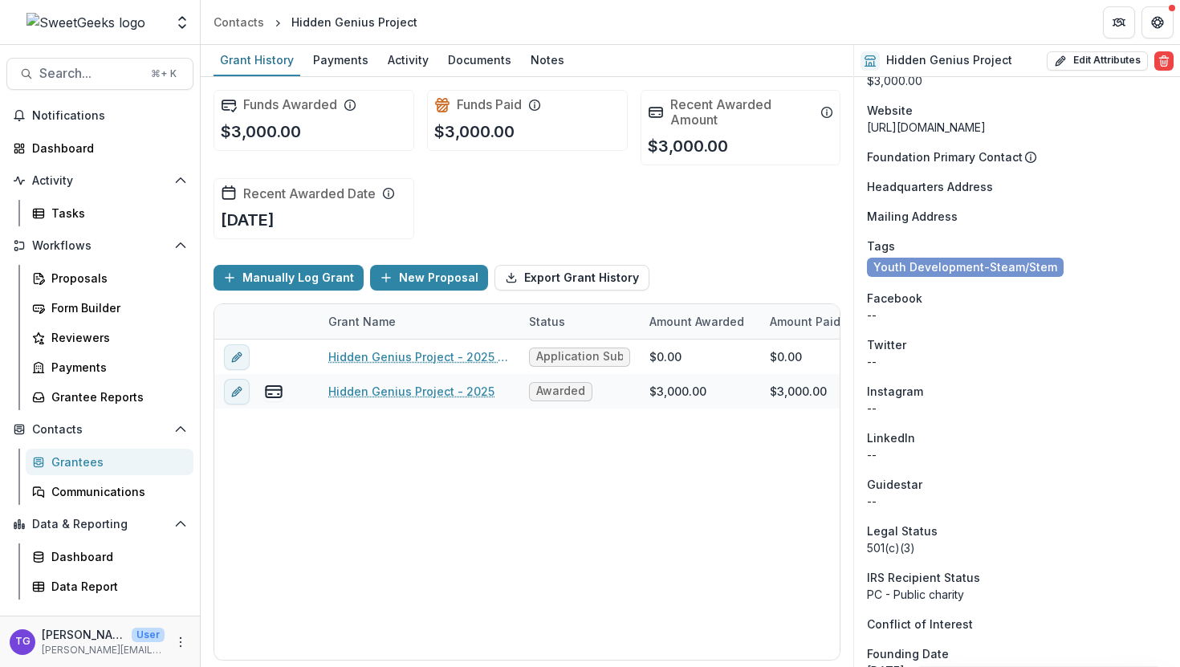
scroll to position [1461, 0]
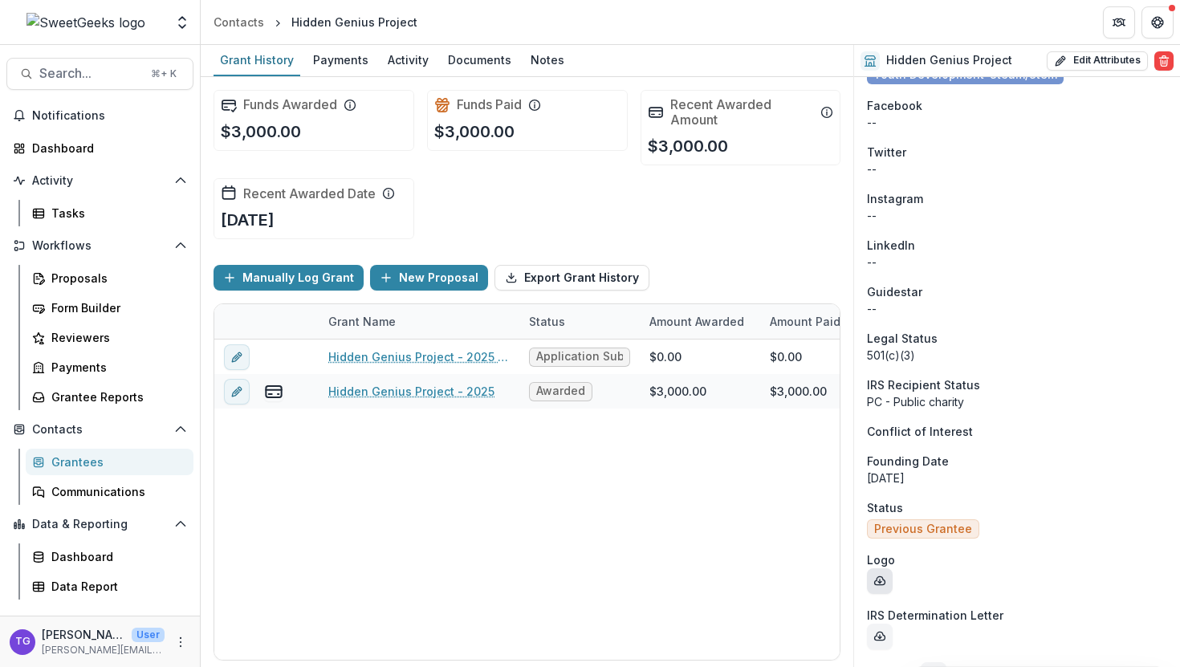
click at [879, 575] on icon "download-entity-logo" at bounding box center [879, 581] width 13 height 13
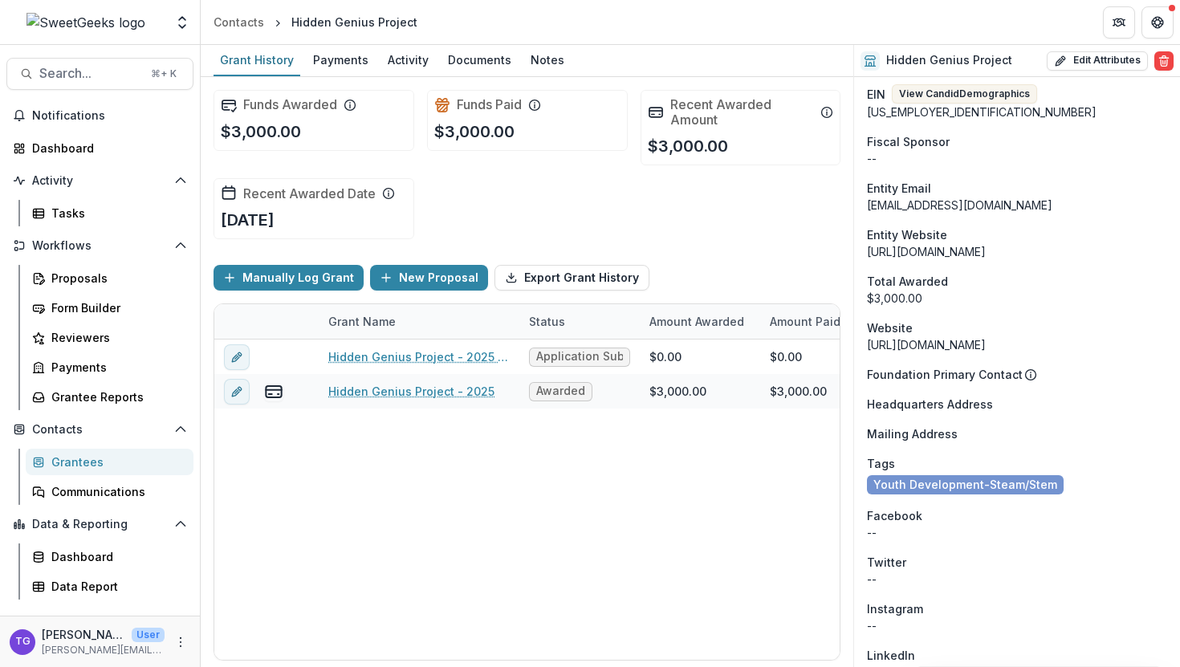
scroll to position [1054, 0]
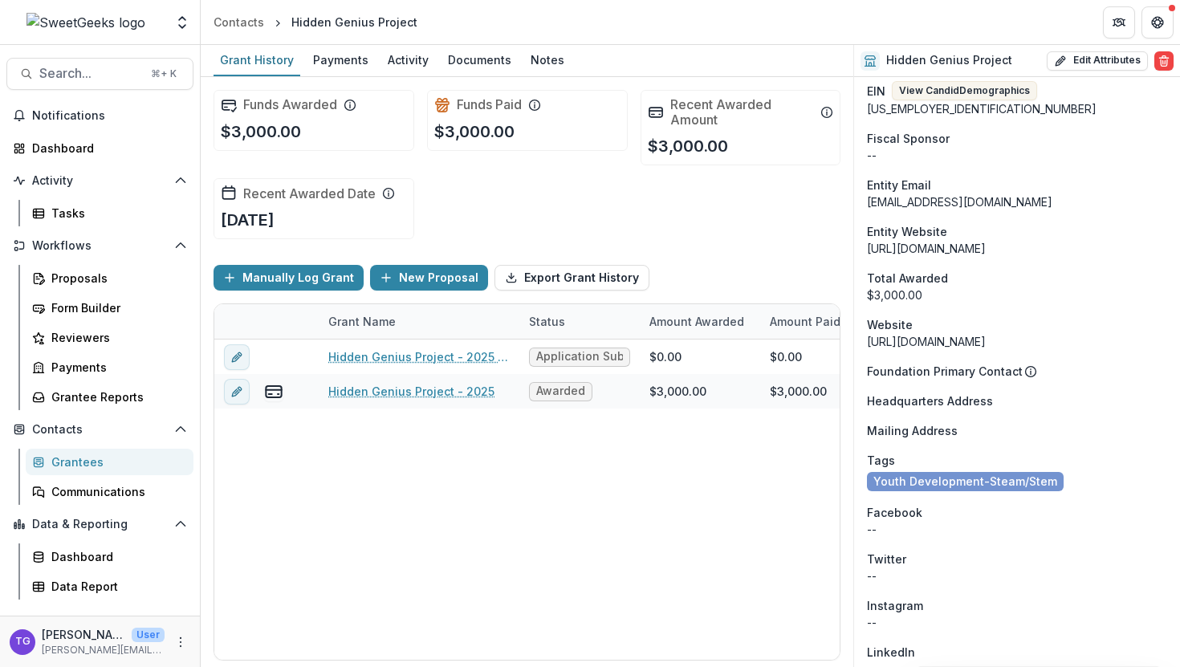
drag, startPoint x: 1064, startPoint y: 181, endPoint x: 906, endPoint y: 185, distance: 157.4
click at [906, 240] on div "[URL][DOMAIN_NAME]" at bounding box center [1017, 248] width 300 height 17
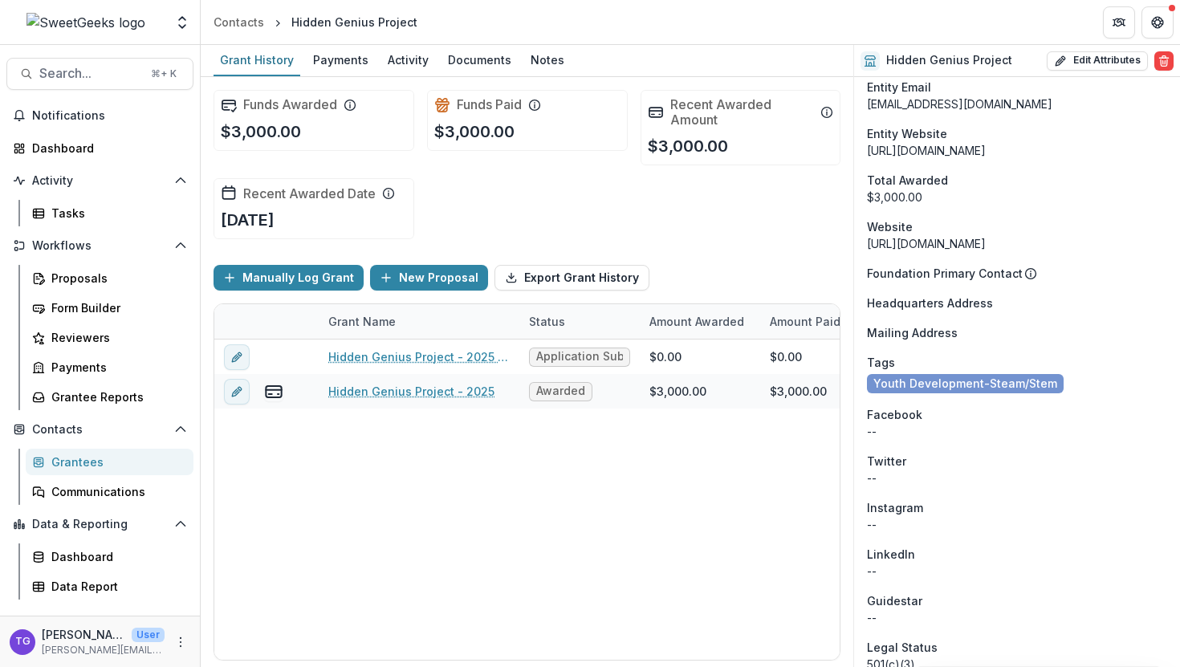
scroll to position [1117, 0]
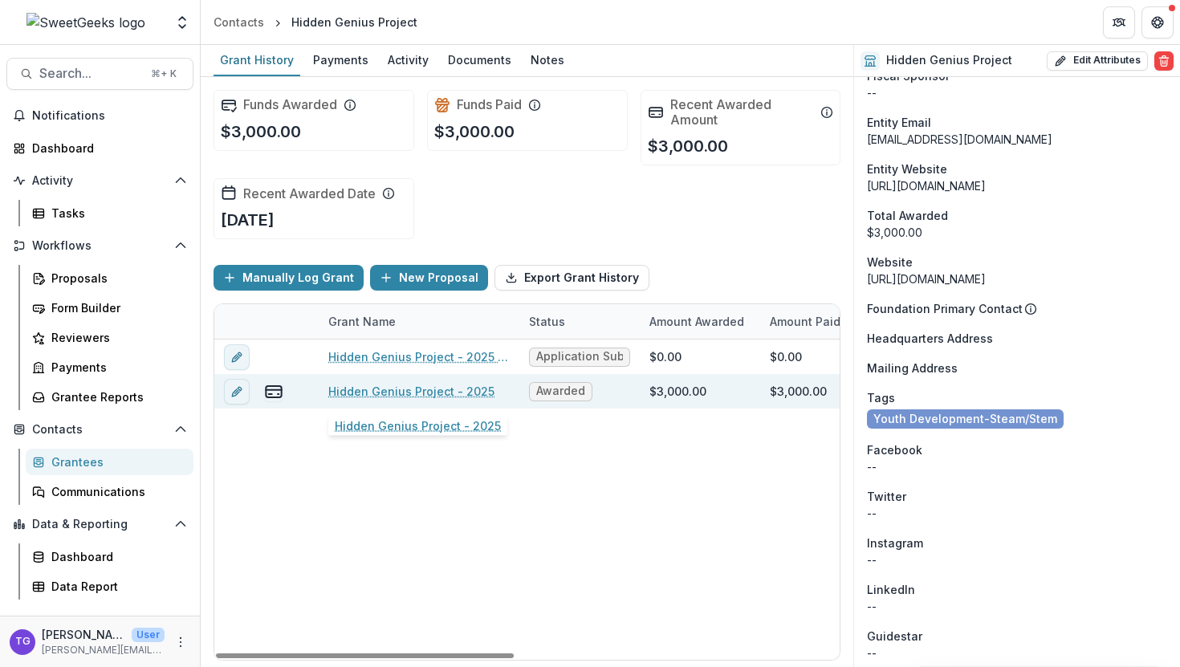
click at [428, 393] on link "Hidden Genius Project - 2025" at bounding box center [411, 391] width 166 height 17
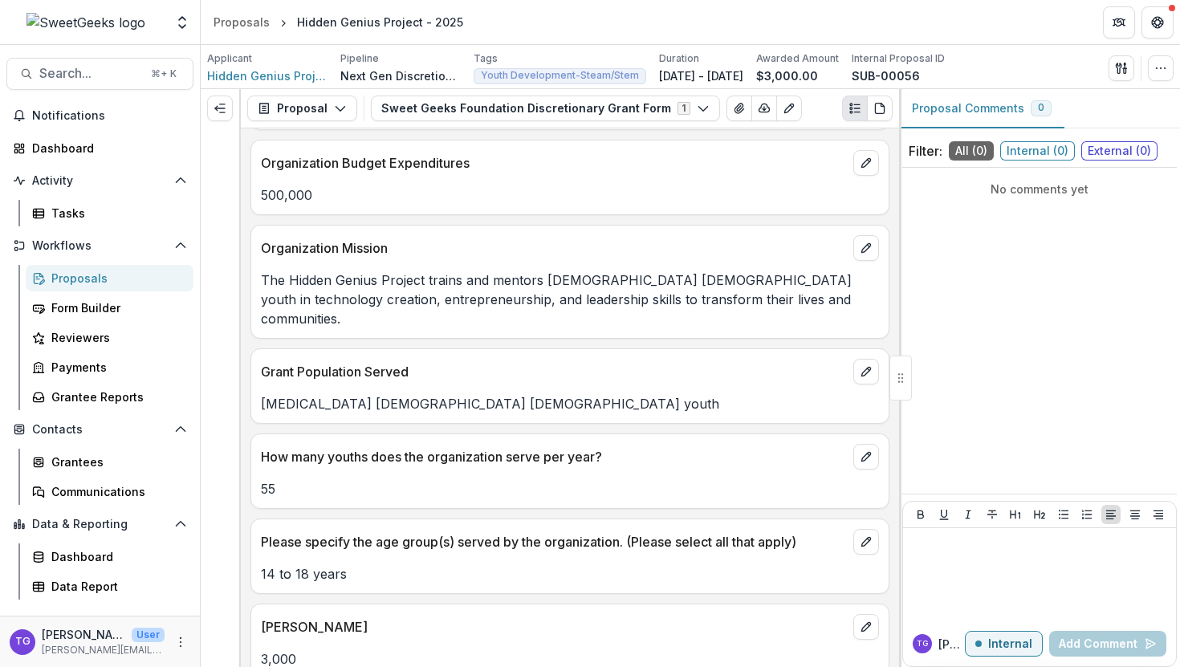
scroll to position [1411, 0]
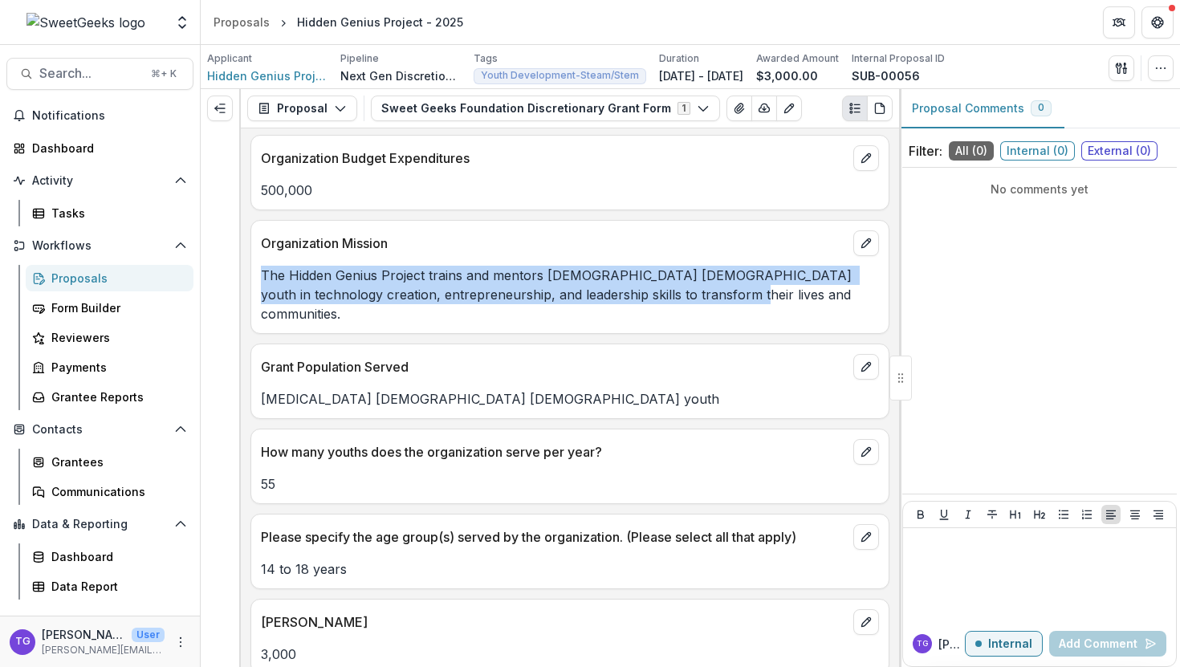
drag, startPoint x: 763, startPoint y: 269, endPoint x: 260, endPoint y: 250, distance: 502.9
click at [261, 266] on p "The Hidden Genius Project trains and mentors [DEMOGRAPHIC_DATA] [DEMOGRAPHIC_DA…" at bounding box center [570, 295] width 618 height 58
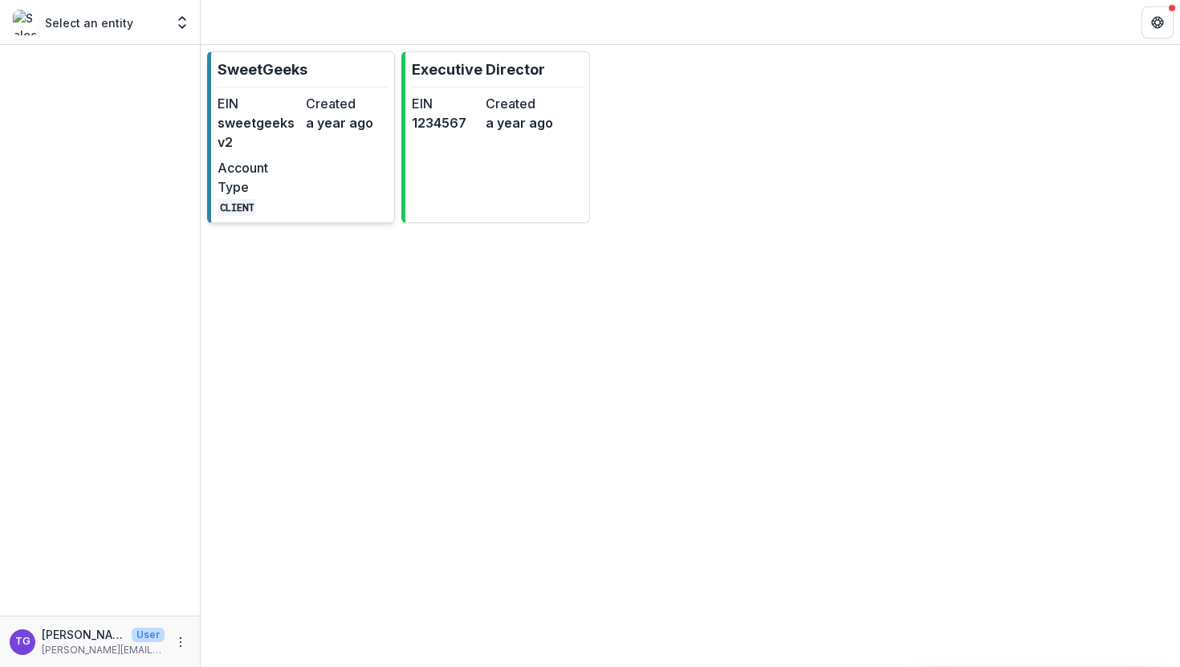
click at [301, 136] on div "EIN sweetgeeksv2 Created a year ago Account Type CLIENT" at bounding box center [303, 155] width 170 height 122
